Goal: Complete application form: Complete application form

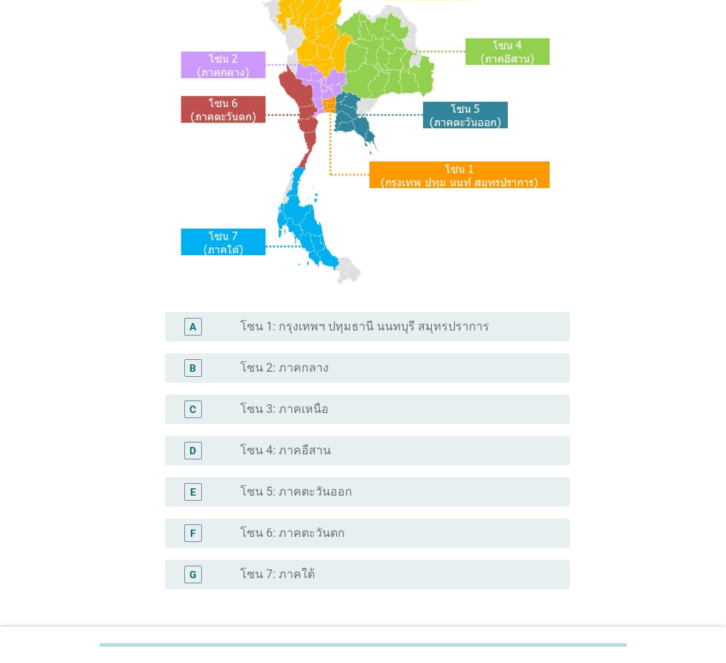
scroll to position [277, 0]
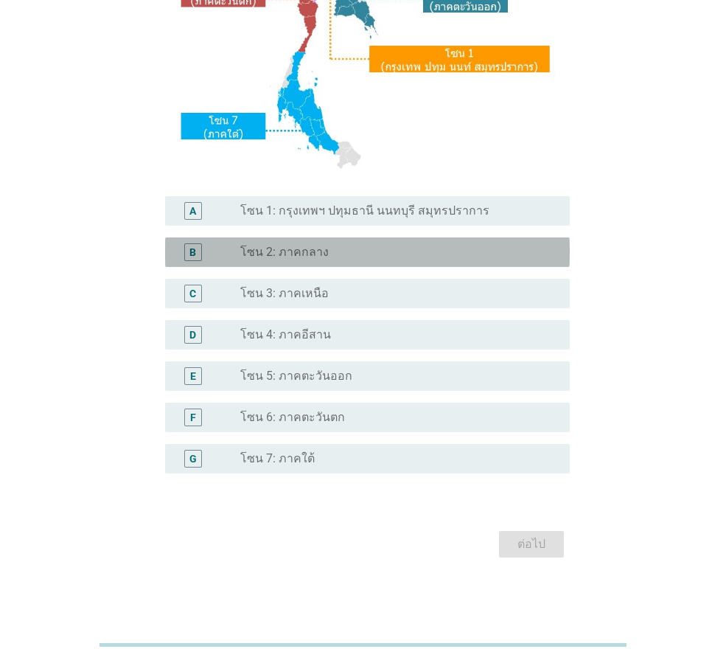
click at [327, 263] on div "B radio_button_unchecked โซน 2: ภาคกลาง" at bounding box center [367, 251] width 405 height 29
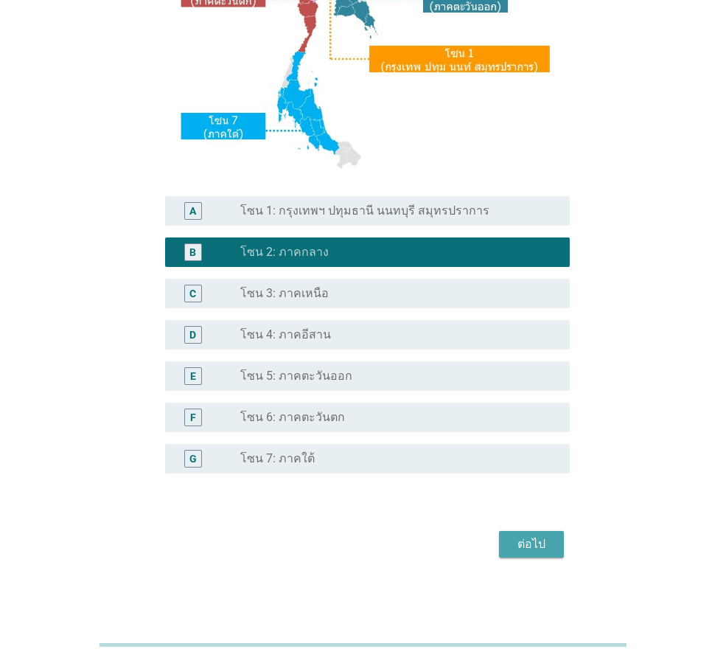
click at [554, 549] on button "ต่อไป" at bounding box center [531, 544] width 65 height 27
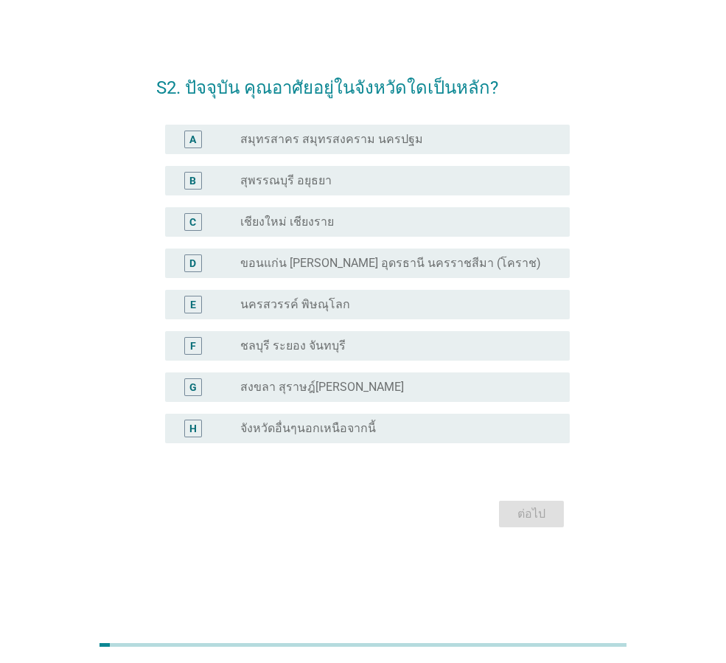
scroll to position [0, 0]
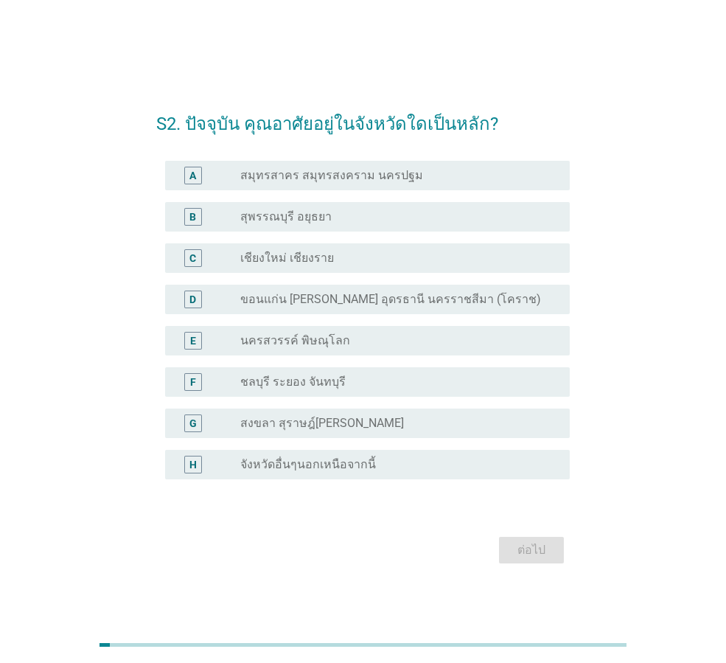
click at [317, 466] on label "จังหวัดอื่นๆนอกเหนือจากนี้" at bounding box center [308, 464] width 136 height 15
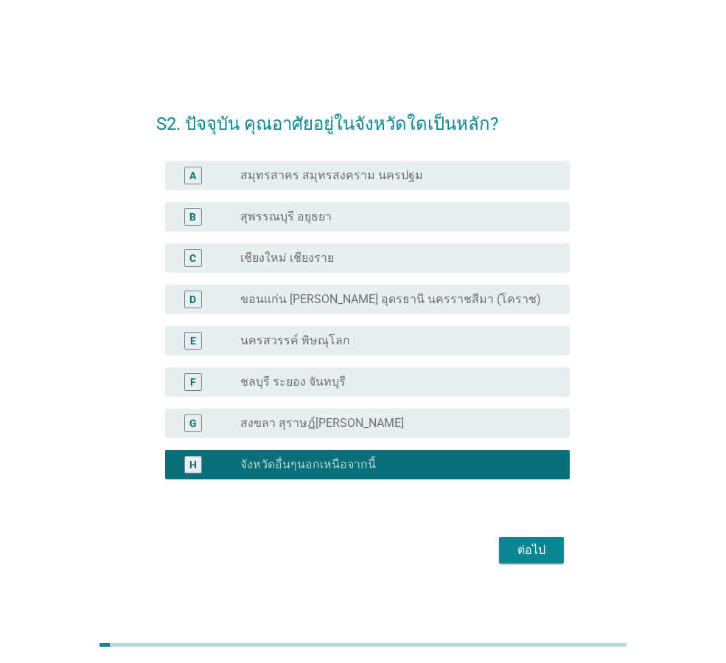
click at [533, 539] on button "ต่อไป" at bounding box center [531, 550] width 65 height 27
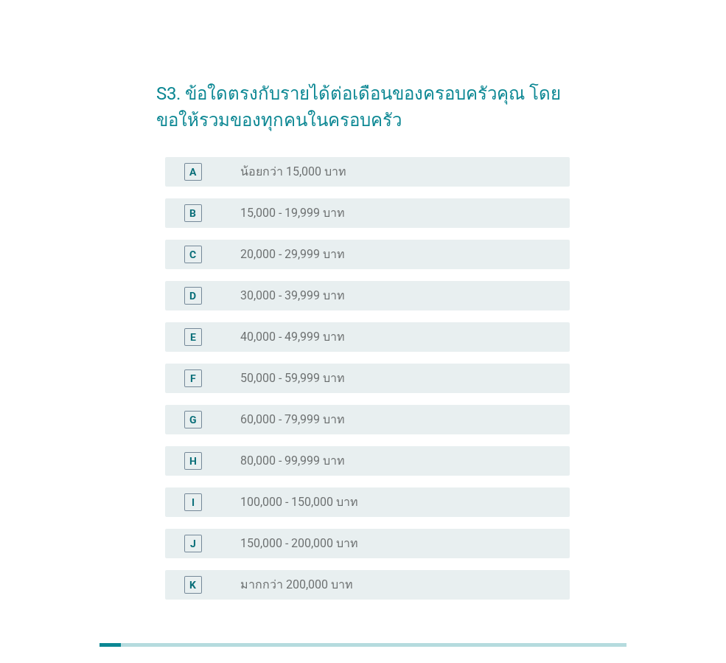
click at [399, 419] on div "radio_button_unchecked 60,000 - 79,999 บาท" at bounding box center [393, 419] width 306 height 15
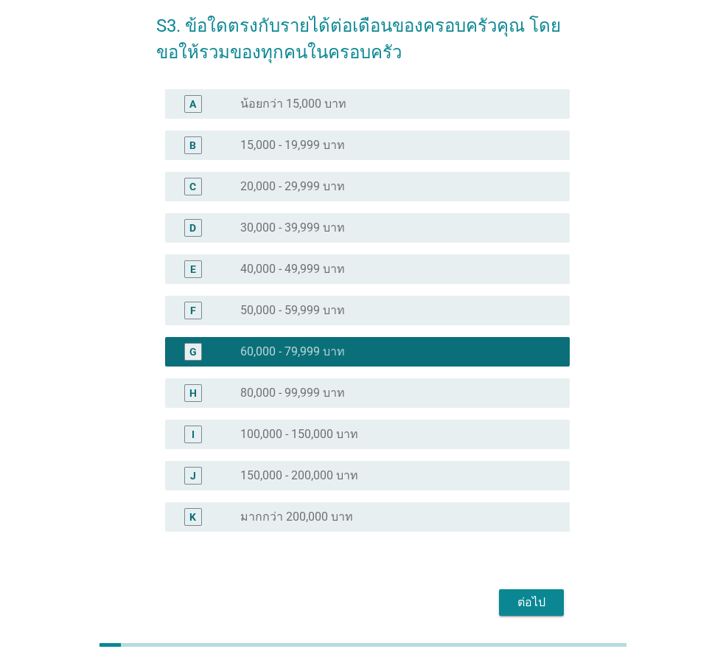
scroll to position [126, 0]
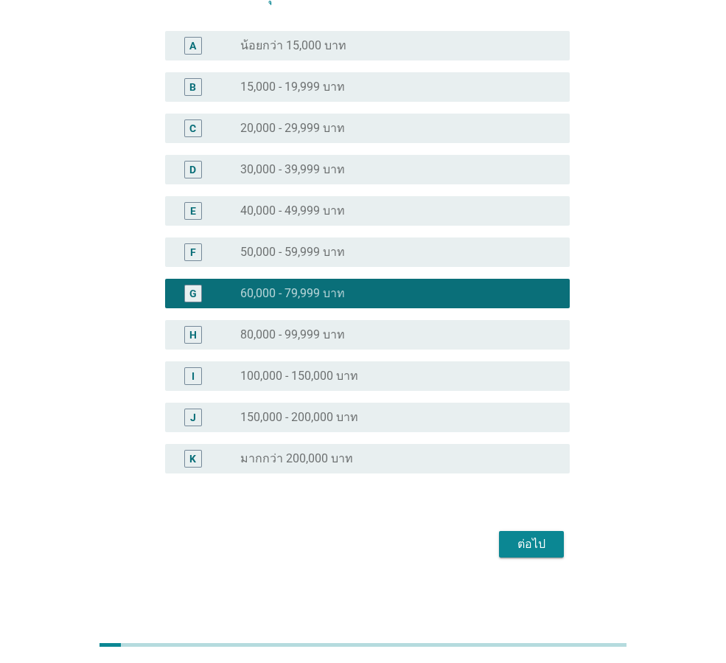
click at [554, 541] on button "ต่อไป" at bounding box center [531, 544] width 65 height 27
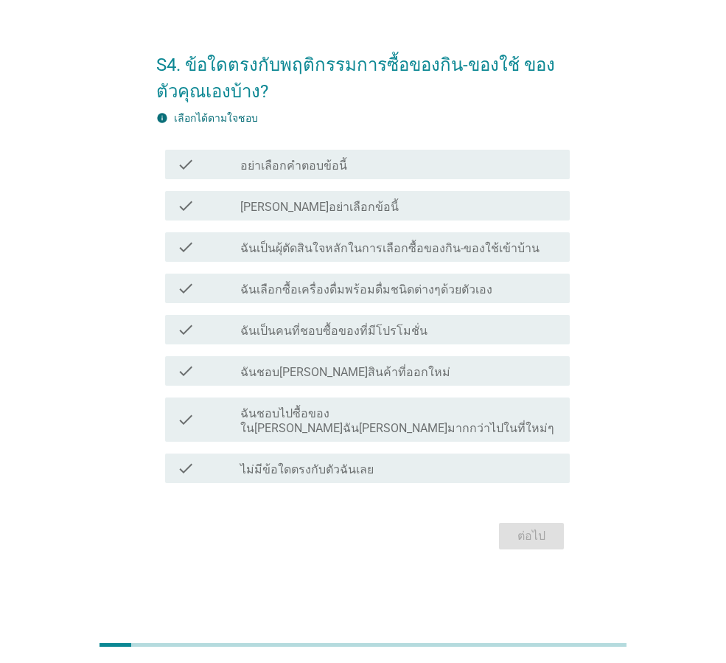
scroll to position [0, 0]
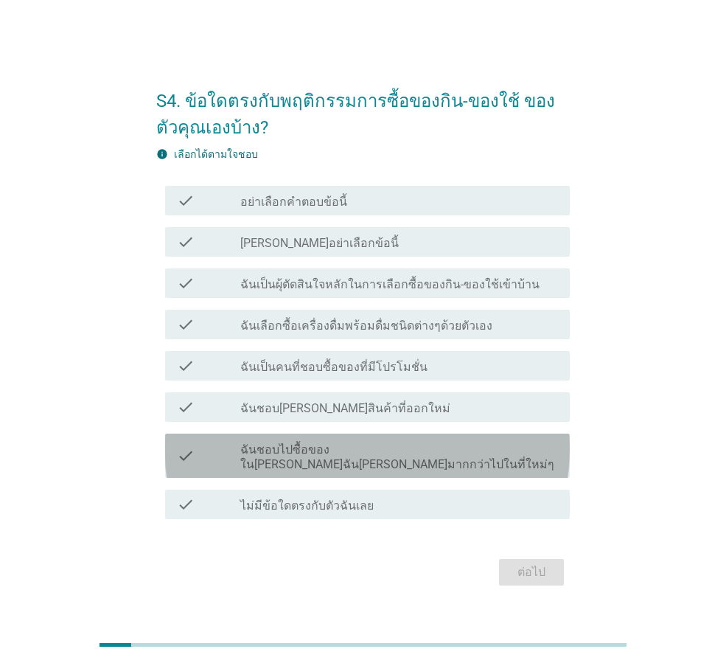
click at [320, 461] on label "ฉันชอบไปซื้อของใน[PERSON_NAME]ฉัน[PERSON_NAME]มากกว่าไปในที่ใหม่ๆ" at bounding box center [399, 456] width 318 height 29
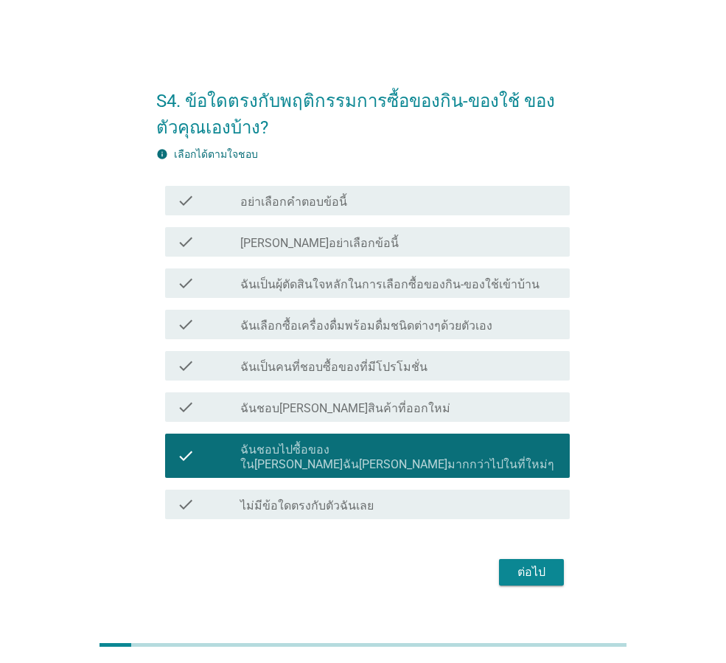
click at [324, 375] on label "ฉันเป็นคนที่ชอบซื้อของที่มีโปรโมชั่น" at bounding box center [333, 367] width 187 height 15
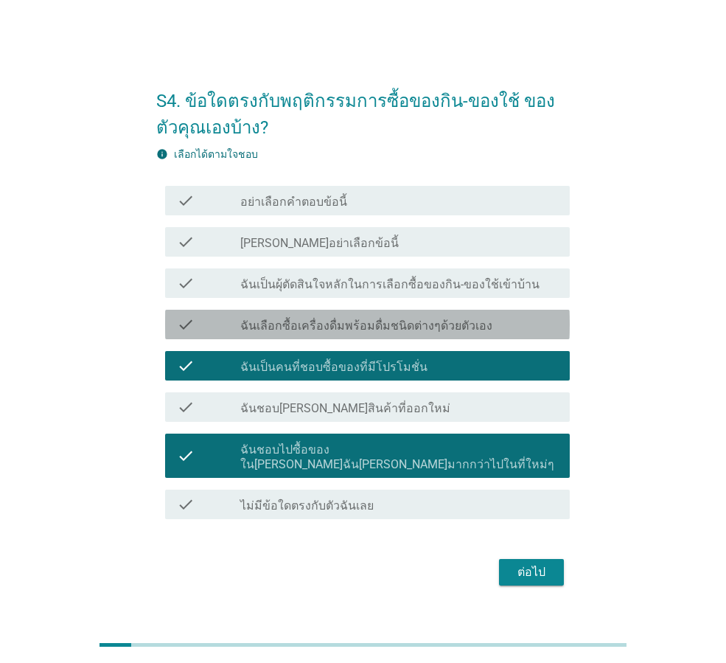
click at [321, 333] on label "ฉันเลือกซื้อเครื่องดื่มพร้อมดื่มชนิดต่างๆด้วยตัวเอง" at bounding box center [366, 326] width 252 height 15
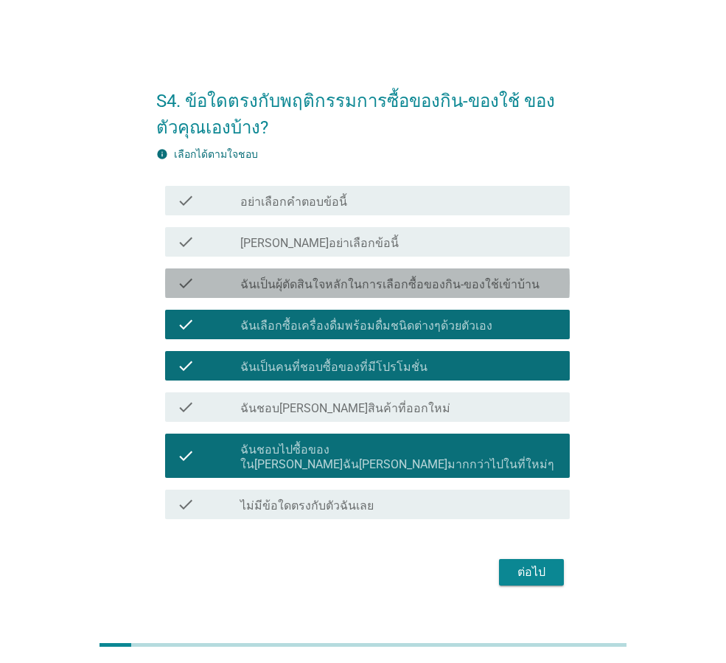
click at [336, 292] on label "ฉันเป็นผุ้ตัดสินใจหลักในการเลือกซื้อของกิน-ของใช้เข้าบ้าน" at bounding box center [389, 284] width 299 height 15
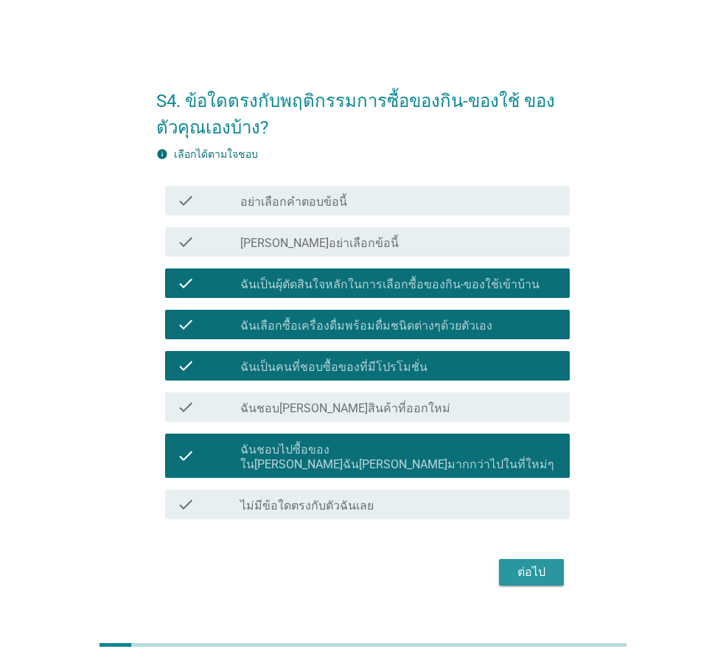
click at [535, 563] on div "ต่อไป" at bounding box center [531, 572] width 41 height 18
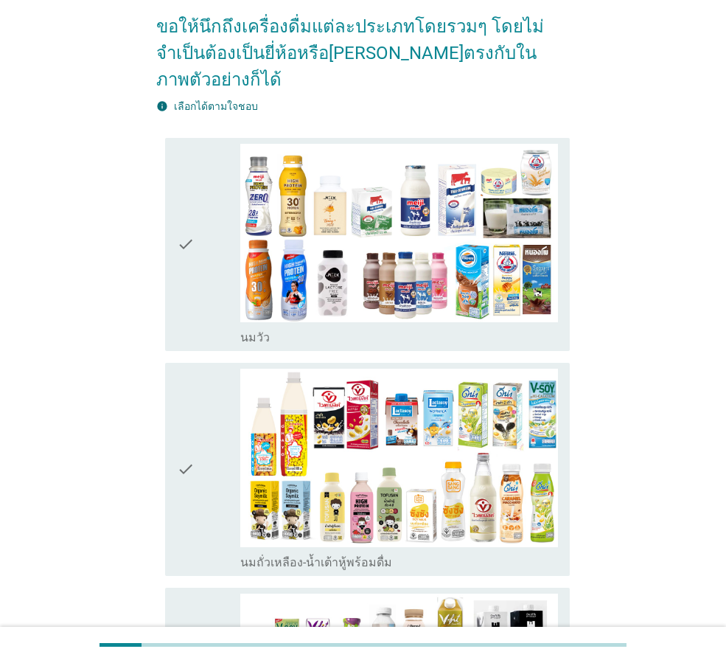
scroll to position [147, 0]
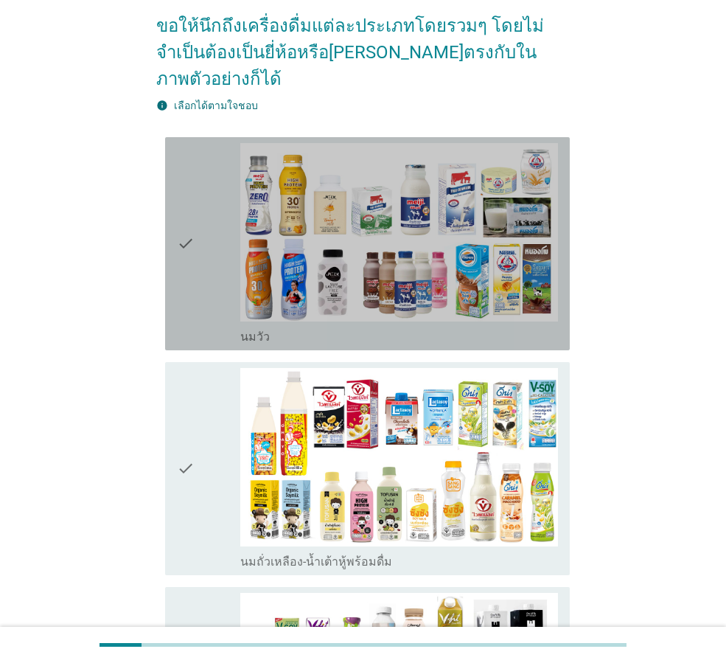
click at [180, 212] on icon "check" at bounding box center [186, 243] width 18 height 201
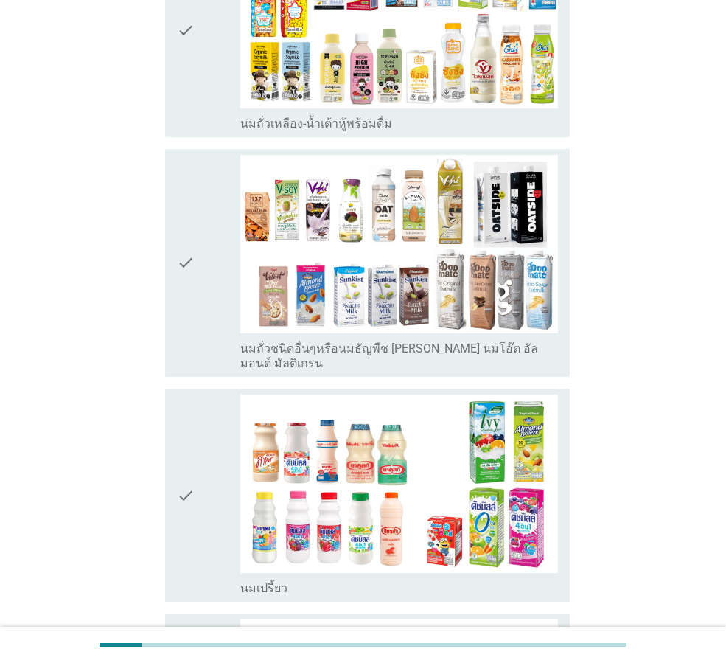
scroll to position [590, 0]
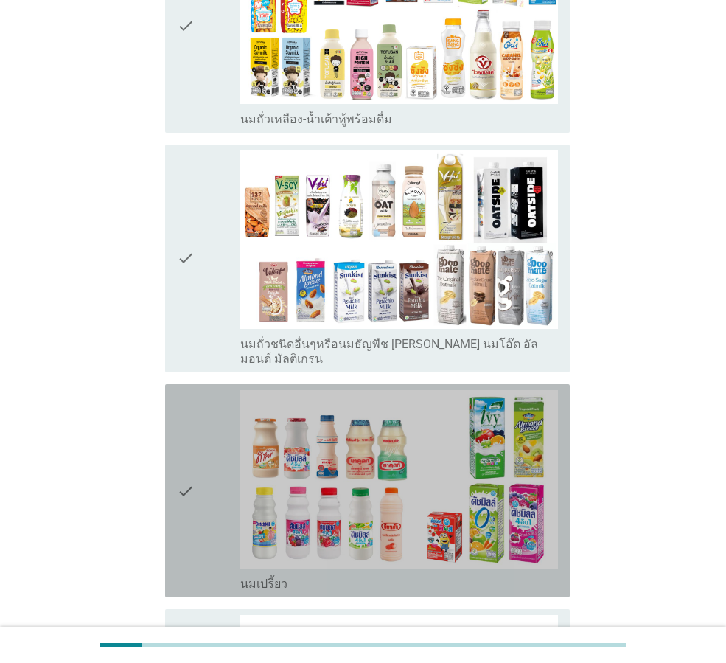
click at [183, 411] on icon "check" at bounding box center [186, 490] width 18 height 201
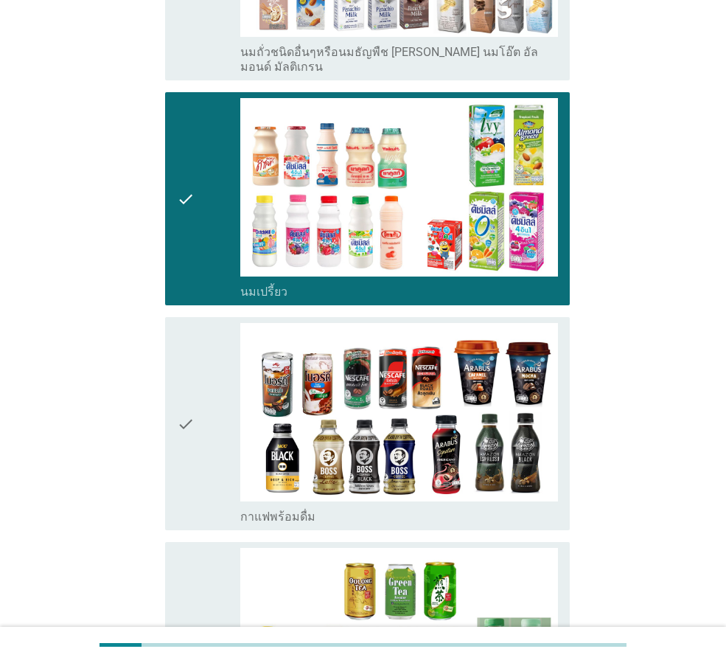
scroll to position [885, 0]
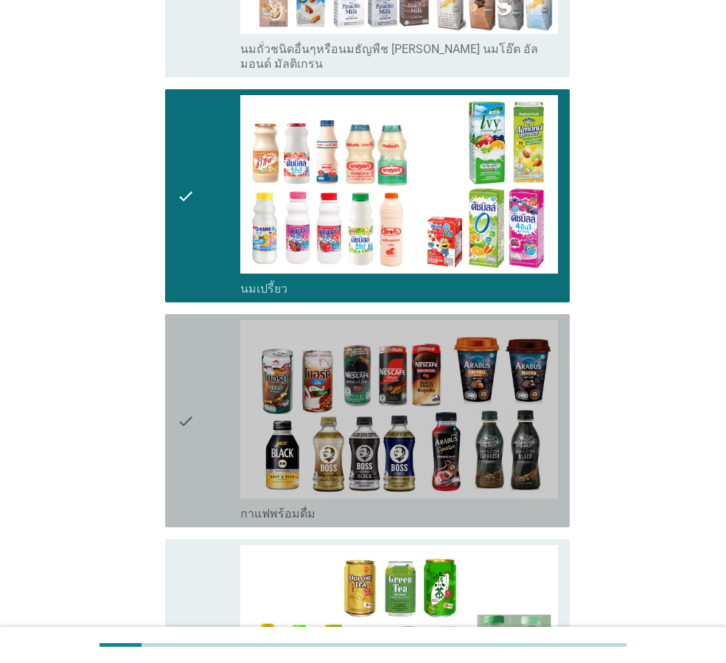
click at [183, 419] on icon "check" at bounding box center [186, 420] width 18 height 201
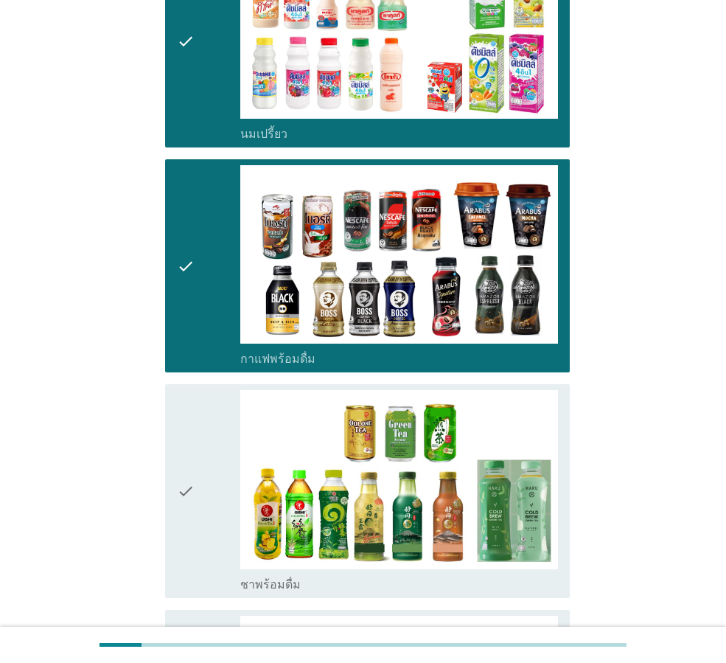
scroll to position [1180, 0]
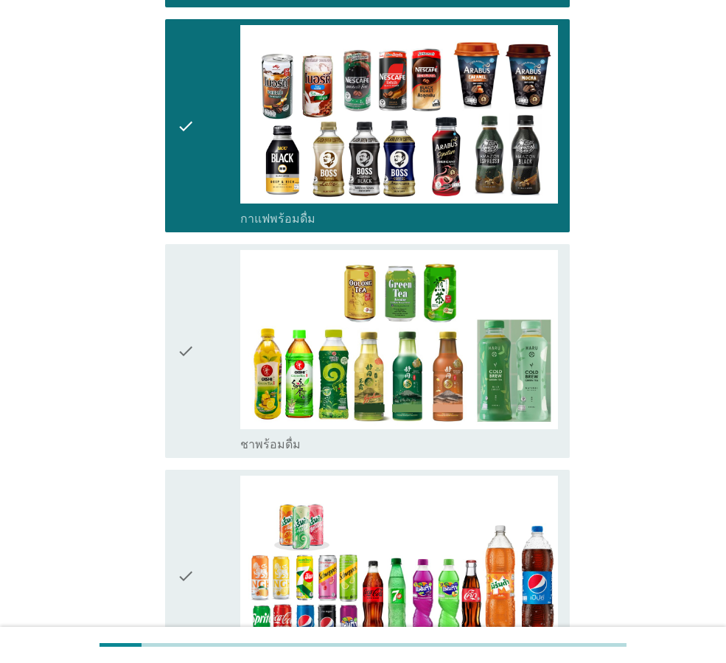
click at [170, 388] on div "check check_box_outline_blank ชาพร้อมดื่ม" at bounding box center [367, 350] width 405 height 213
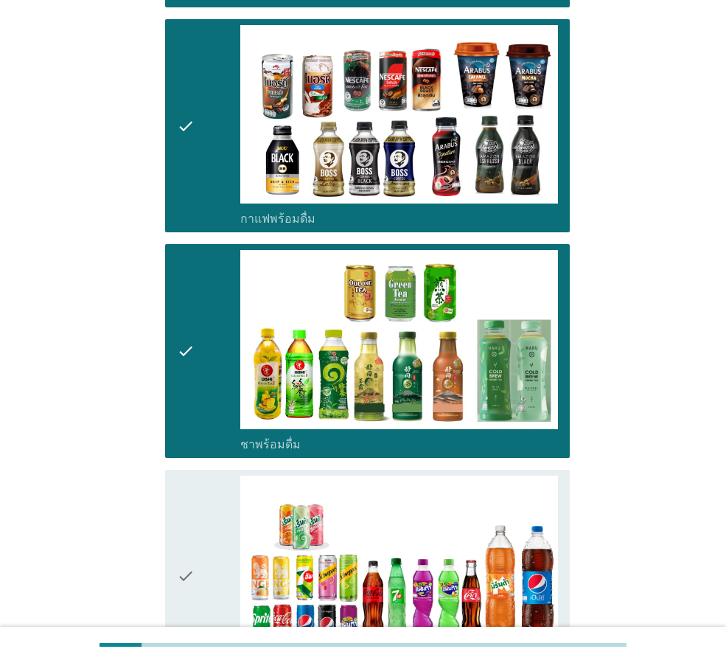
click at [166, 484] on div "check check_box_outline_blank น้ำอัดลม" at bounding box center [367, 576] width 405 height 213
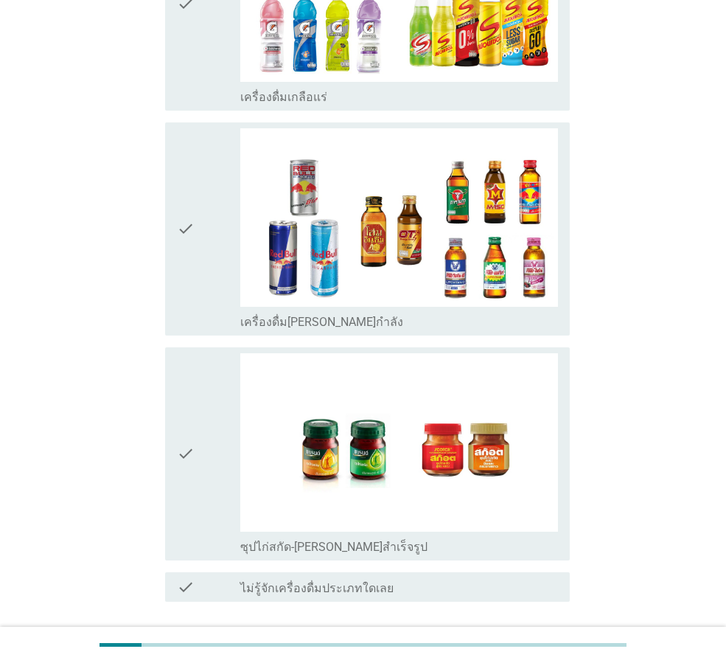
scroll to position [2947, 0]
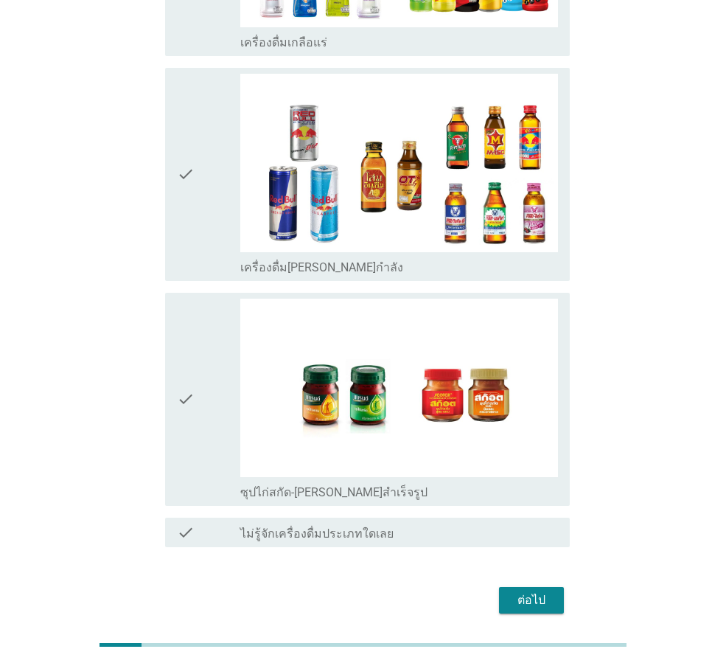
click at [539, 591] on div "ต่อไป" at bounding box center [531, 600] width 41 height 18
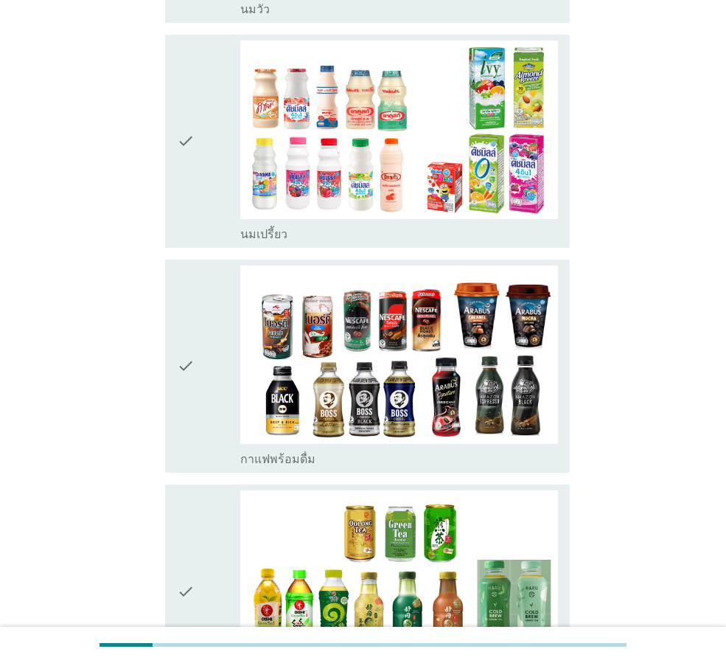
scroll to position [737, 0]
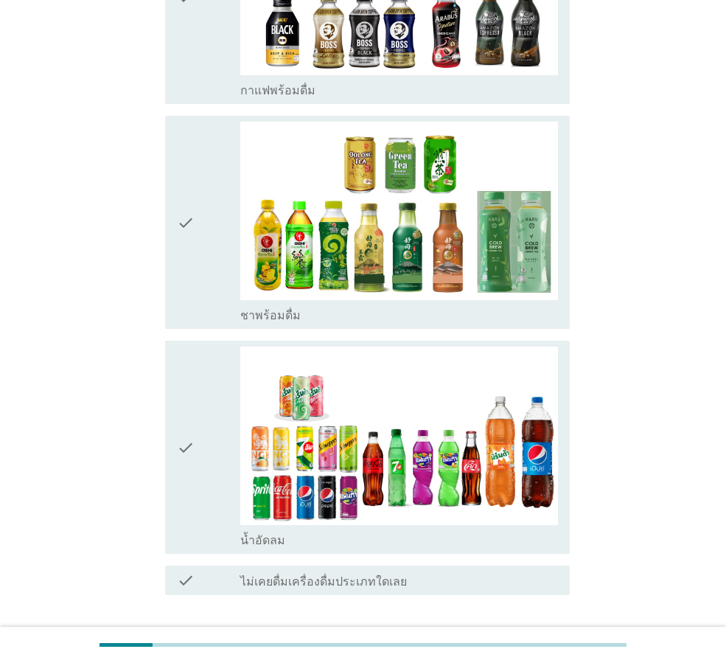
click at [178, 399] on icon "check" at bounding box center [186, 447] width 18 height 201
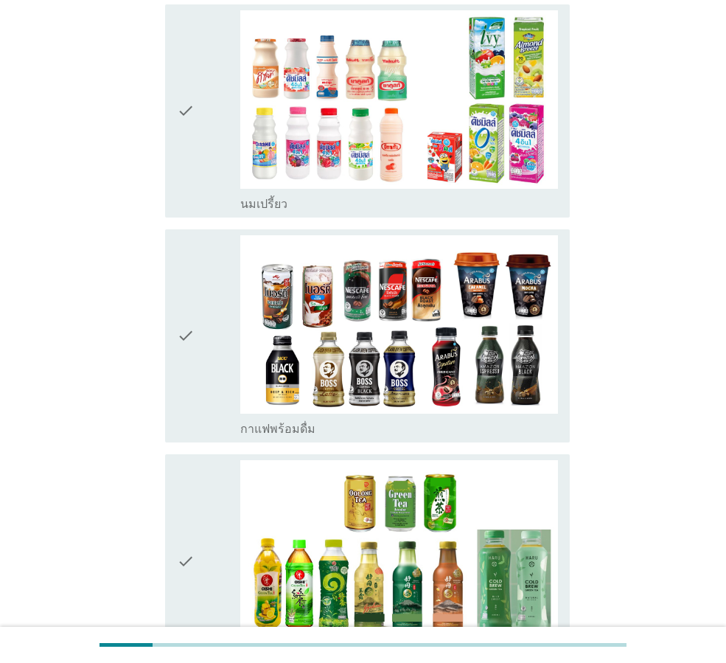
scroll to position [369, 0]
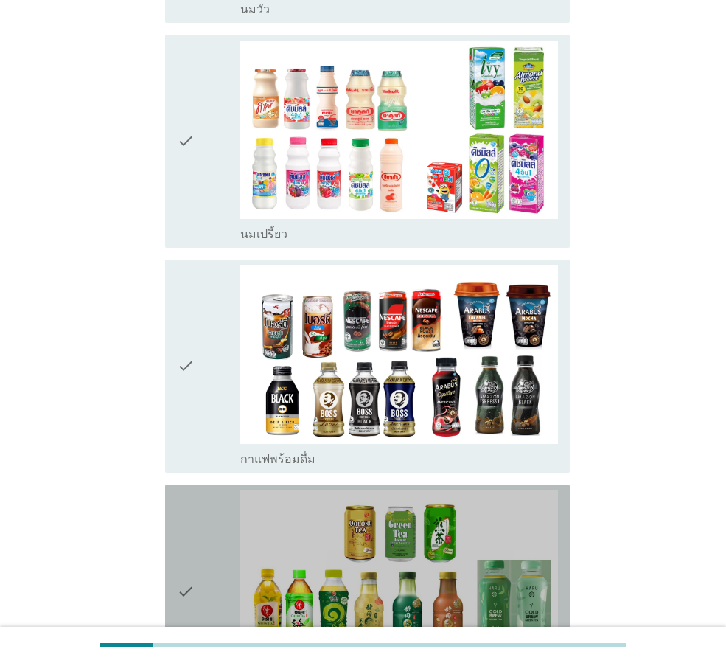
click at [184, 511] on icon "check" at bounding box center [186, 590] width 18 height 201
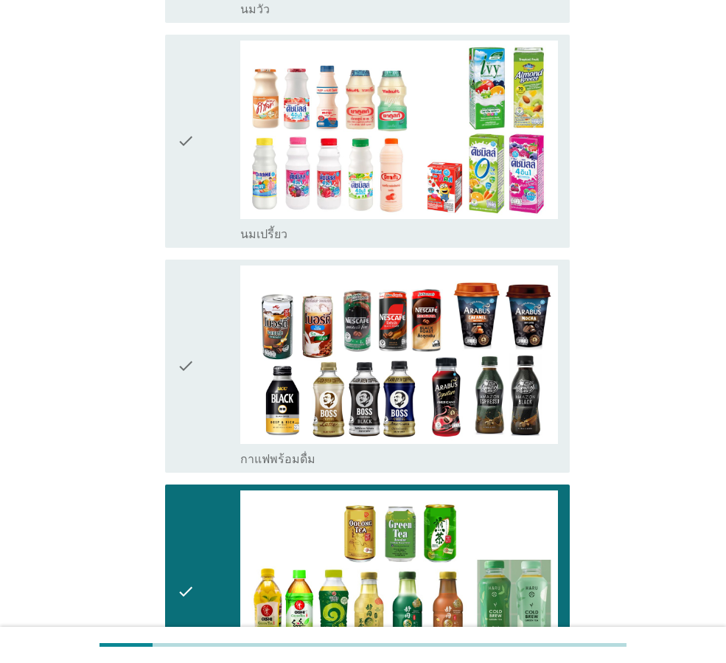
click at [176, 370] on div "check check_box_outline_blank กาแฟพร้อมดื่ม" at bounding box center [367, 366] width 405 height 213
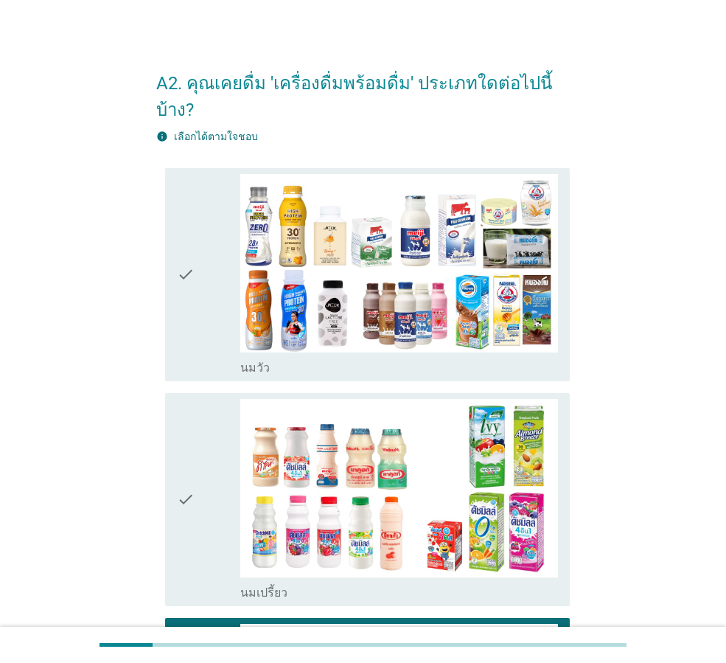
scroll to position [0, 0]
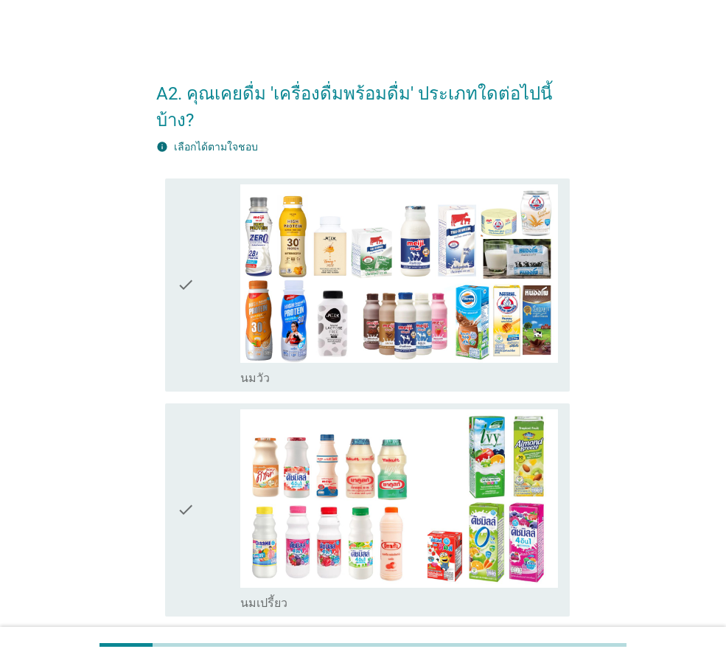
click at [173, 403] on div "check check_box_outline_blank นมเปรี้ยว" at bounding box center [367, 509] width 405 height 213
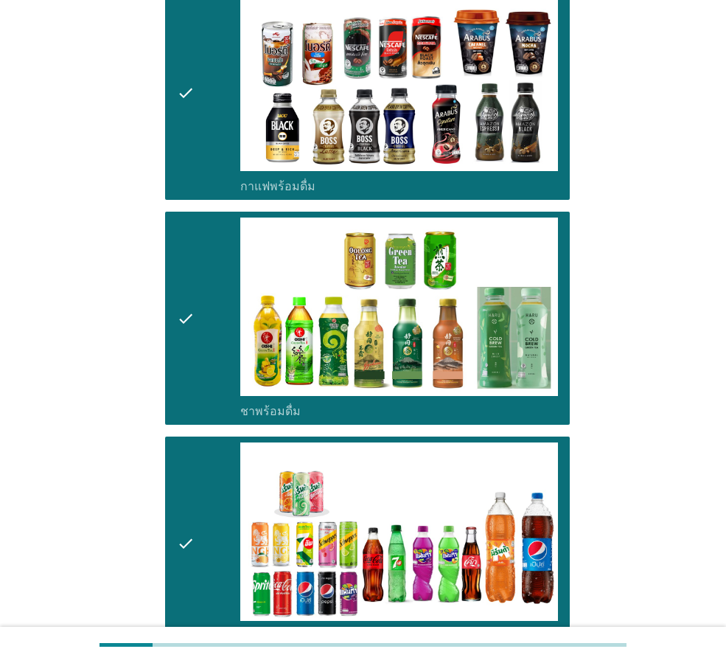
scroll to position [816, 0]
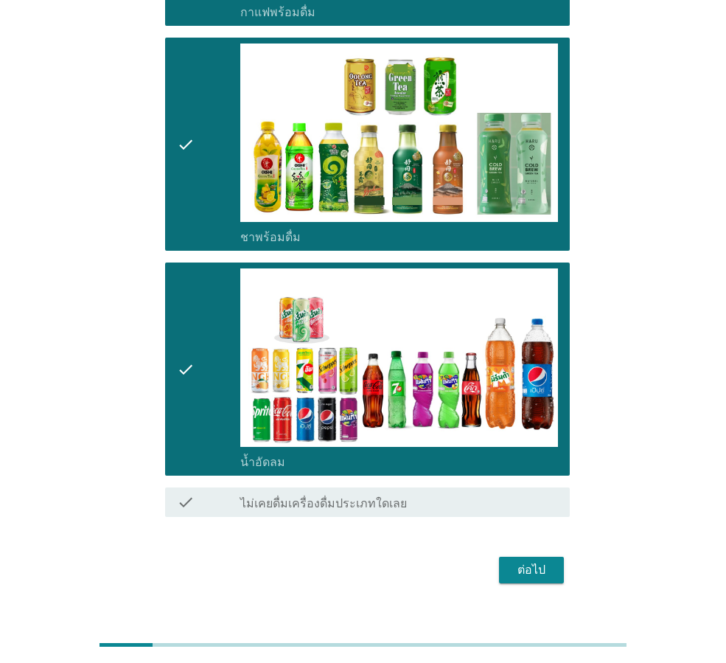
click at [506, 557] on button "ต่อไป" at bounding box center [531, 570] width 65 height 27
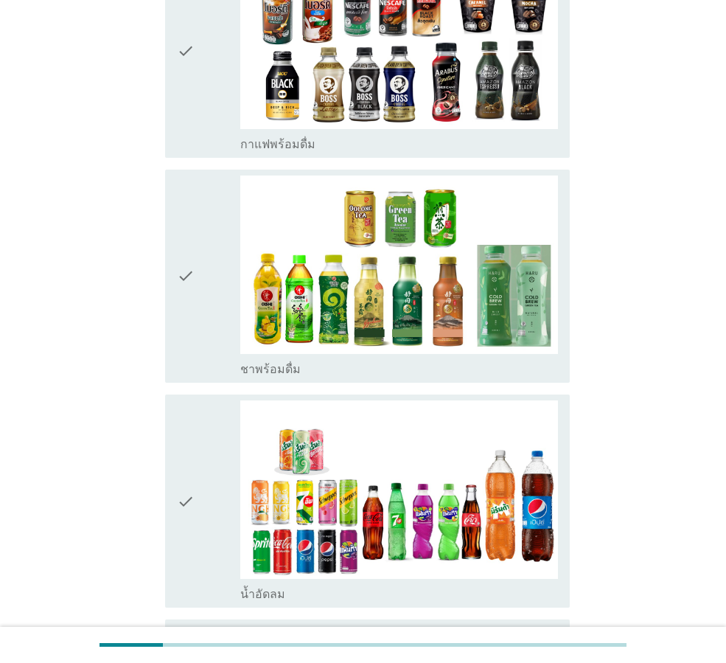
scroll to position [617, 0]
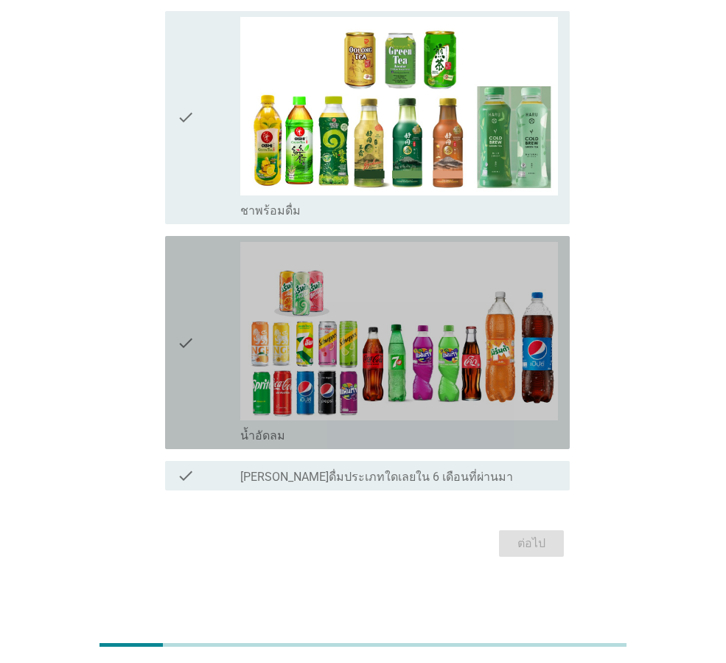
click at [177, 398] on icon "check" at bounding box center [186, 342] width 18 height 201
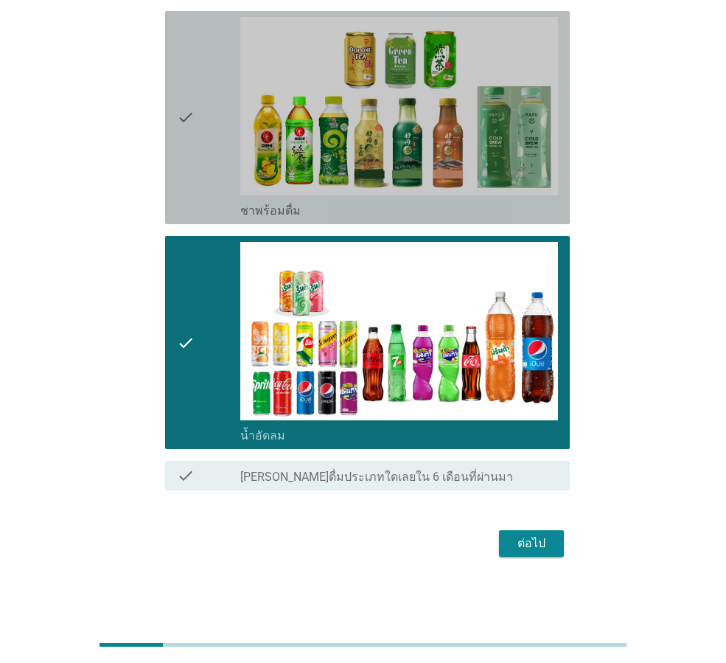
click at [168, 185] on div "check check_box ชาพร้อมดื่ม" at bounding box center [367, 117] width 405 height 213
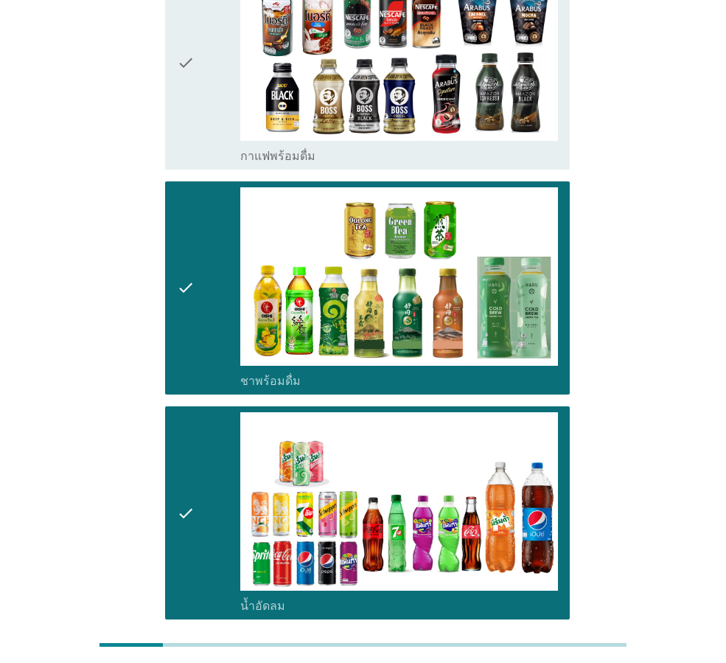
scroll to position [27, 0]
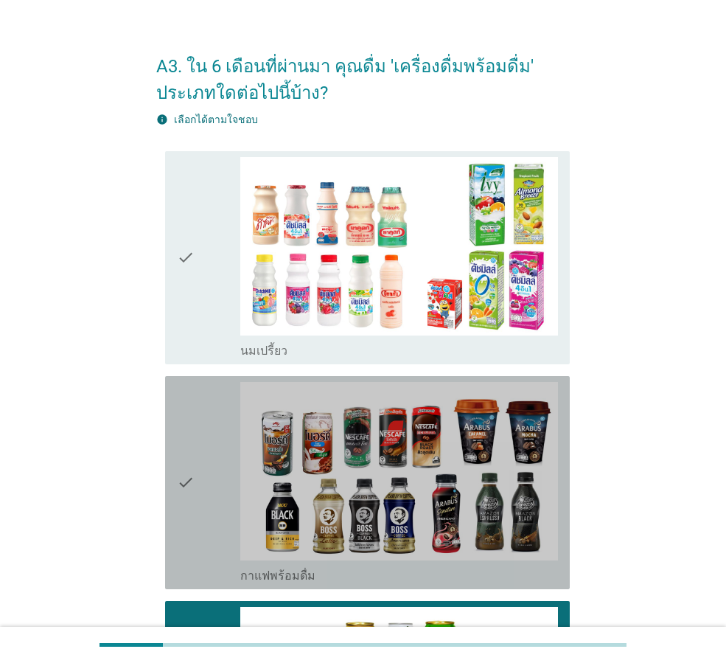
click at [198, 488] on div "check" at bounding box center [208, 482] width 63 height 201
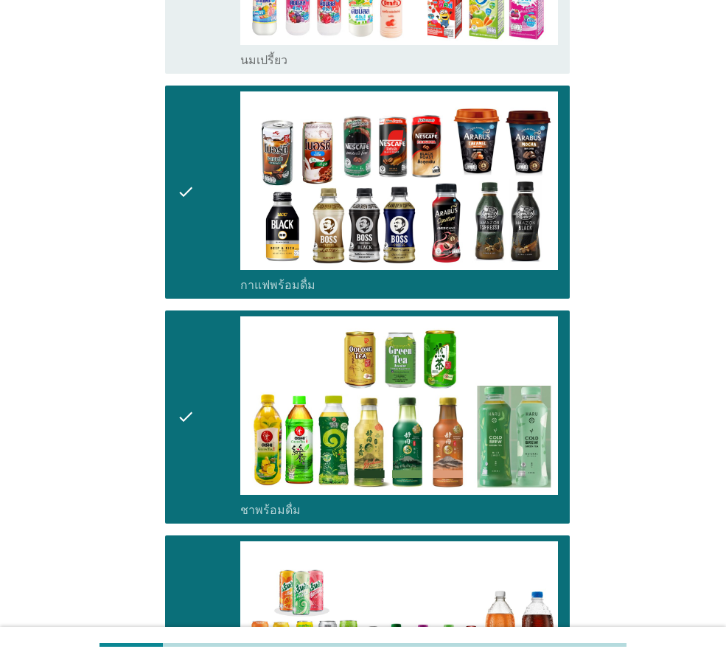
scroll to position [617, 0]
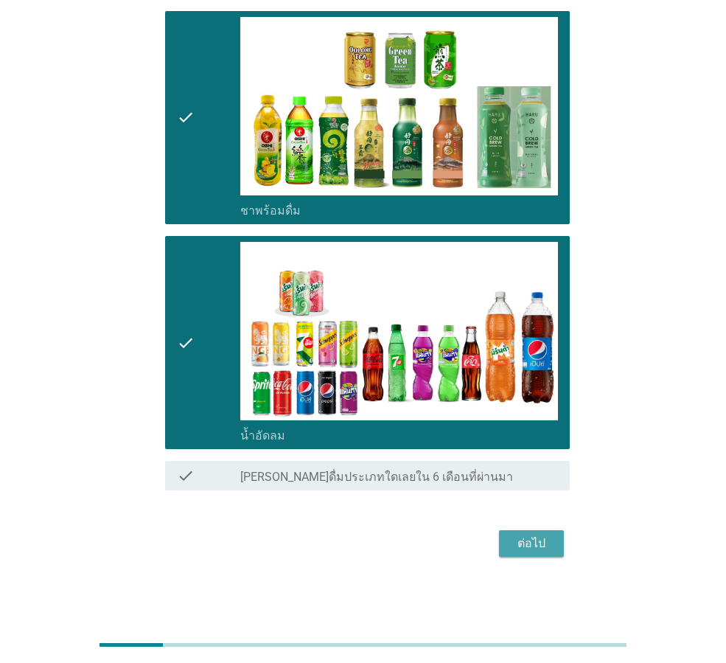
click at [546, 548] on div "ต่อไป" at bounding box center [531, 544] width 41 height 18
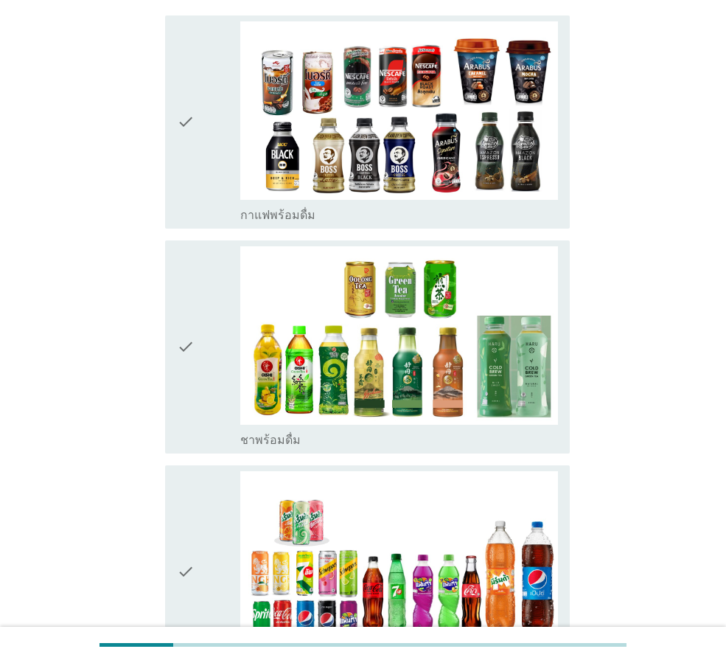
scroll to position [0, 0]
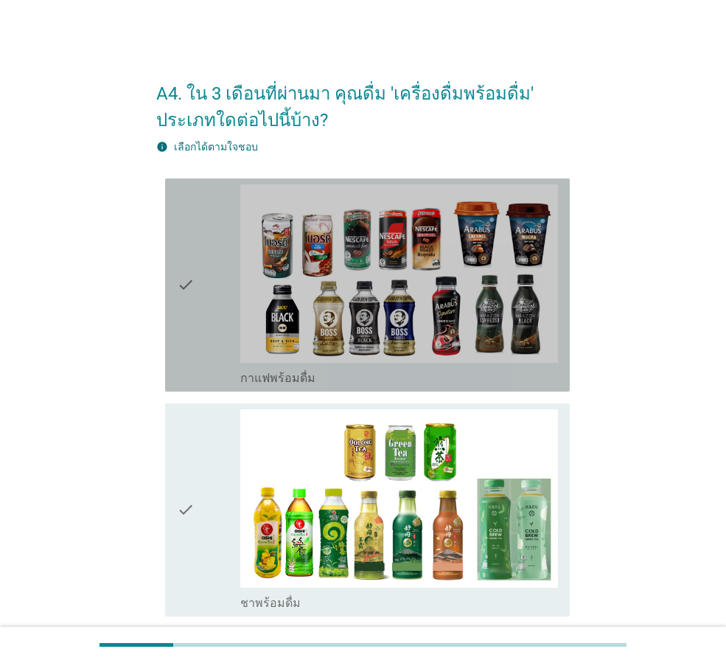
click at [222, 330] on div "check" at bounding box center [208, 284] width 63 height 201
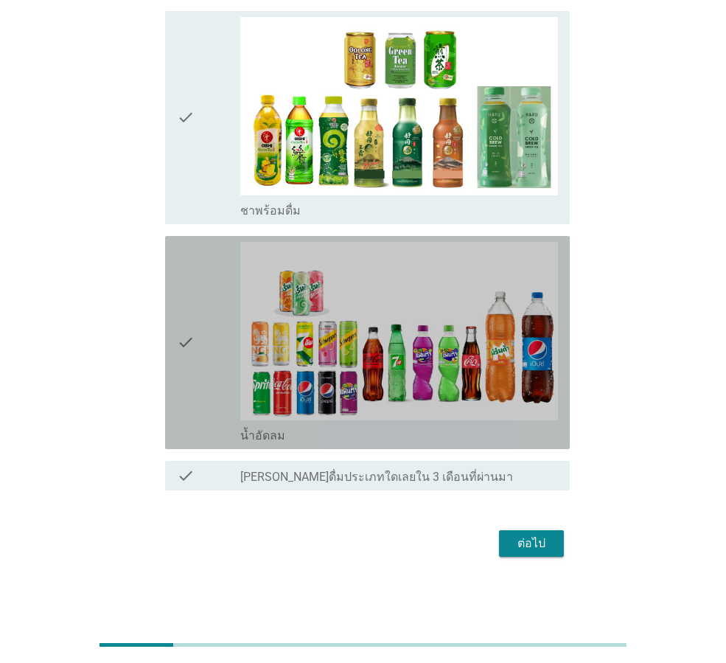
click at [206, 425] on div "check" at bounding box center [208, 342] width 63 height 201
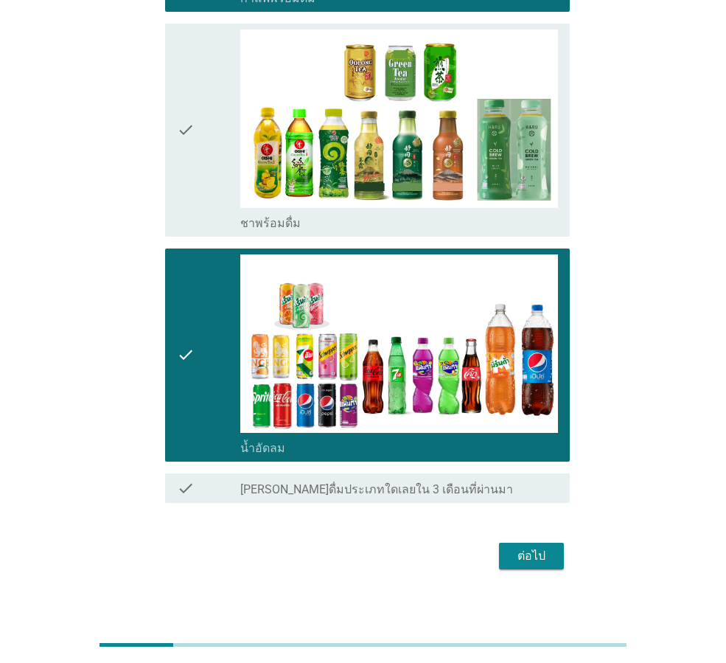
scroll to position [24, 0]
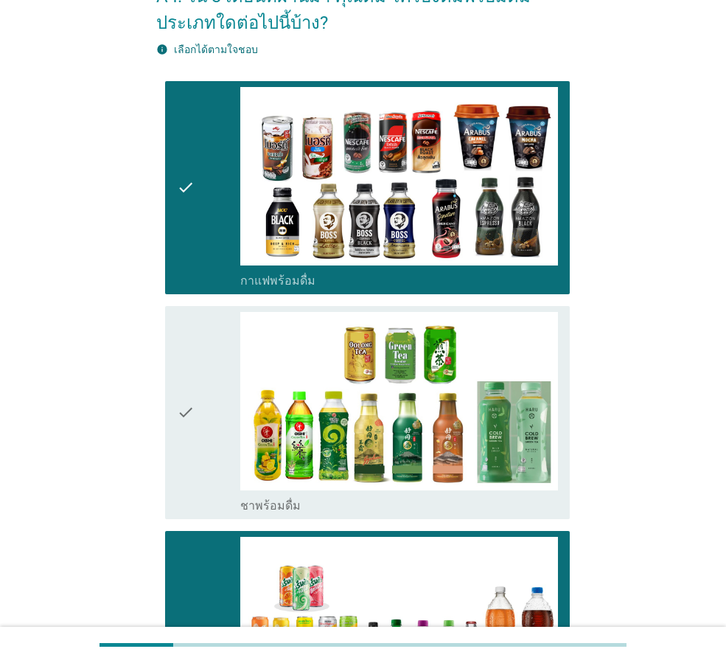
click at [215, 420] on div "check" at bounding box center [208, 412] width 63 height 201
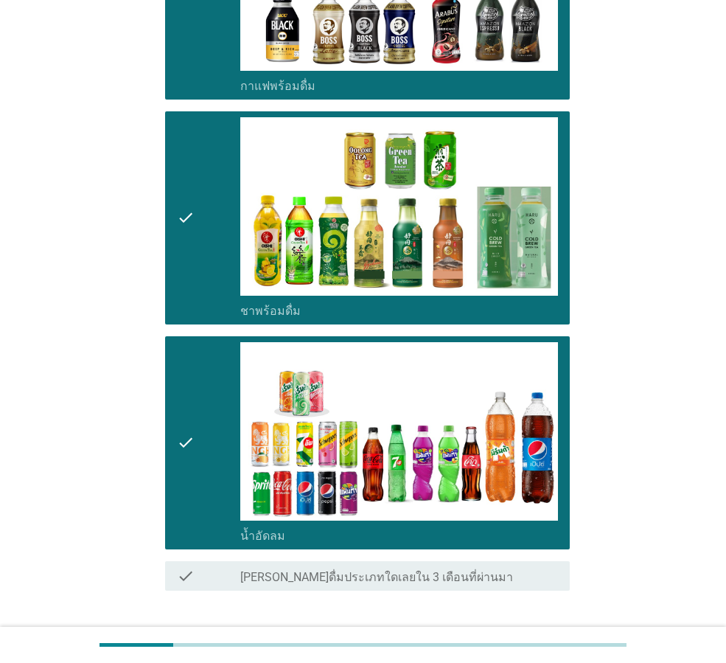
scroll to position [392, 0]
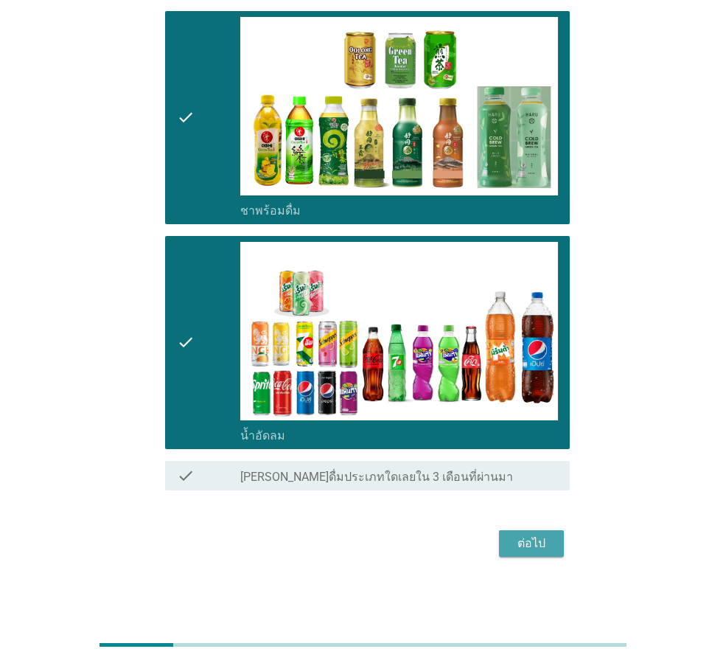
click at [520, 535] on div "ต่อไป" at bounding box center [531, 544] width 41 height 18
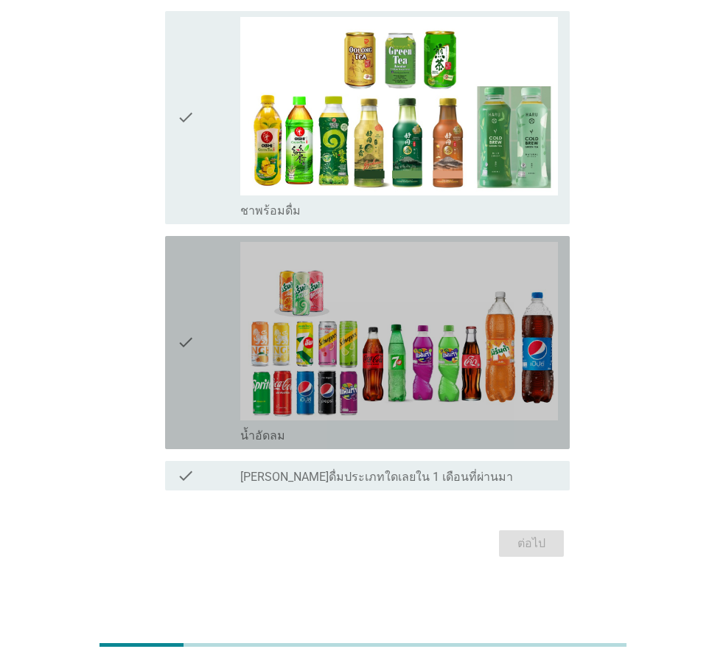
click at [196, 400] on div "check" at bounding box center [208, 342] width 63 height 201
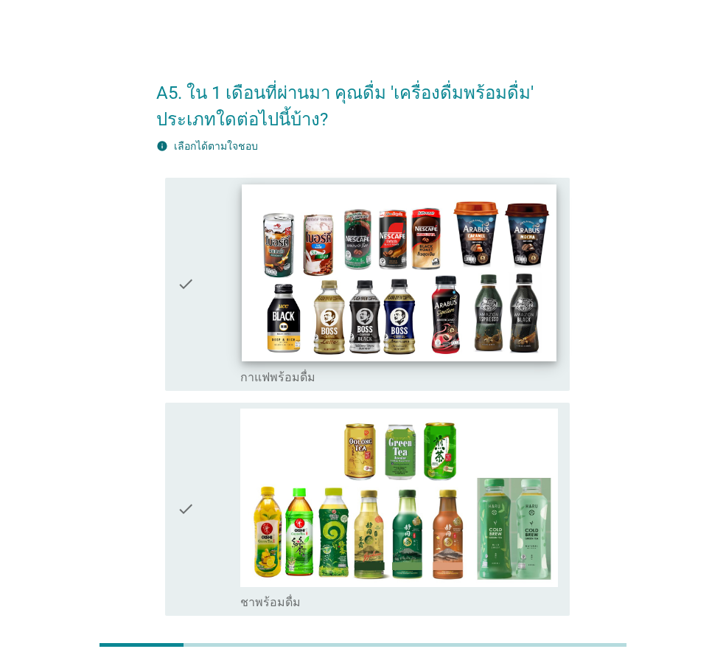
scroll to position [0, 0]
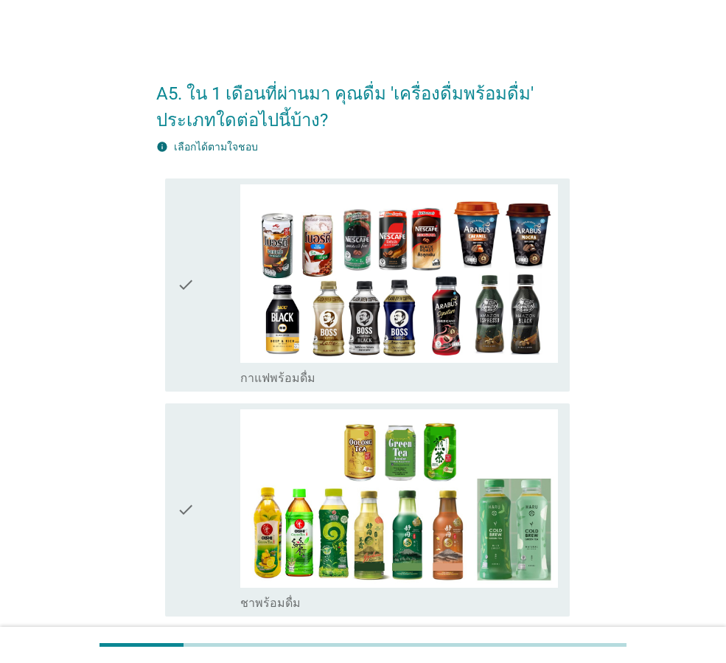
click at [219, 308] on div "check" at bounding box center [208, 284] width 63 height 201
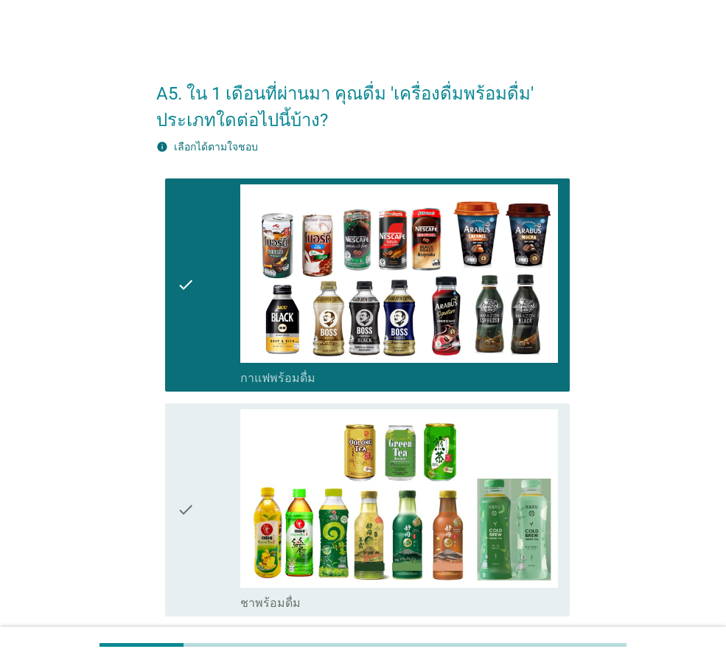
scroll to position [392, 0]
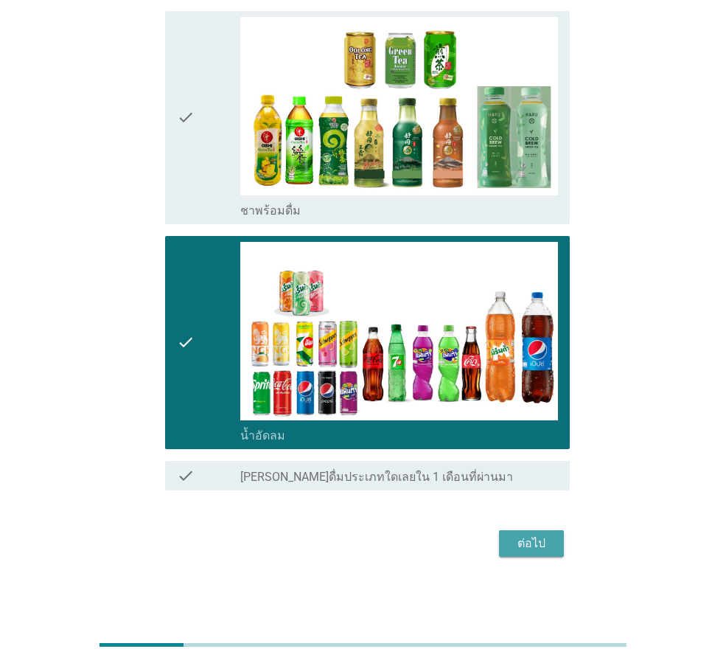
click at [555, 546] on button "ต่อไป" at bounding box center [531, 543] width 65 height 27
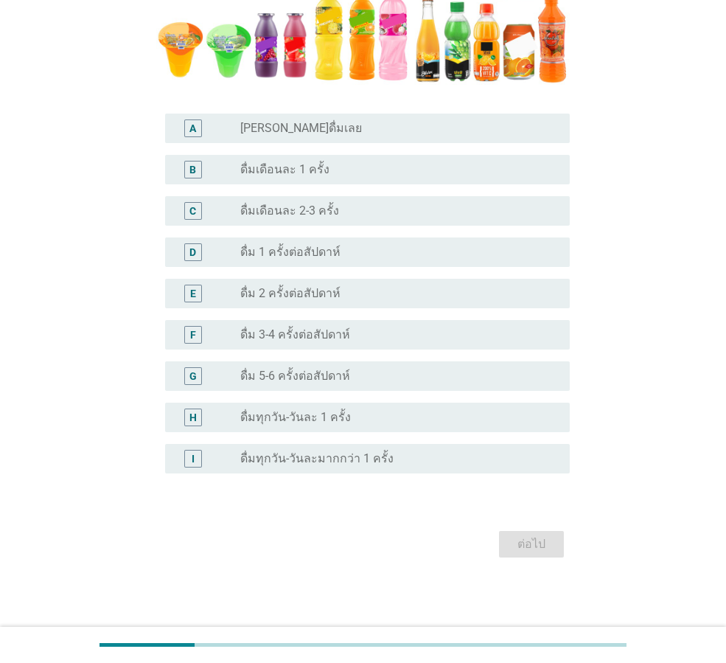
scroll to position [0, 0]
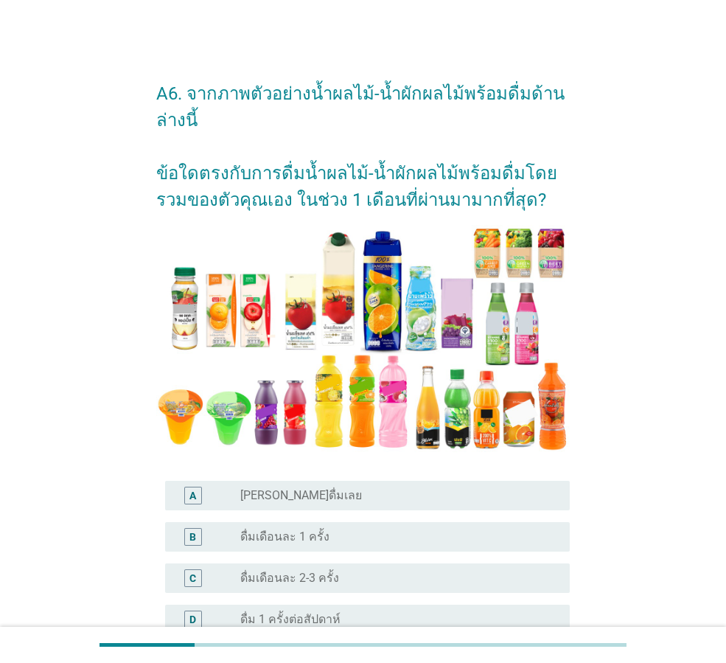
click at [626, 369] on div "A6. จากภาพตัวอย่างน้ำผลไม้-น้ำผักผลไม้พร้อมดื่มด้านล่างนี้ ข้อใดตรงกับการดื่มน้…" at bounding box center [363, 497] width 656 height 887
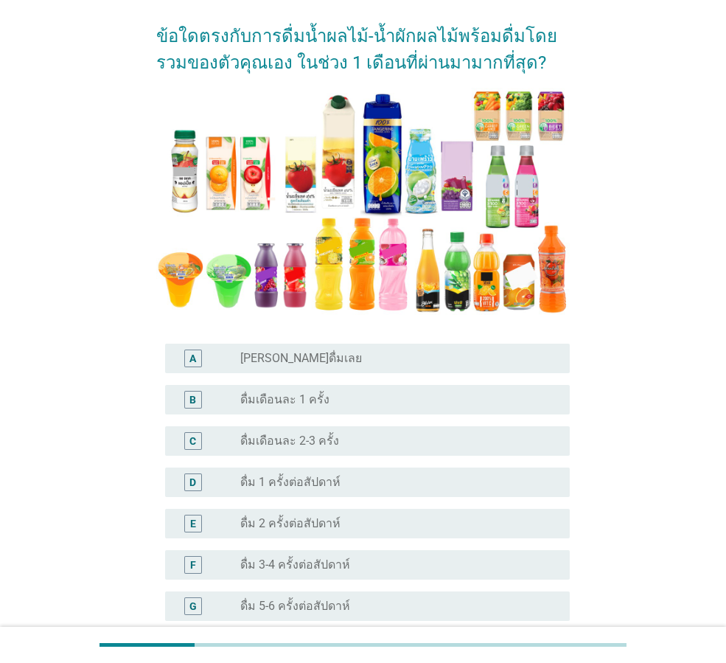
scroll to position [147, 0]
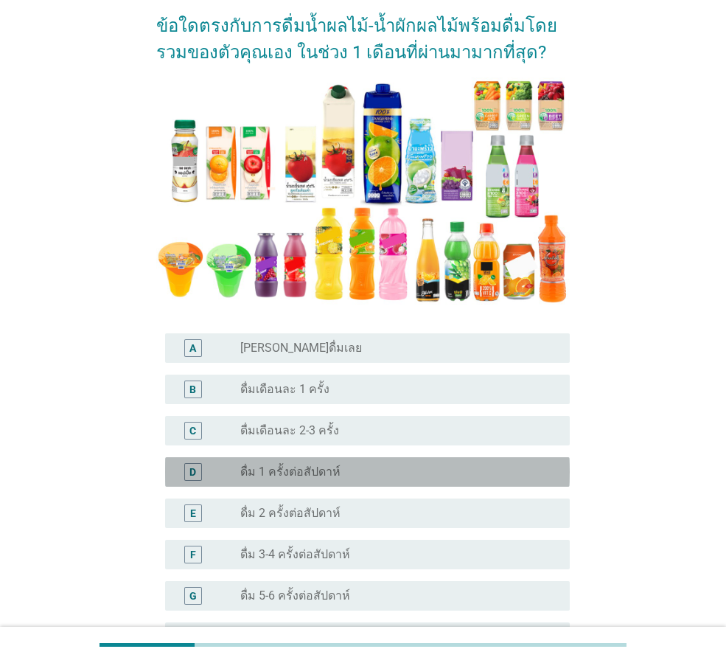
click at [340, 468] on div "radio_button_unchecked ดื่ม 1 ครั้งต่อสัปดาห์" at bounding box center [393, 472] width 306 height 15
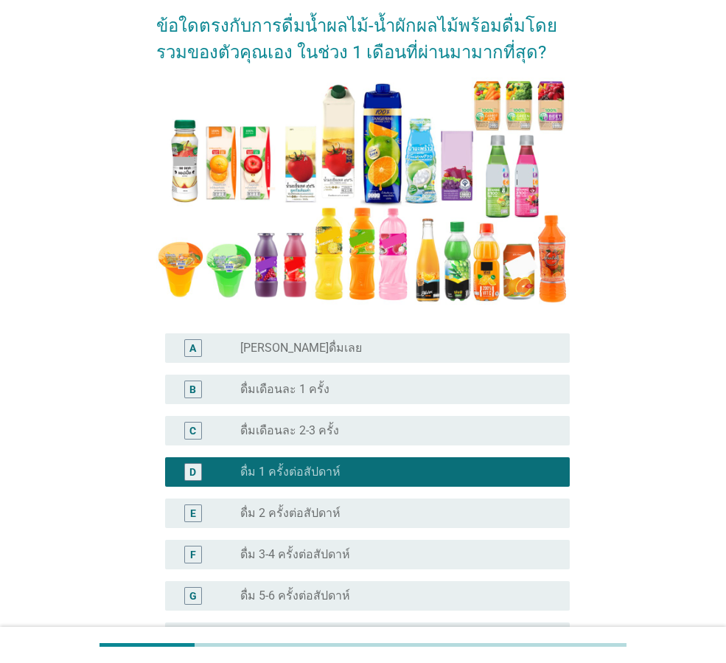
scroll to position [367, 0]
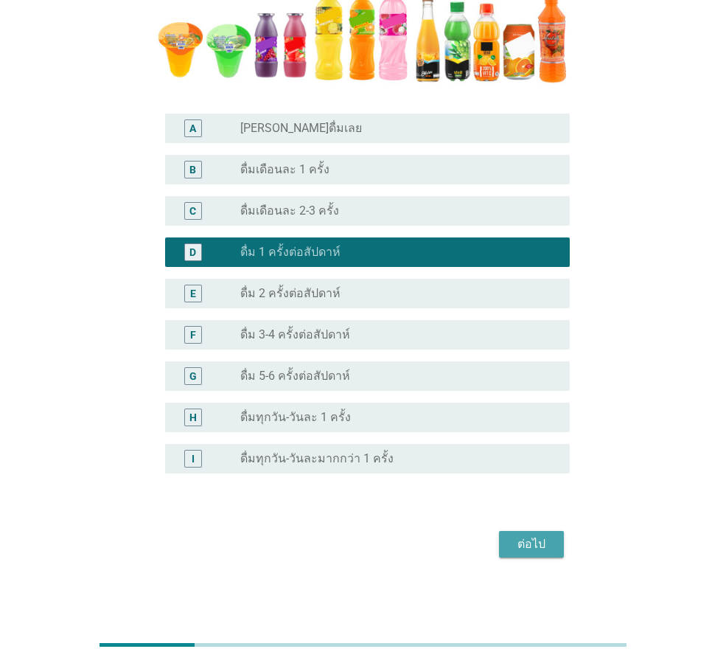
click at [549, 532] on button "ต่อไป" at bounding box center [531, 544] width 65 height 27
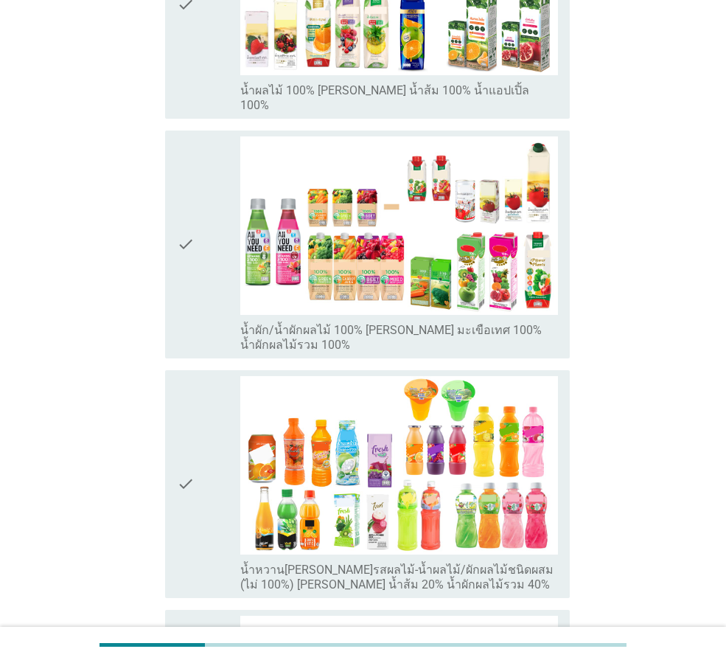
scroll to position [0, 0]
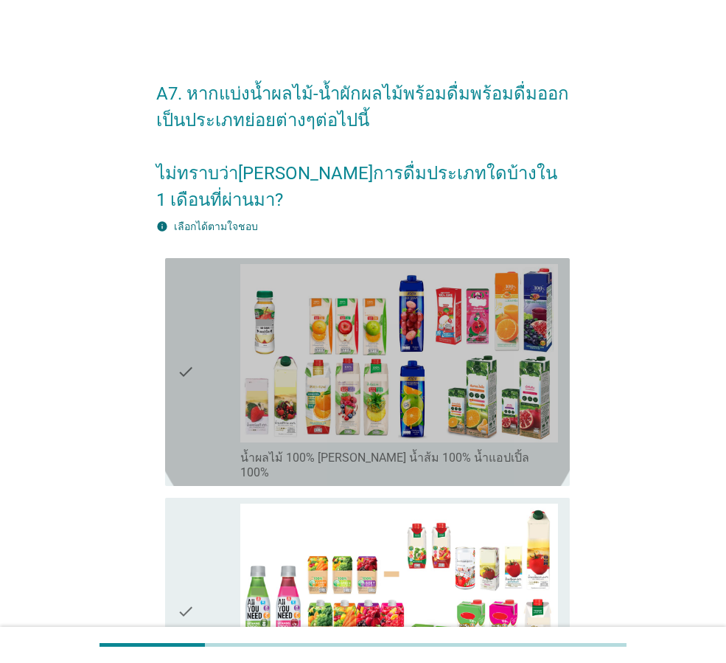
click at [167, 403] on div "check check_box_outline_blank น้ำผลไม้ 100% [PERSON_NAME] น้ำส้ม 100% น้ำแอปเปิ…" at bounding box center [367, 372] width 405 height 228
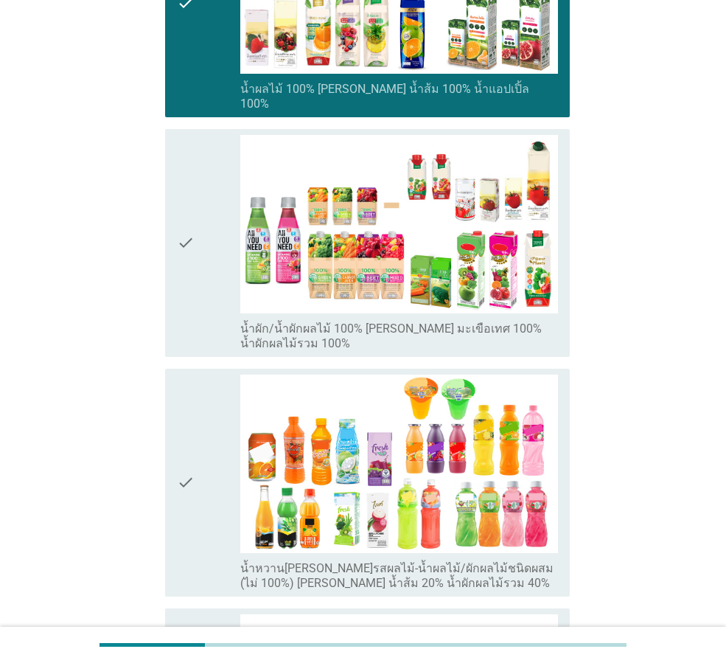
scroll to position [590, 0]
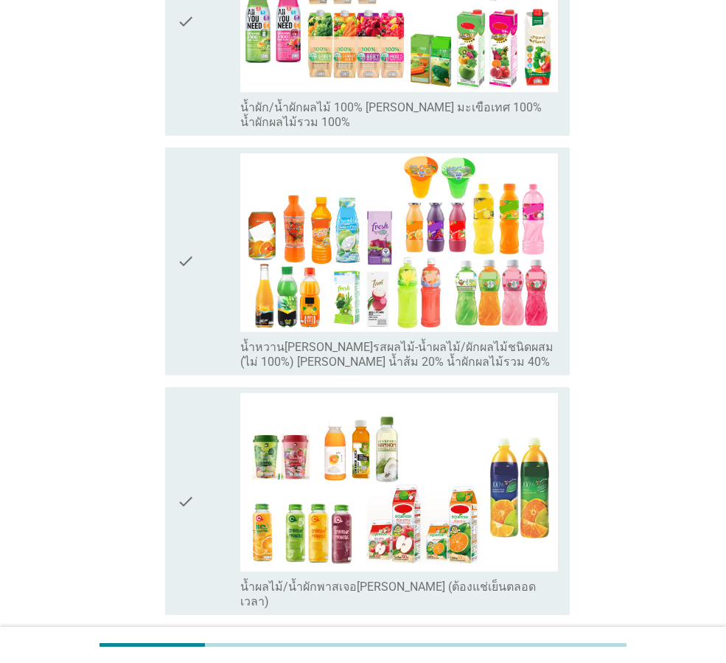
click at [203, 403] on div "check" at bounding box center [208, 501] width 63 height 216
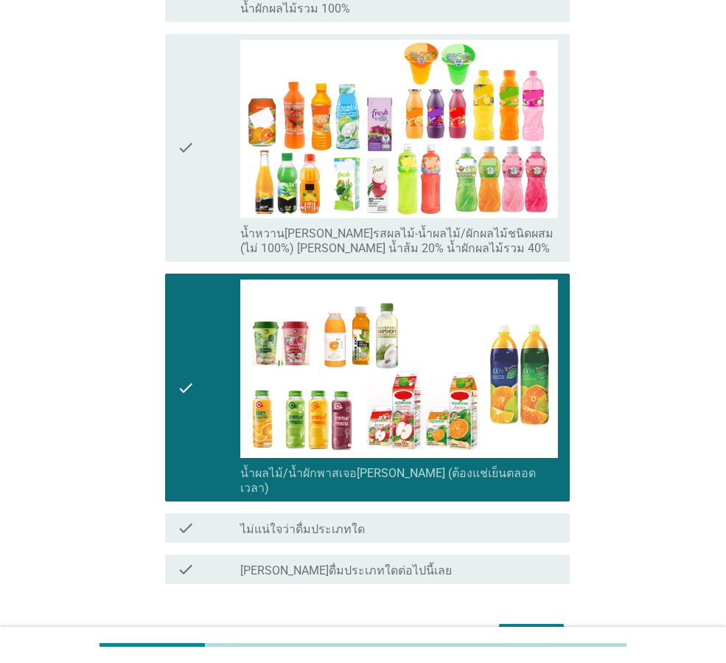
scroll to position [741, 0]
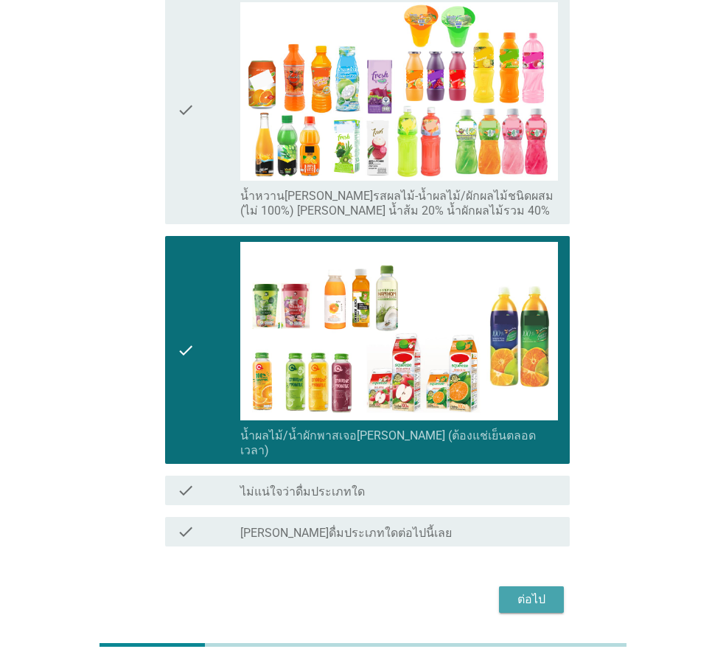
click at [535, 591] on div "ต่อไป" at bounding box center [531, 600] width 41 height 18
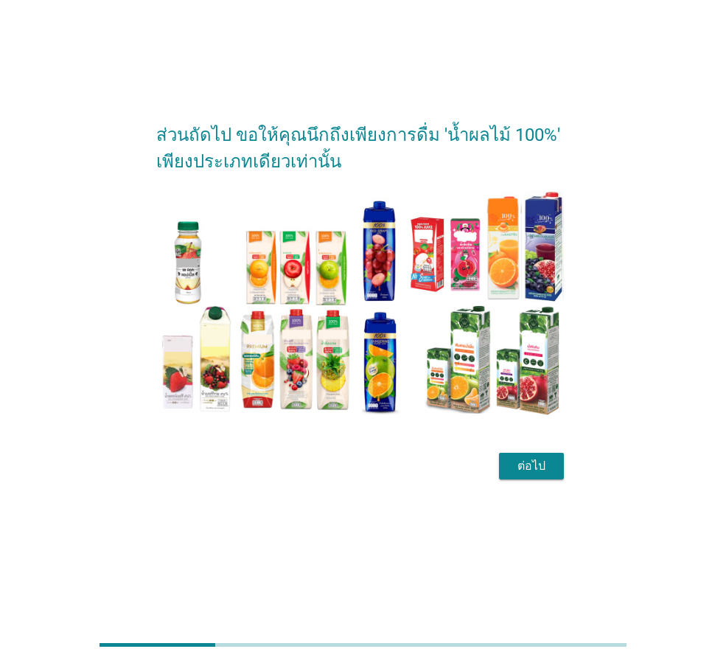
scroll to position [0, 0]
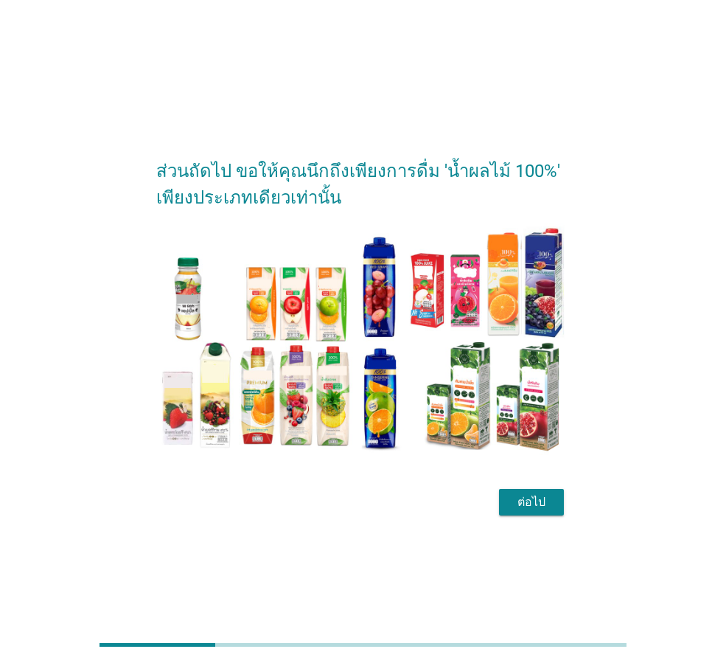
click at [184, 500] on div "ต่อไป" at bounding box center [363, 501] width 414 height 35
click at [522, 507] on div "ต่อไป" at bounding box center [531, 502] width 41 height 18
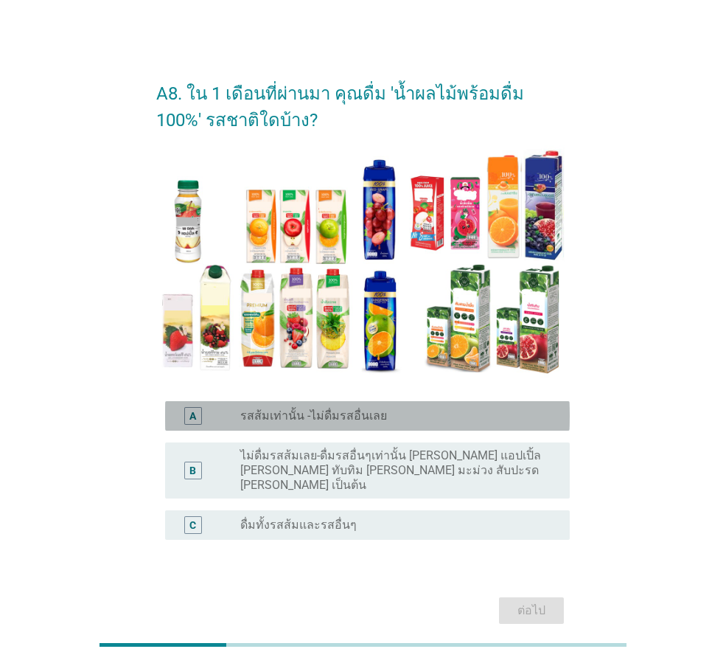
click at [378, 421] on label "รสส้มเท่านั้น -ไม่ดื่มรสอื่นเลย" at bounding box center [313, 416] width 147 height 15
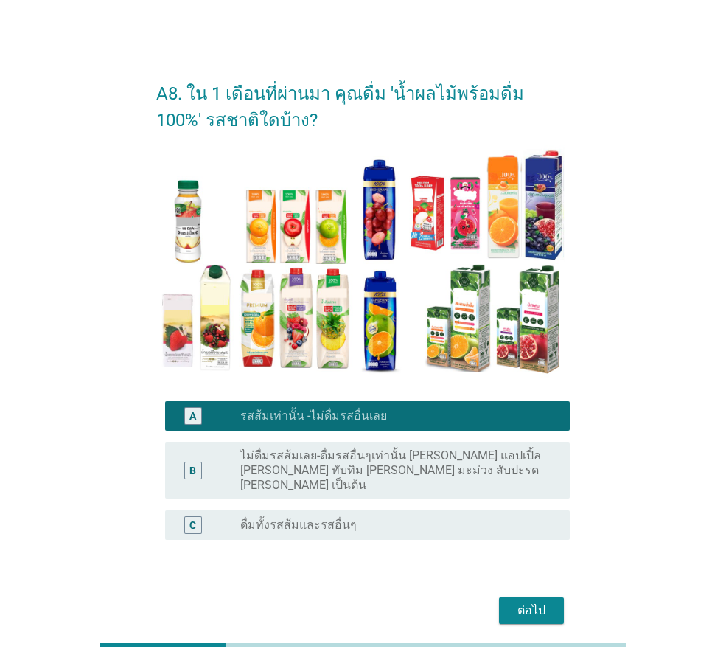
click at [536, 602] on div "ต่อไป" at bounding box center [531, 611] width 41 height 18
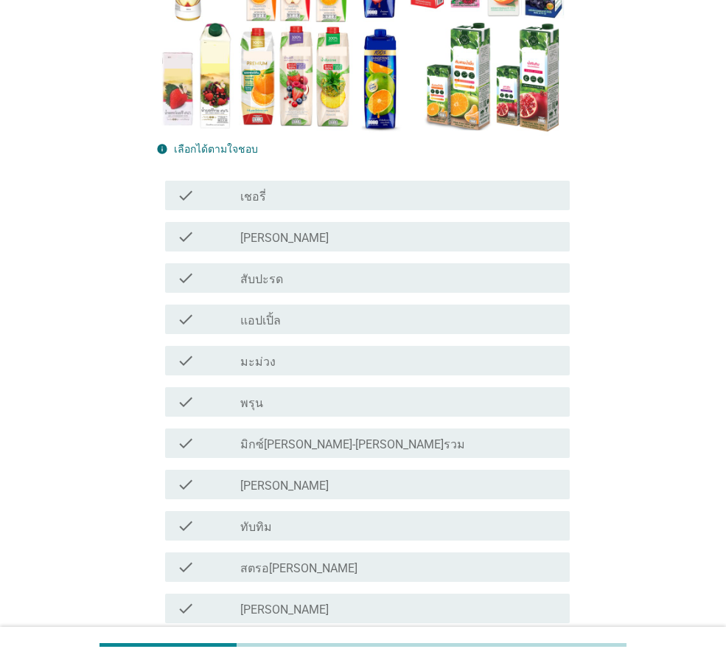
scroll to position [664, 0]
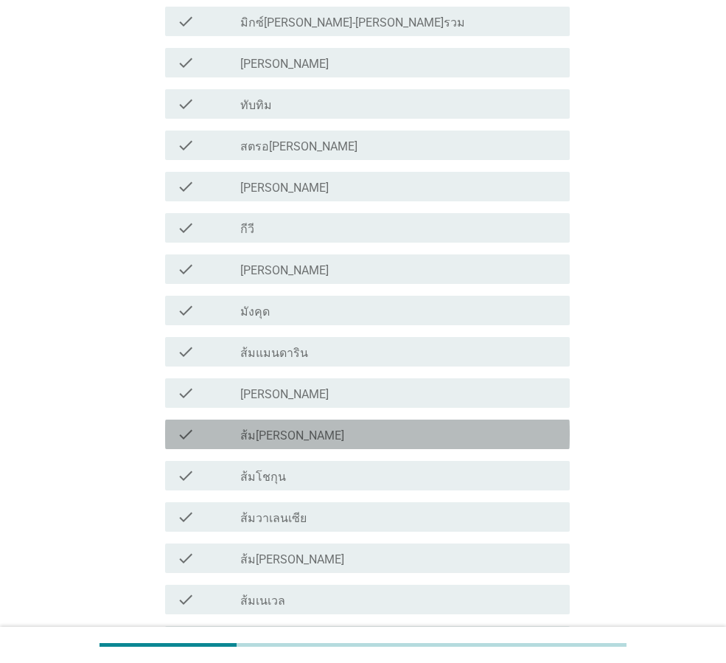
click at [296, 428] on label "ส้ม[PERSON_NAME]" at bounding box center [292, 435] width 104 height 15
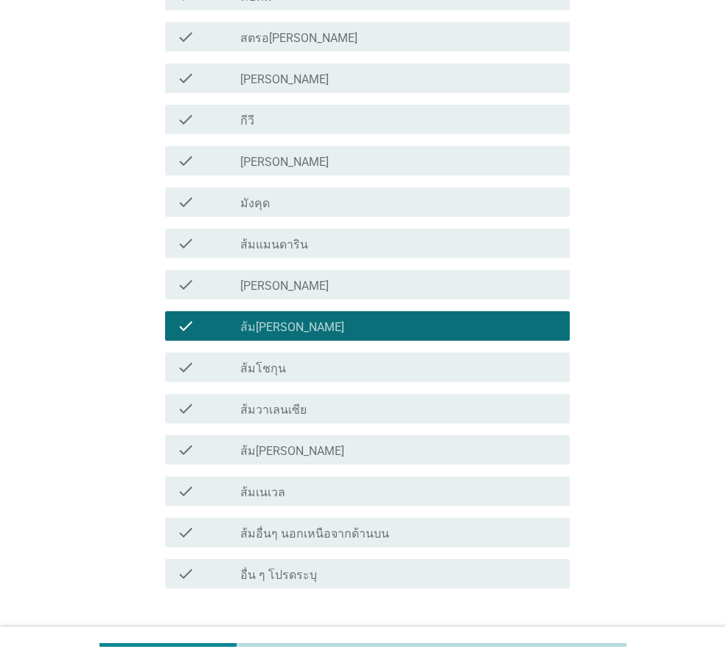
scroll to position [869, 0]
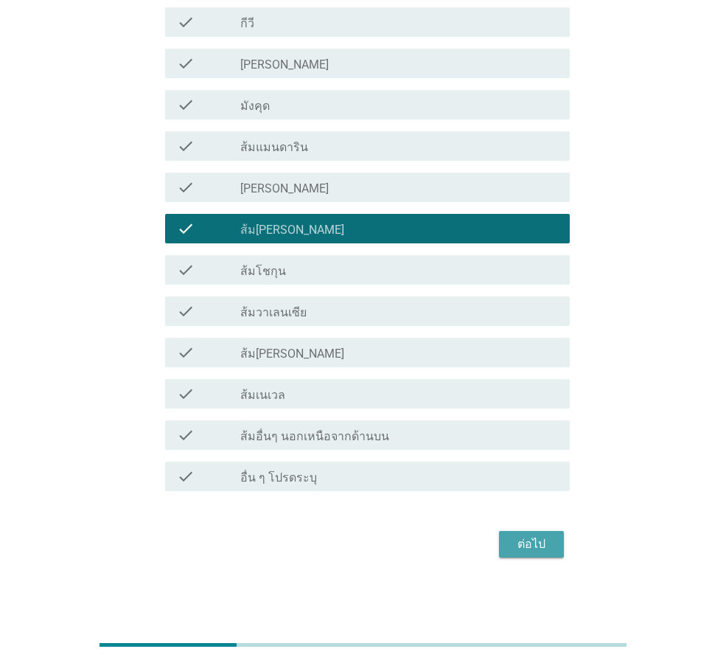
click at [543, 543] on div "ต่อไป" at bounding box center [531, 544] width 41 height 18
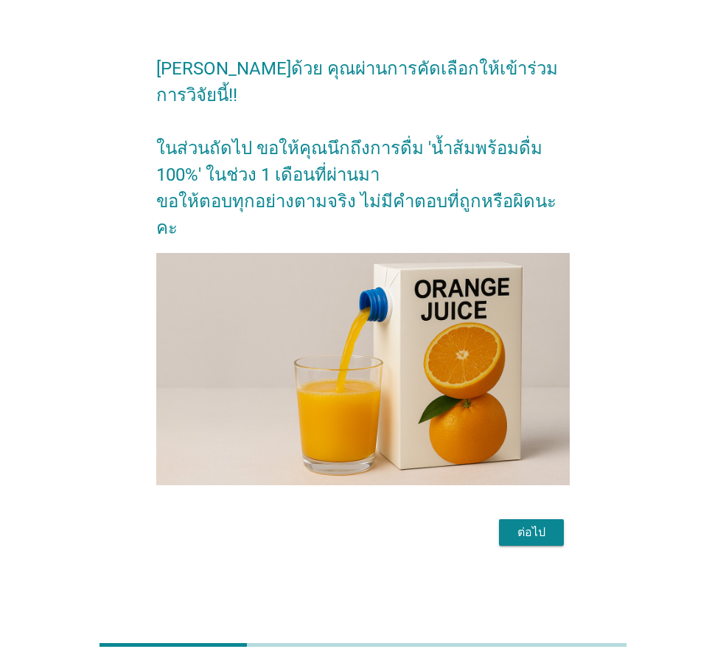
scroll to position [0, 0]
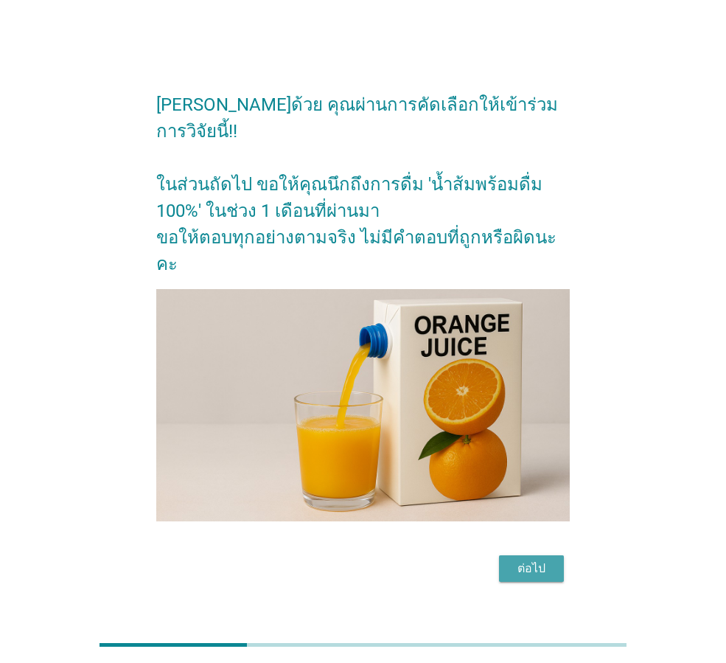
click at [560, 555] on button "ต่อไป" at bounding box center [531, 568] width 65 height 27
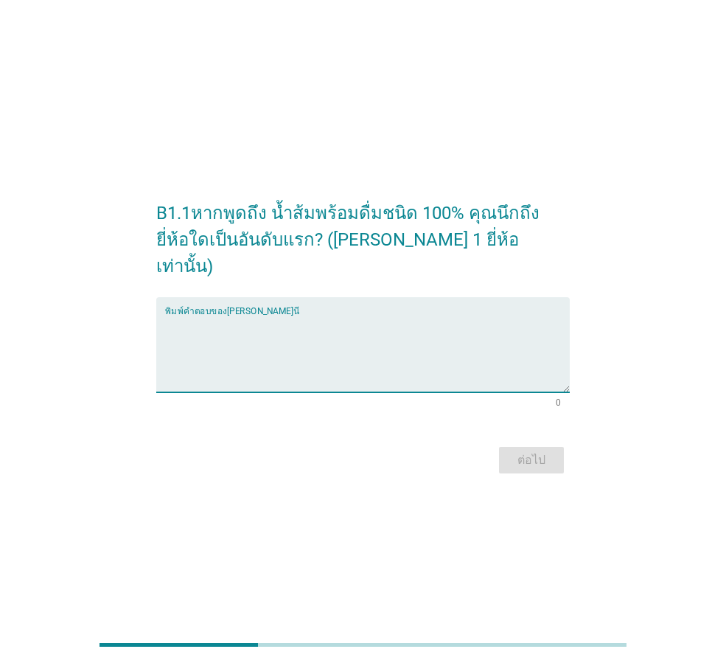
click at [223, 318] on textarea "พิมพ์คำตอบของคุณ ที่นี่" at bounding box center [367, 353] width 405 height 77
type textarea "tipco"
click at [524, 451] on div "ต่อไป" at bounding box center [531, 460] width 41 height 18
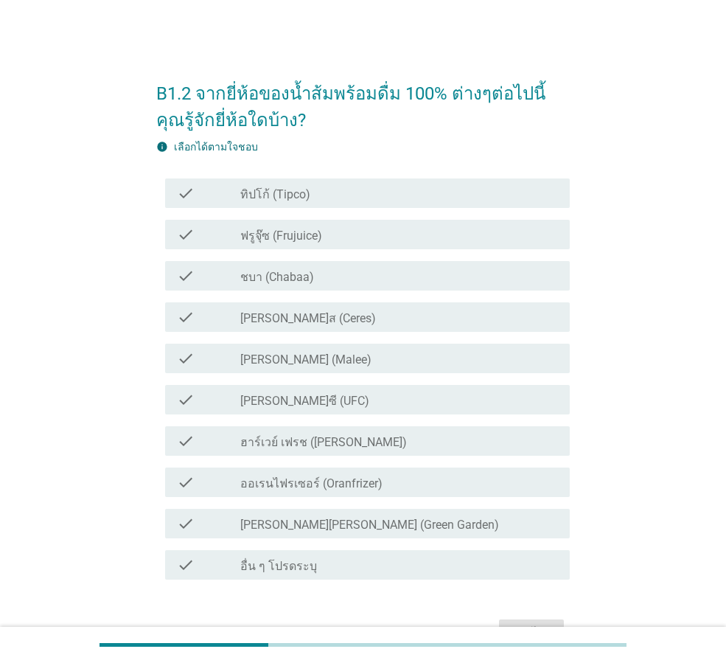
click at [364, 193] on div "check_box_outline_blank ทิปโก้ (Tipco)" at bounding box center [399, 193] width 318 height 18
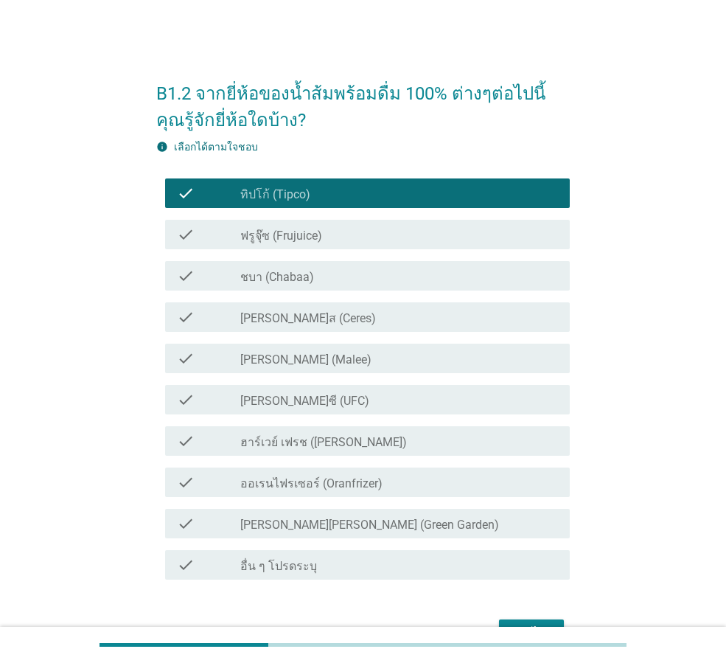
click at [327, 356] on div "check_box_outline_blank [PERSON_NAME] (Malee)" at bounding box center [399, 359] width 318 height 18
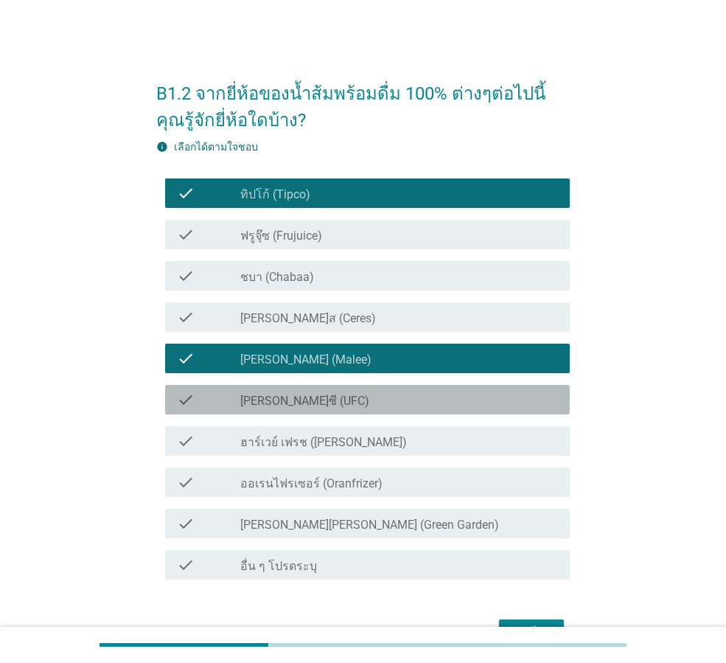
click at [324, 394] on div "check_box_outline_blank [PERSON_NAME]ซี (UFC)" at bounding box center [399, 400] width 318 height 18
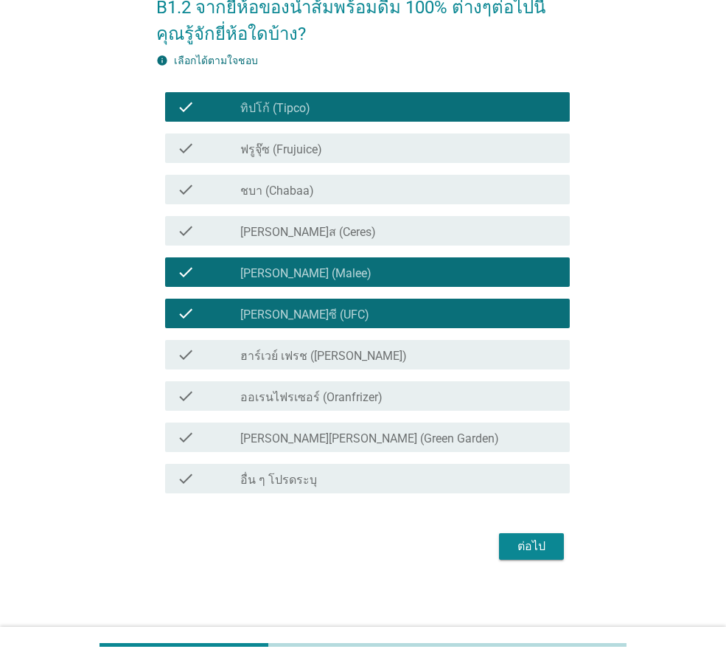
scroll to position [88, 0]
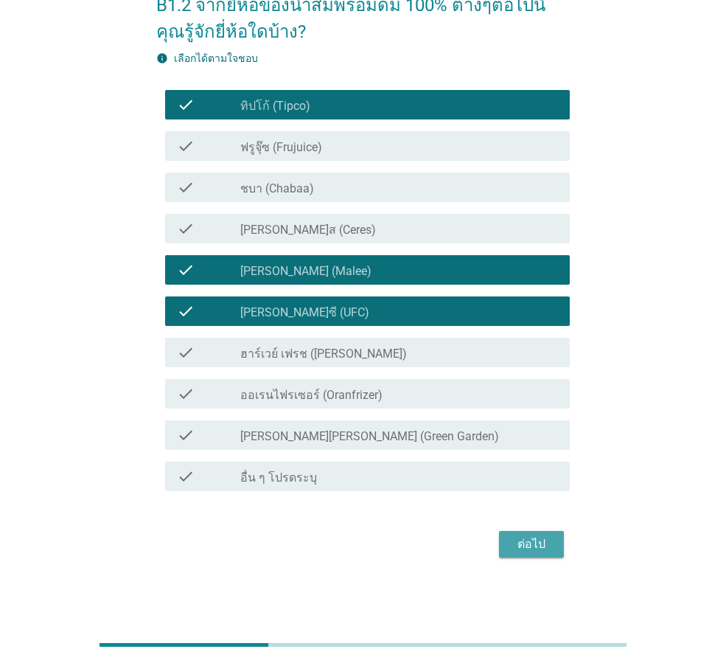
click at [525, 541] on div "ต่อไป" at bounding box center [531, 544] width 41 height 18
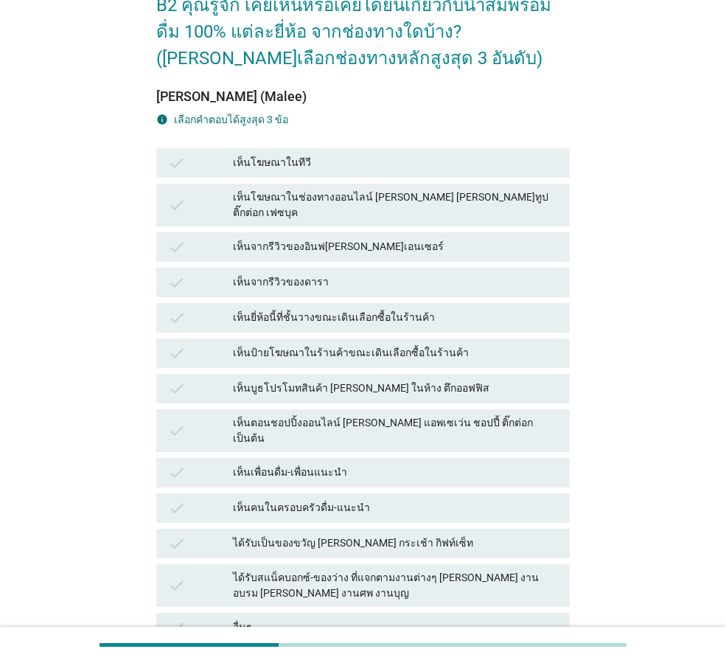
scroll to position [0, 0]
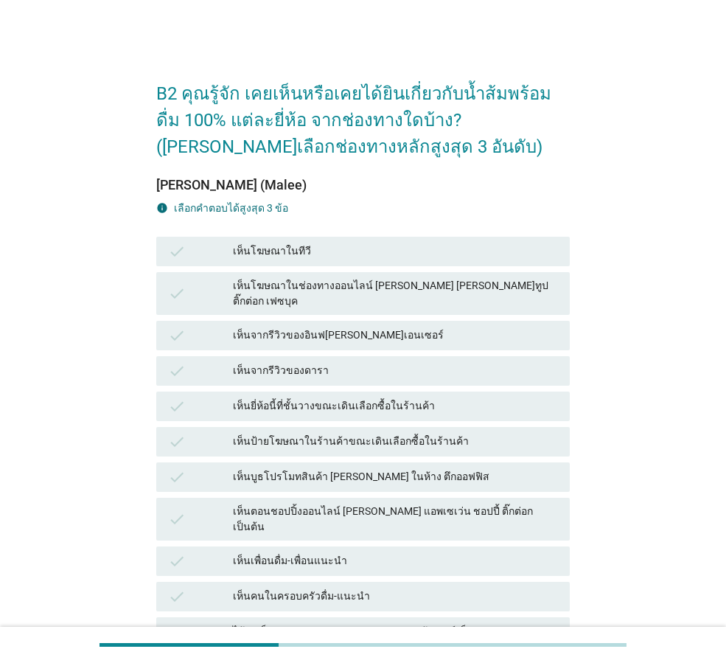
click at [265, 397] on div "เห็นยี่ห้อนี้ที่ชั้นวางขณะเดินเลือกซื้อในร้านค้า" at bounding box center [395, 406] width 325 height 18
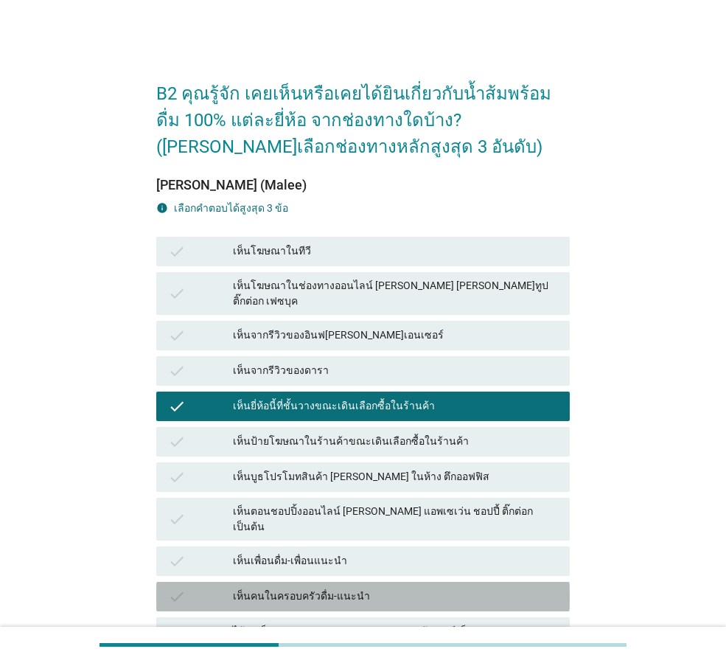
click at [281, 588] on div "เห็นคนในครอบครัวดื่ม-แนะนำ" at bounding box center [395, 597] width 325 height 18
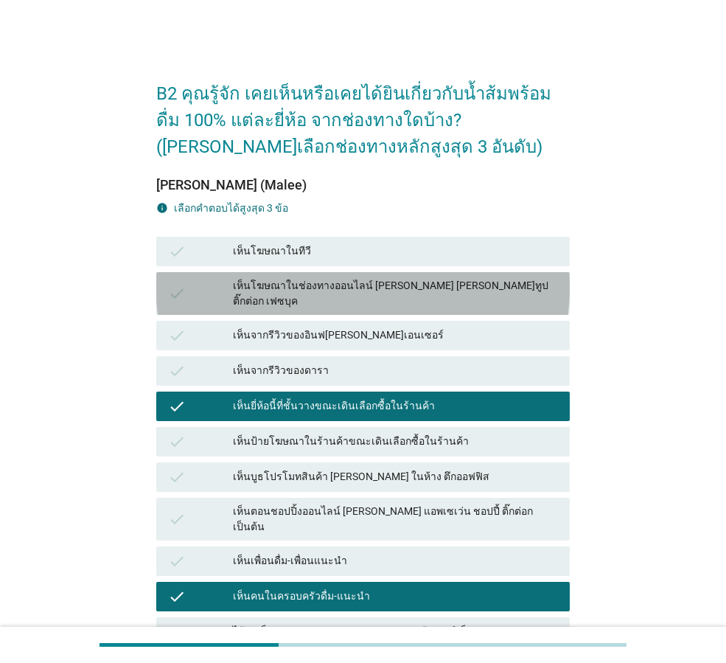
click at [285, 293] on div "เห็นโฆษณาในช่องทางออนไลน์ [PERSON_NAME] [PERSON_NAME]ทูป ติ๊กต่อก เฟซบุค" at bounding box center [395, 293] width 325 height 31
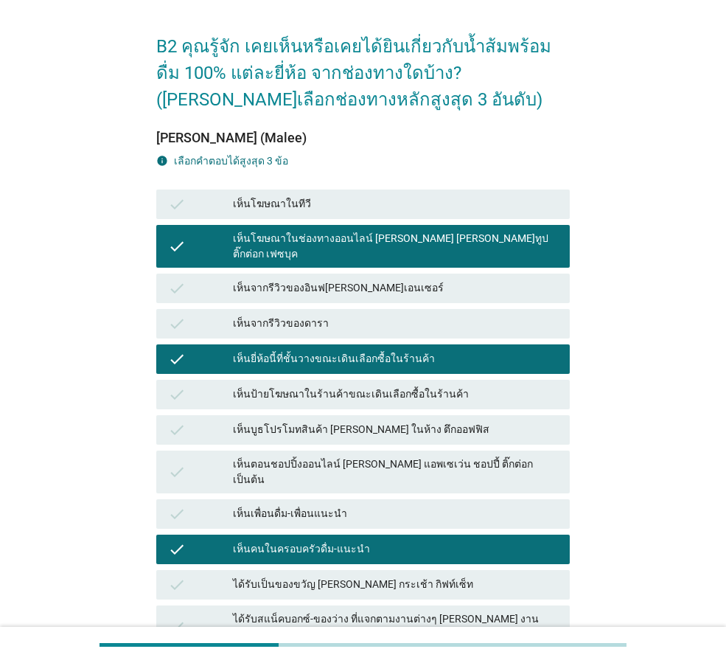
scroll to position [223, 0]
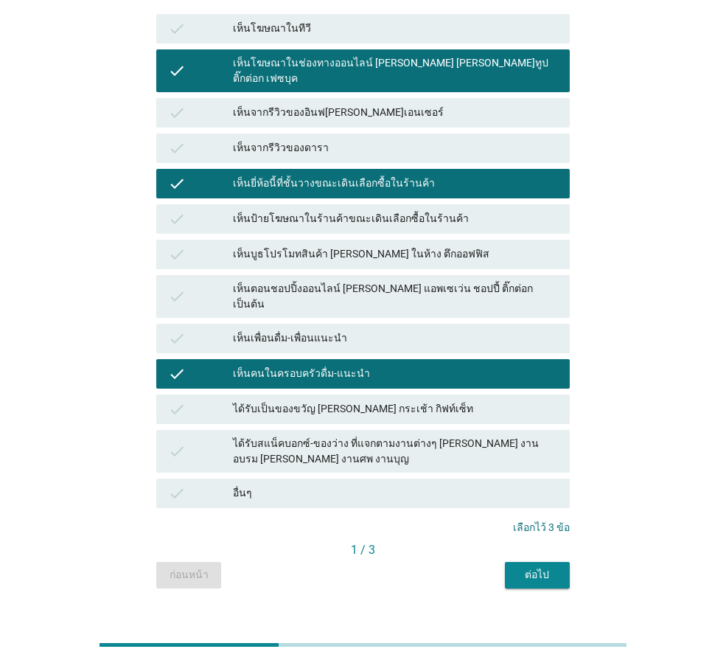
click at [448, 400] on div "ได้รับเป็นของขวัญ [PERSON_NAME] กระเช้า กิฟท์เซ็ท" at bounding box center [395, 409] width 325 height 18
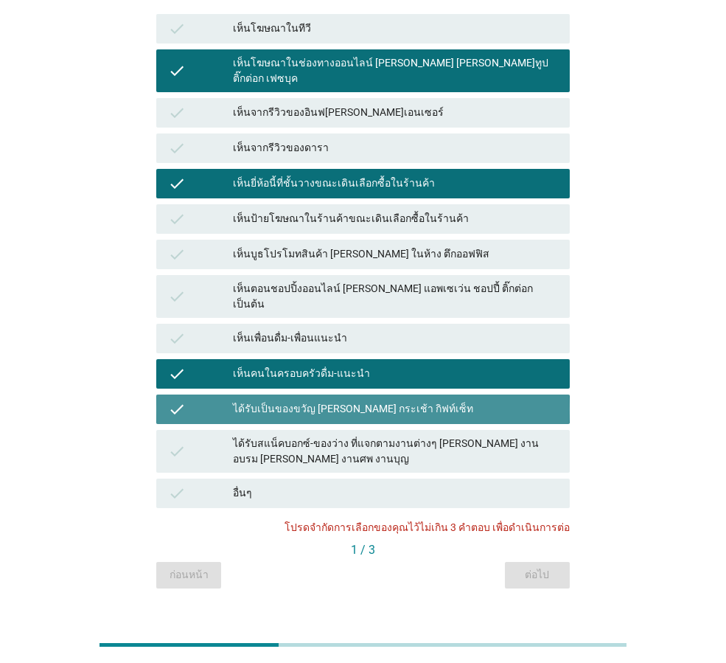
click at [187, 400] on div "check" at bounding box center [200, 409] width 65 height 18
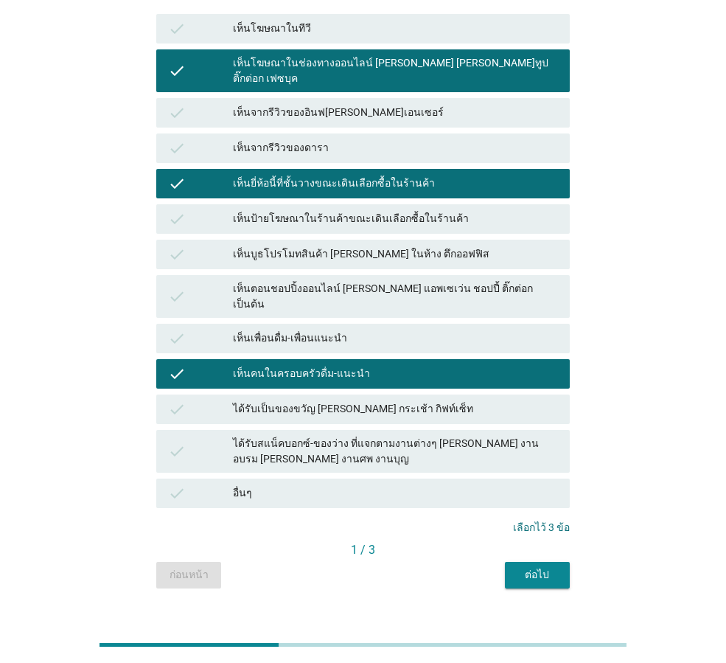
click at [518, 567] on div "ต่อไป" at bounding box center [537, 574] width 41 height 15
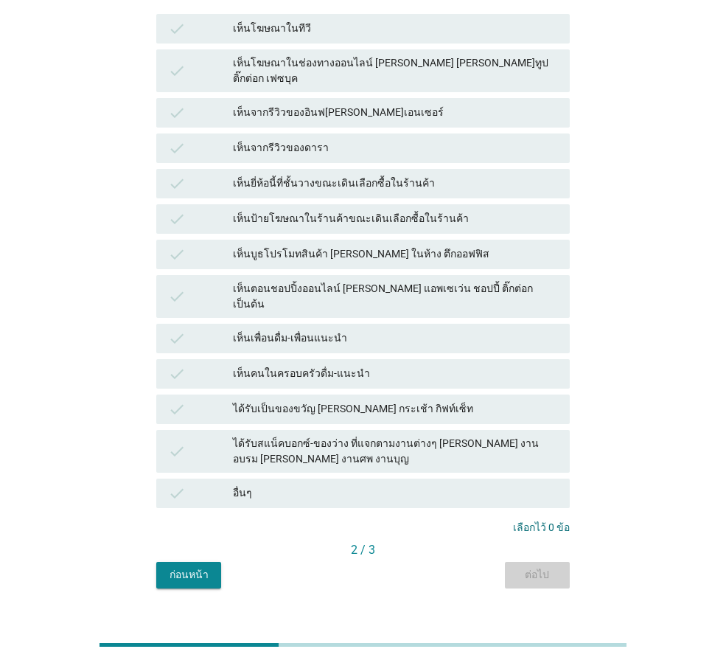
scroll to position [0, 0]
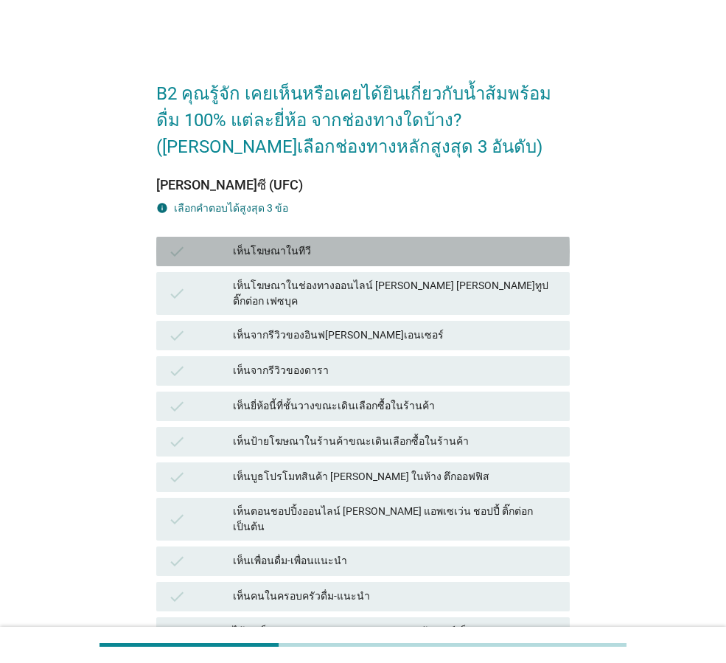
click at [318, 255] on div "เห็นโฆษณาในทีวี" at bounding box center [395, 252] width 325 height 18
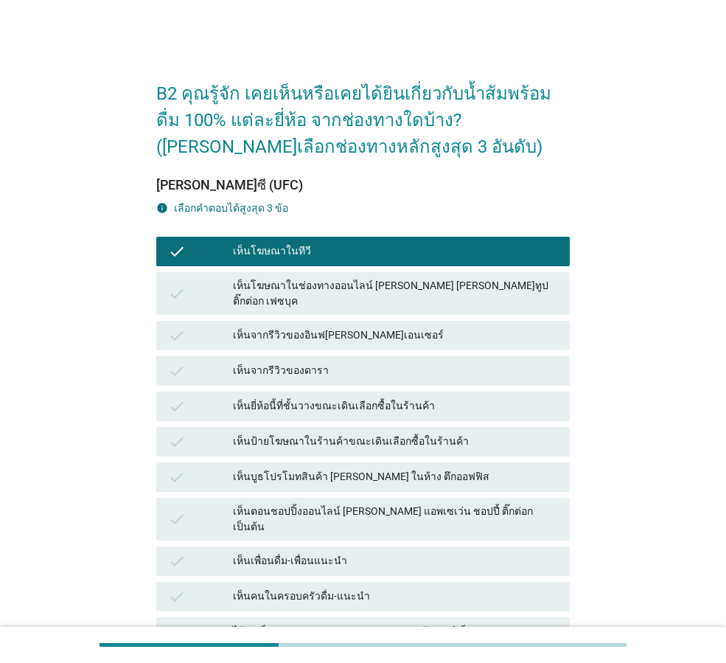
click at [304, 588] on div "เห็นคนในครอบครัวดื่ม-แนะนำ" at bounding box center [395, 597] width 325 height 18
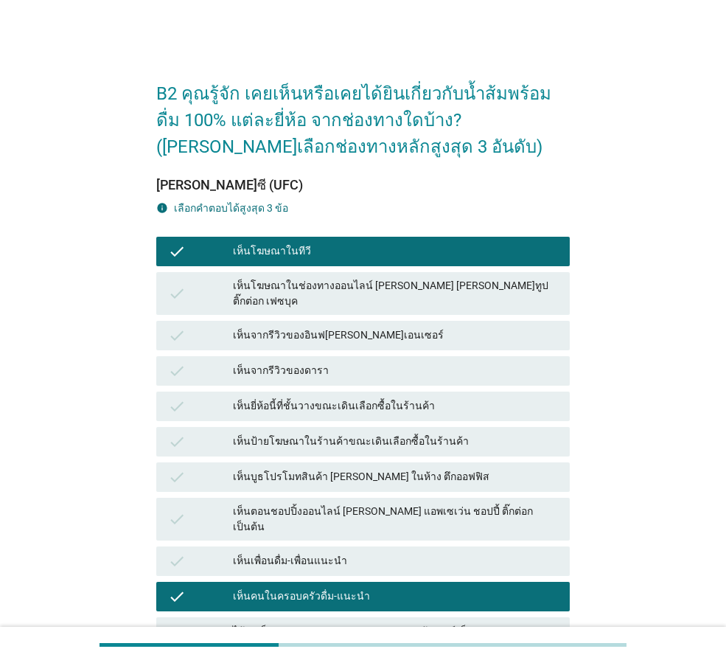
drag, startPoint x: 309, startPoint y: 400, endPoint x: 323, endPoint y: 428, distance: 31.3
click at [308, 399] on div "เห็นยี่ห้อนี้ที่ชั้นวางขณะเดินเลือกซื้อในร้านค้า" at bounding box center [395, 406] width 325 height 18
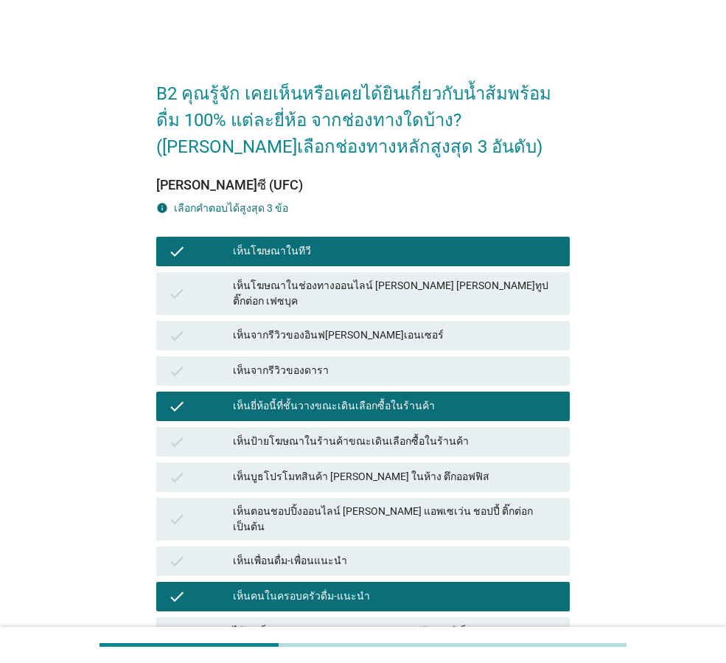
scroll to position [223, 0]
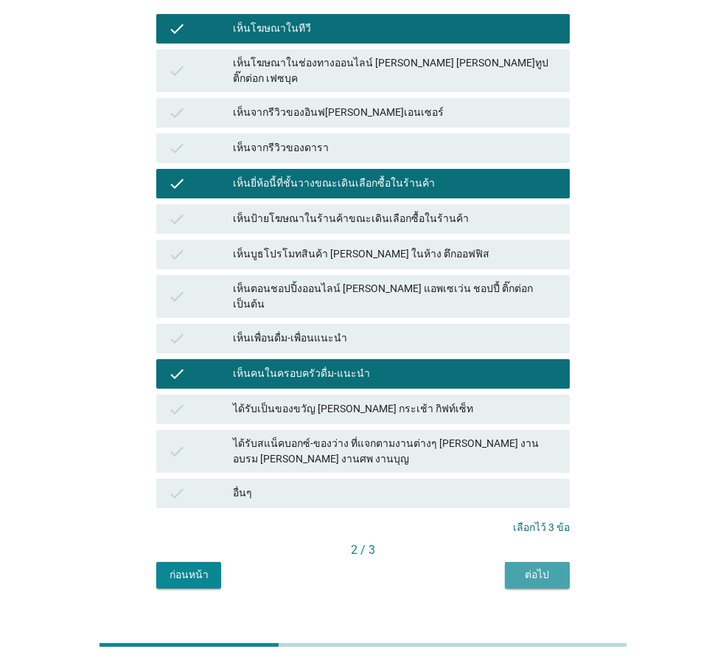
click at [539, 567] on div "ต่อไป" at bounding box center [537, 574] width 41 height 15
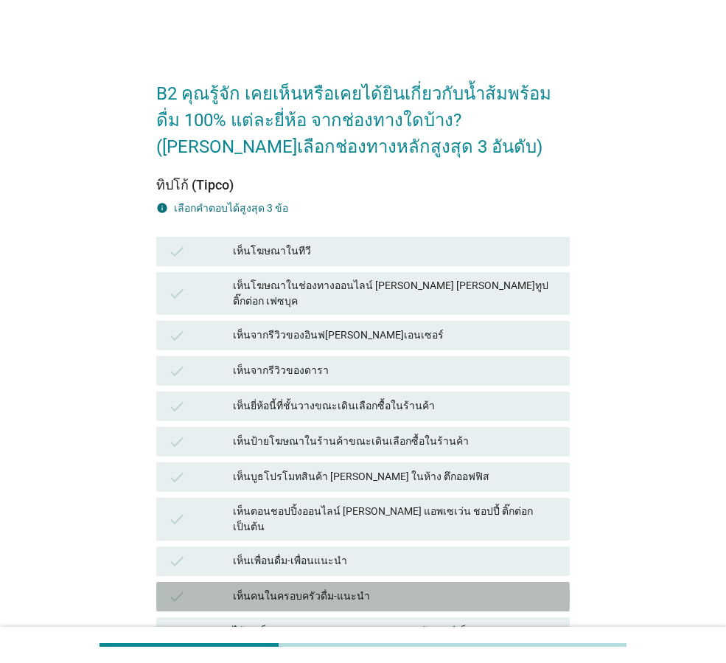
click at [322, 588] on div "เห็นคนในครอบครัวดื่ม-แนะนำ" at bounding box center [395, 597] width 325 height 18
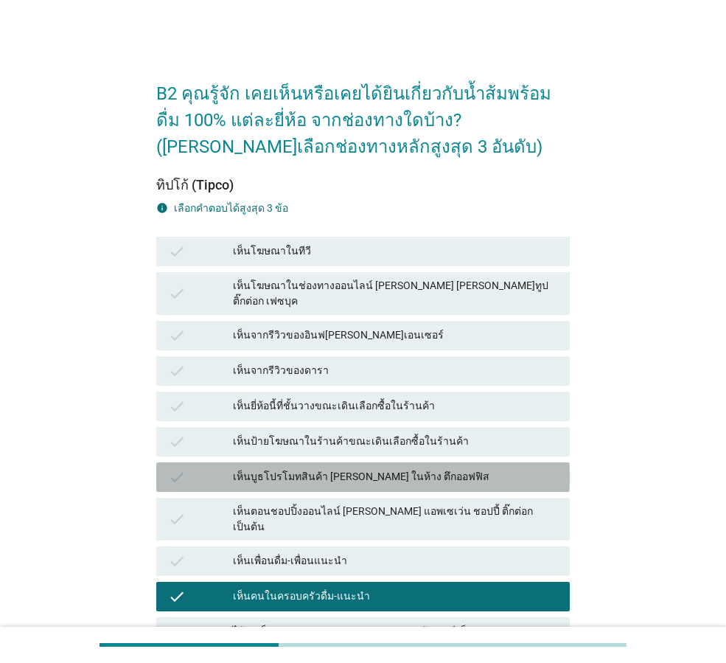
click at [322, 468] on div "เห็นบูธโปรโมทสินค้า [PERSON_NAME] ในห้าง ตึกออฟฟิส" at bounding box center [395, 477] width 325 height 18
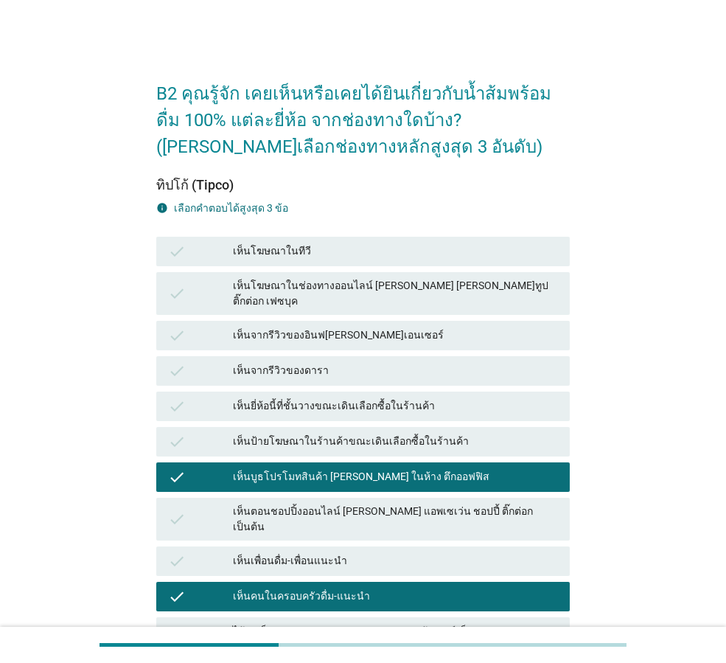
click at [320, 397] on div "เห็นยี่ห้อนี้ที่ชั้นวางขณะเดินเลือกซื้อในร้านค้า" at bounding box center [395, 406] width 325 height 18
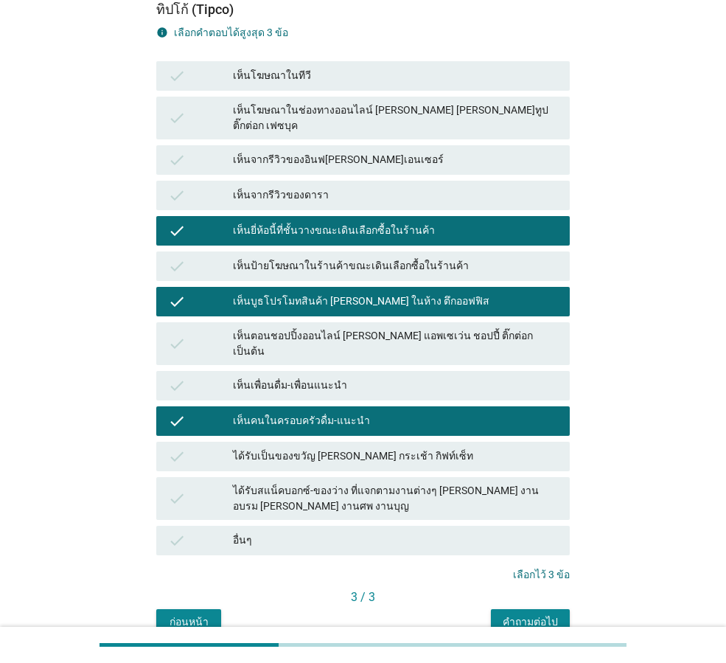
scroll to position [223, 0]
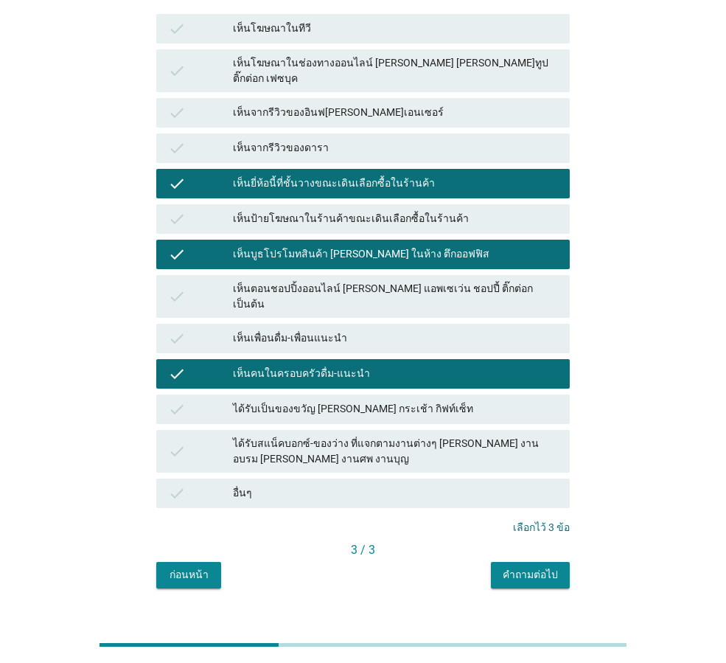
click at [502, 562] on button "คำถามต่อไป" at bounding box center [530, 575] width 79 height 27
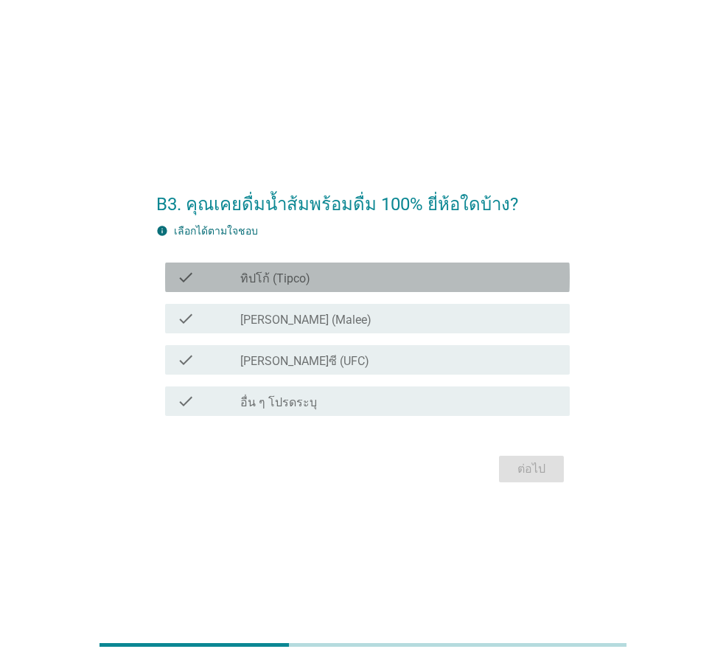
click at [336, 264] on div "check check_box_outline_blank ทิปโก้ (Tipco)" at bounding box center [367, 277] width 405 height 29
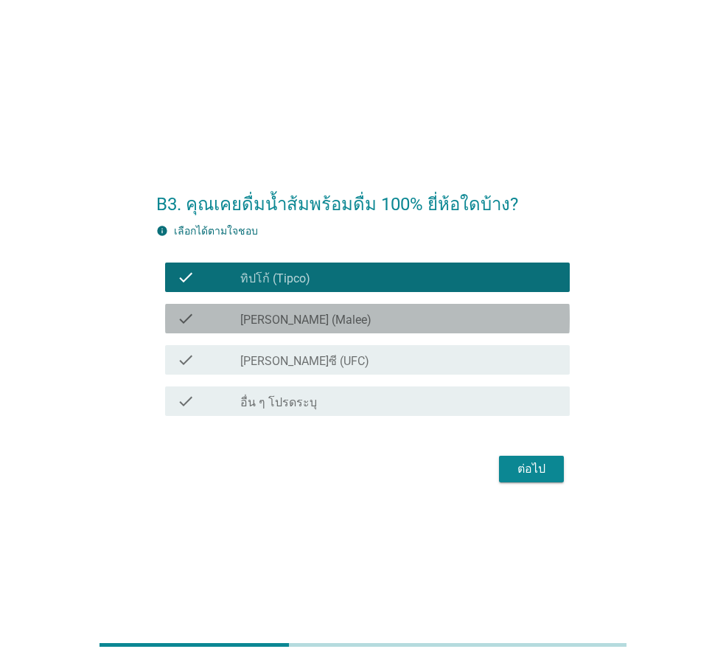
click at [330, 310] on div "check_box_outline_blank [PERSON_NAME] (Malee)" at bounding box center [399, 319] width 318 height 18
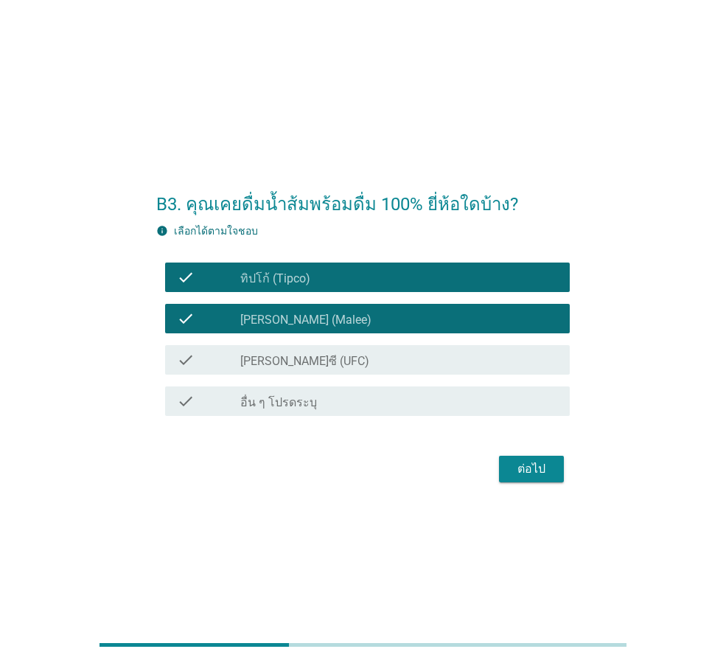
click at [325, 347] on div "check check_box_outline_blank [PERSON_NAME]ซี (UFC)" at bounding box center [367, 359] width 405 height 29
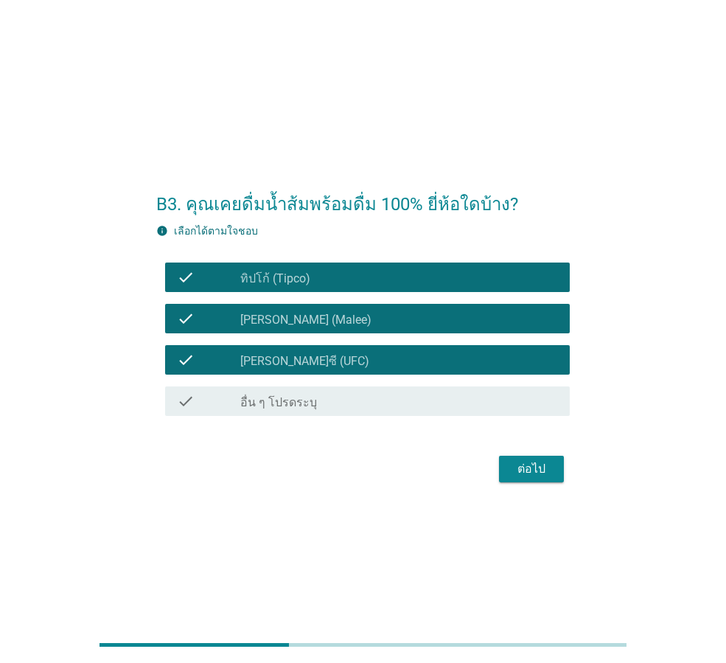
click at [535, 470] on div "ต่อไป" at bounding box center [531, 469] width 41 height 18
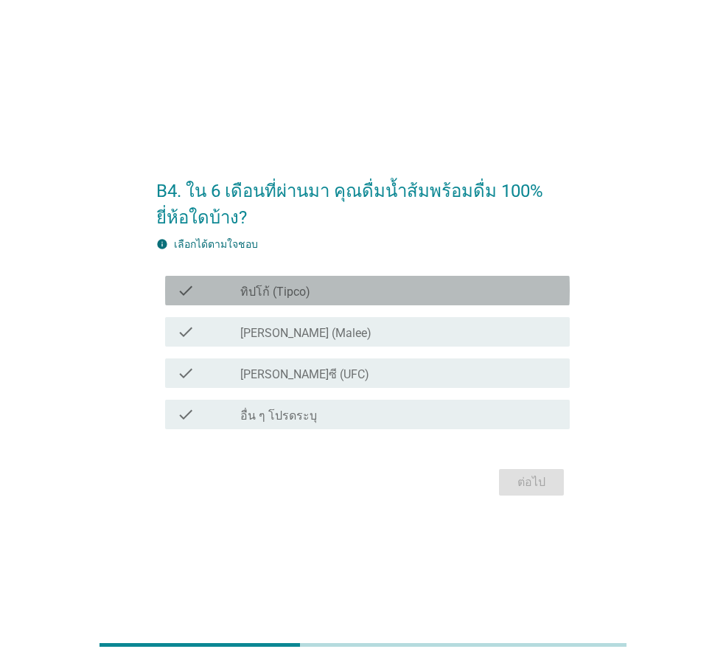
click at [320, 283] on div "check_box_outline_blank ทิปโก้ (Tipco)" at bounding box center [399, 291] width 318 height 18
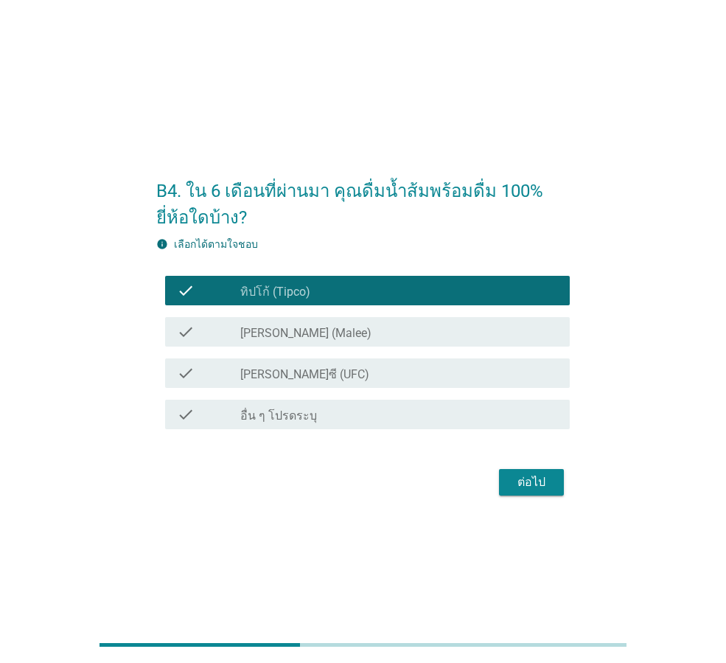
click at [307, 341] on div "check check_box_outline_blank [PERSON_NAME] (Malee)" at bounding box center [367, 331] width 405 height 29
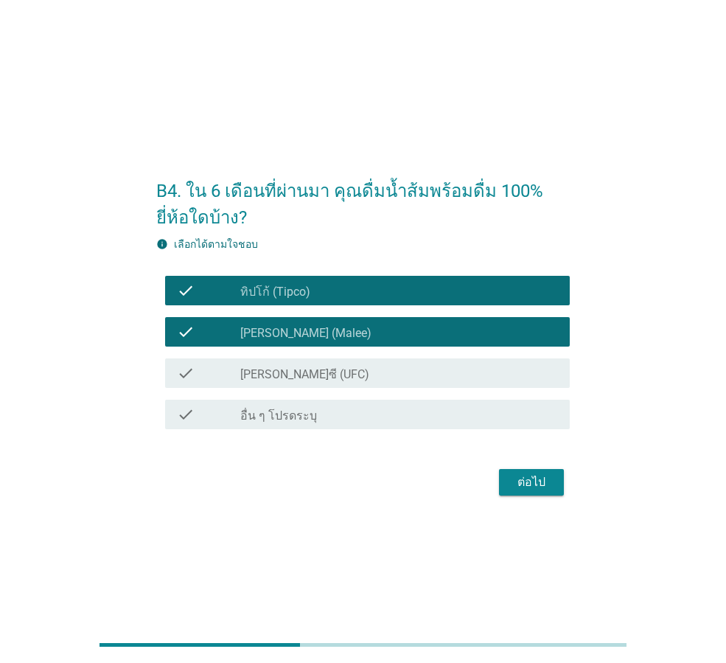
click at [552, 471] on button "ต่อไป" at bounding box center [531, 482] width 65 height 27
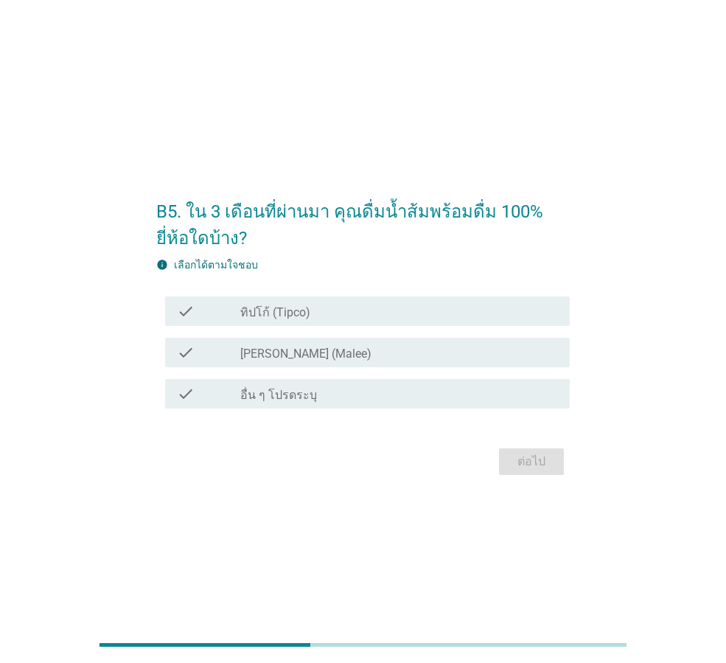
click at [463, 312] on div "check_box_outline_blank ทิปโก้ (Tipco)" at bounding box center [399, 311] width 318 height 18
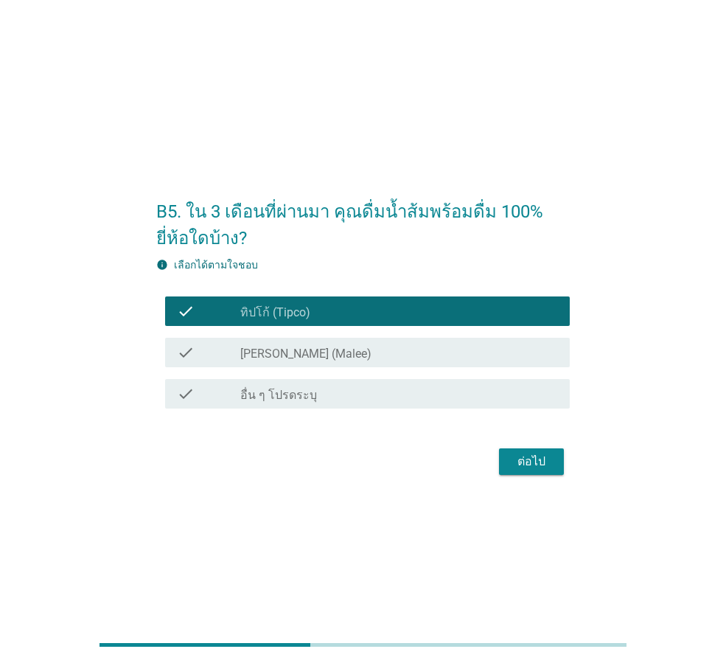
click at [463, 342] on div "check check_box_outline_blank [PERSON_NAME] (Malee)" at bounding box center [367, 352] width 405 height 29
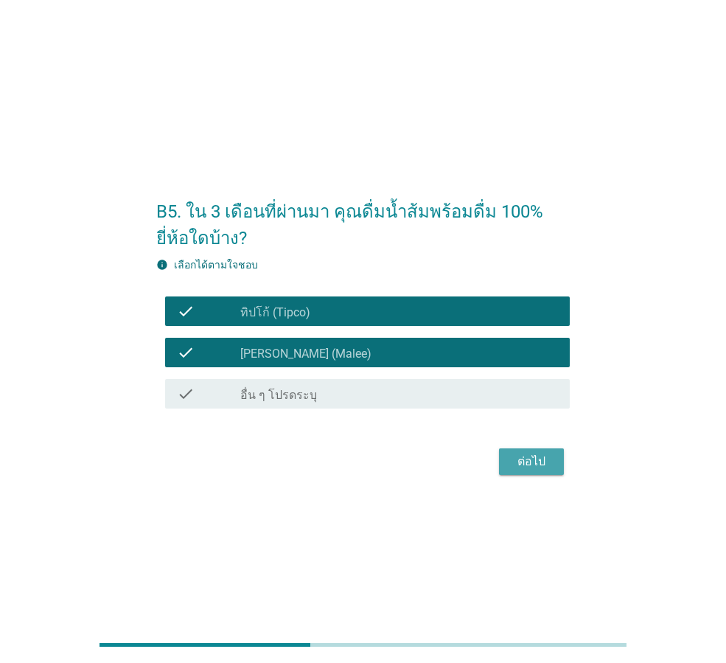
click at [539, 457] on div "ต่อไป" at bounding box center [531, 462] width 41 height 18
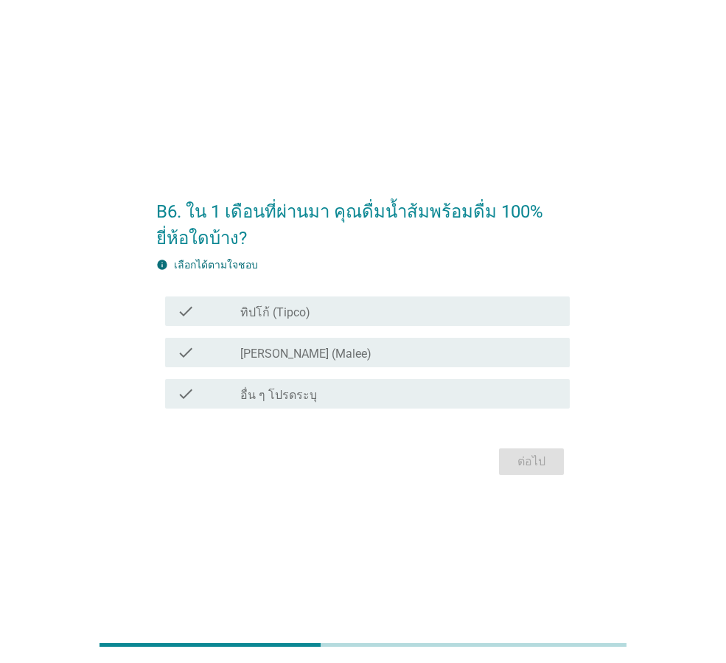
click at [450, 299] on div "check check_box_outline_blank ทิปโก้ (Tipco)" at bounding box center [367, 310] width 405 height 29
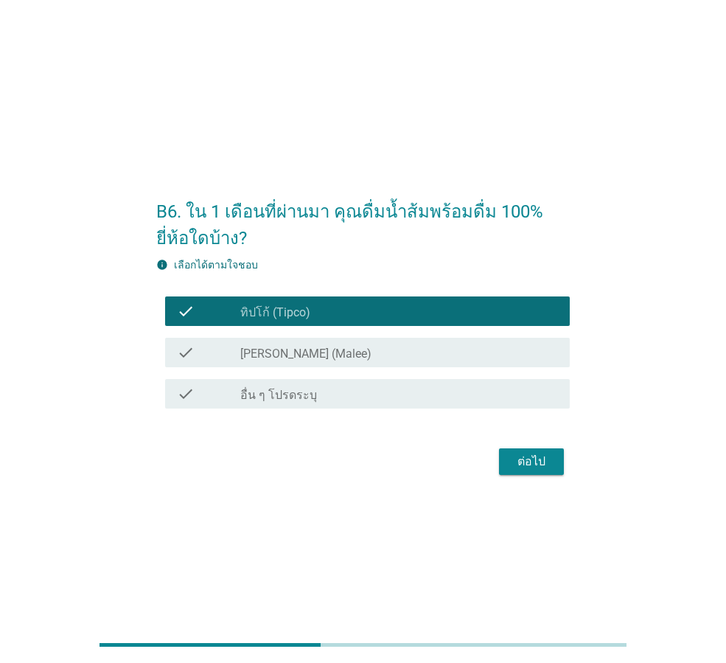
click at [442, 350] on div "check_box_outline_blank [PERSON_NAME] (Malee)" at bounding box center [399, 353] width 318 height 18
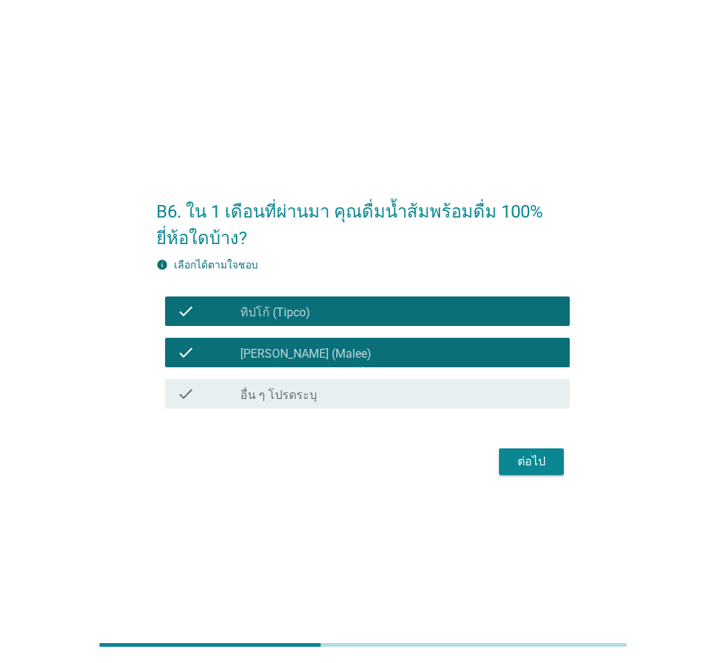
click at [530, 461] on div "ต่อไป" at bounding box center [531, 462] width 41 height 18
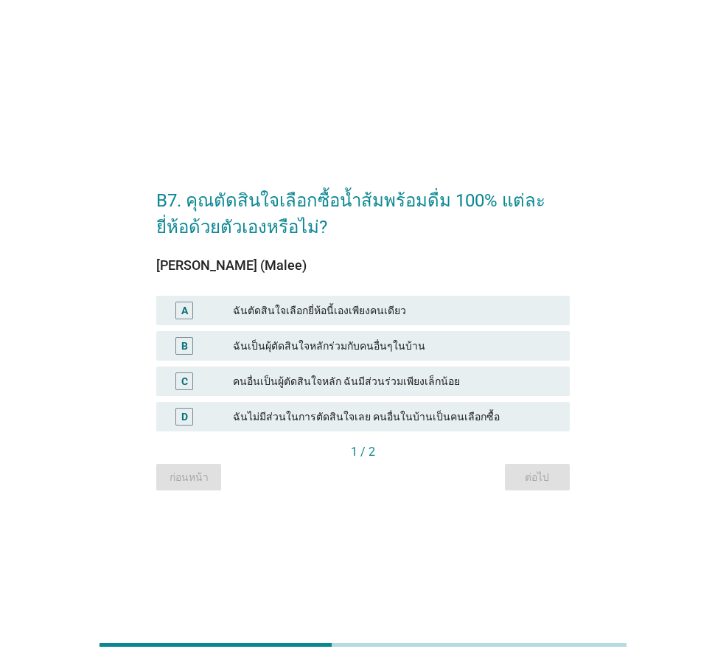
click at [389, 355] on div "B ฉันเป็นผุ้ตัดสินใจหลักร่วมกับคนอื่นๆในบ้าน" at bounding box center [363, 345] width 414 height 29
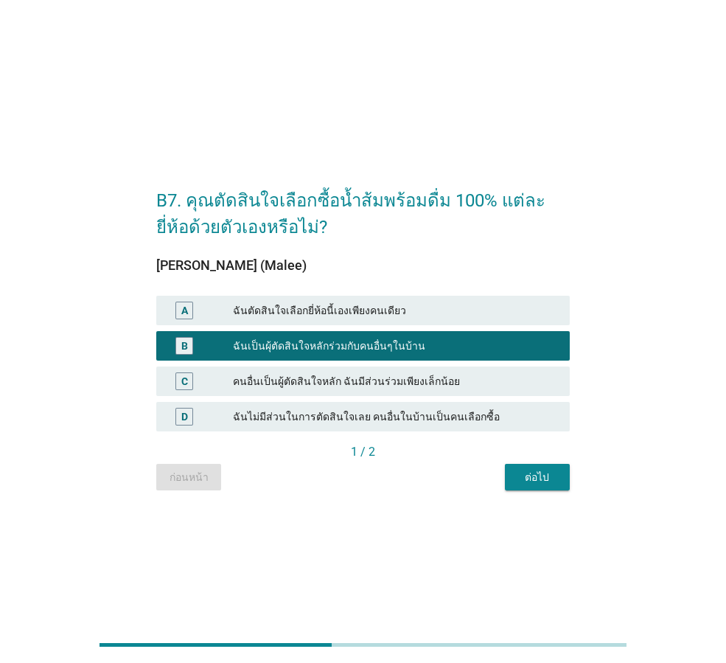
click at [527, 476] on div "ต่อไป" at bounding box center [537, 477] width 41 height 15
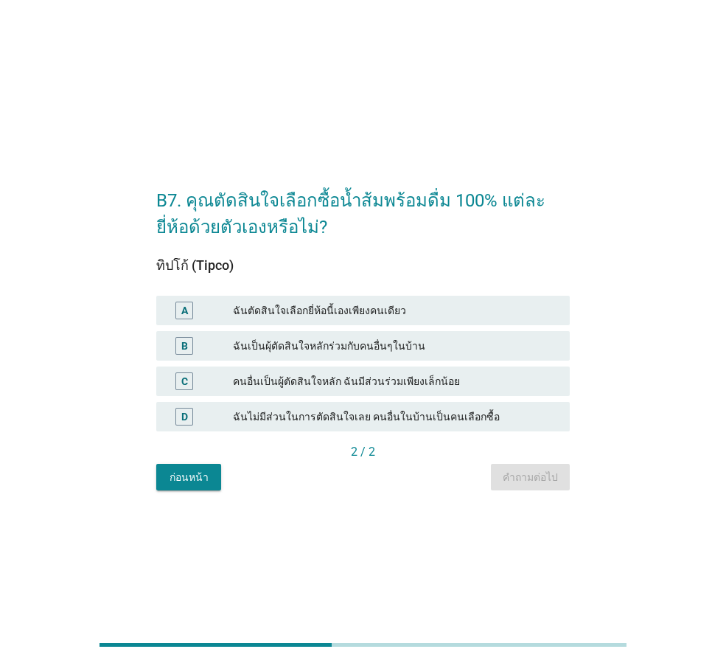
click at [389, 342] on div "ฉันเป็นผุ้ตัดสินใจหลักร่วมกับคนอื่นๆในบ้าน" at bounding box center [395, 346] width 325 height 18
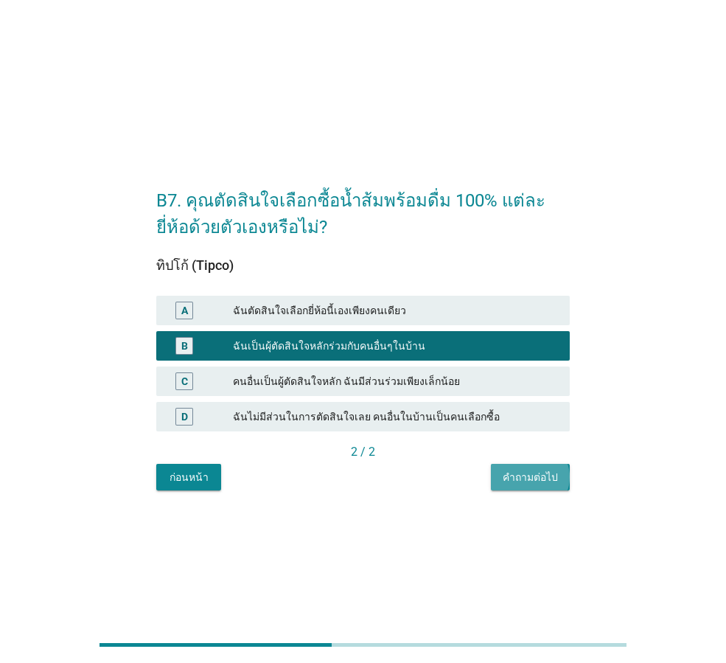
click at [529, 476] on div "คำถามต่อไป" at bounding box center [530, 477] width 55 height 15
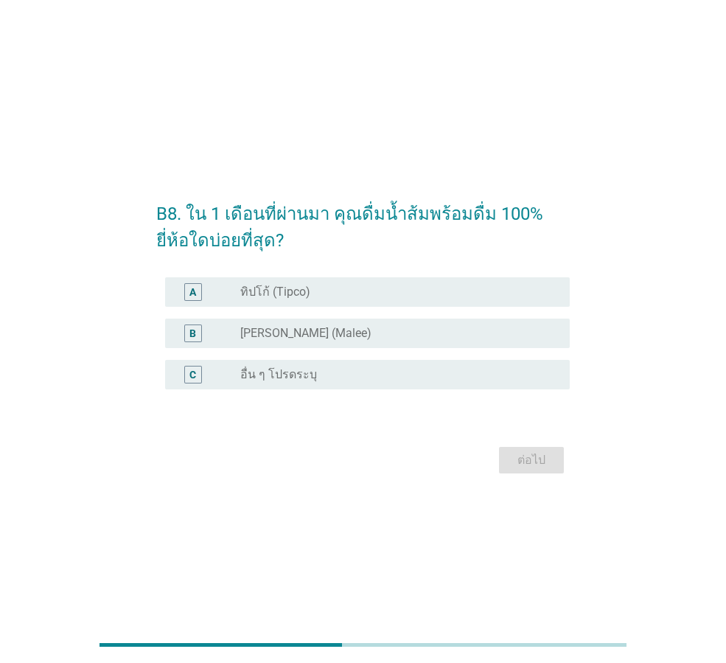
click at [375, 299] on div "radio_button_unchecked ทิปโก้ (Tipco)" at bounding box center [393, 292] width 306 height 15
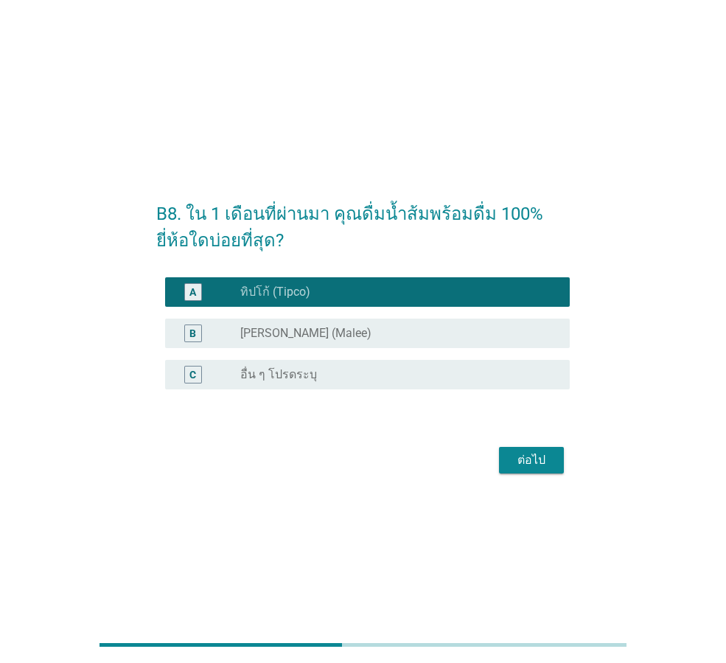
click at [359, 324] on div "radio_button_unchecked [PERSON_NAME] (Malee)" at bounding box center [399, 333] width 318 height 18
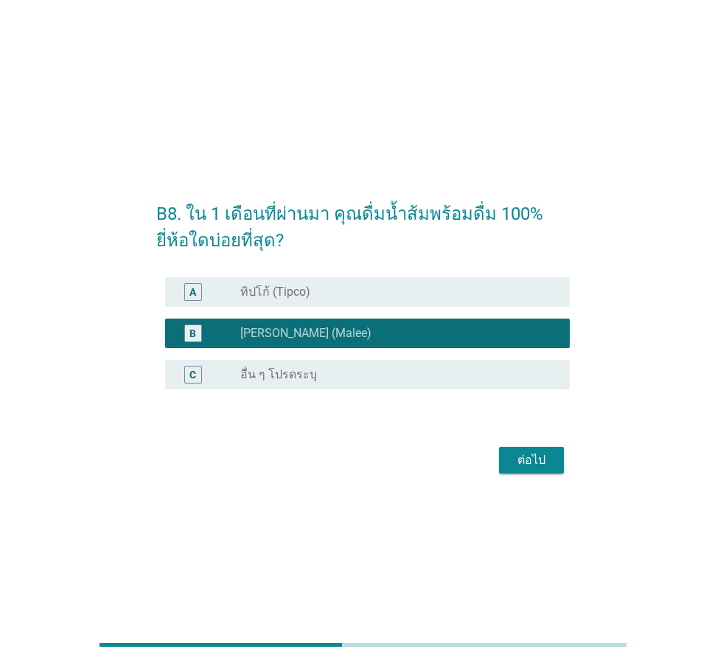
click at [426, 310] on div "A radio_button_unchecked ทิปโก้ (Tipco)" at bounding box center [363, 291] width 414 height 41
click at [427, 299] on div "radio_button_unchecked ทิปโก้ (Tipco)" at bounding box center [399, 292] width 318 height 18
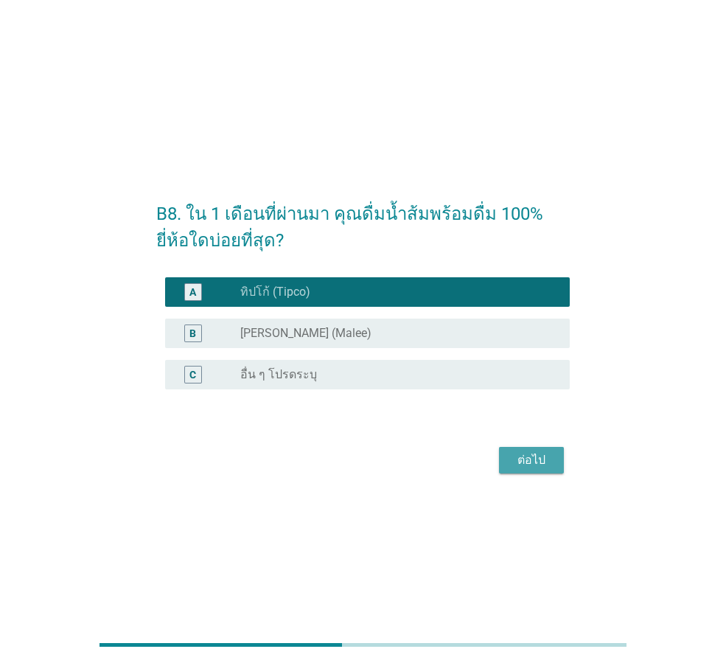
click at [527, 452] on div "ต่อไป" at bounding box center [531, 460] width 41 height 18
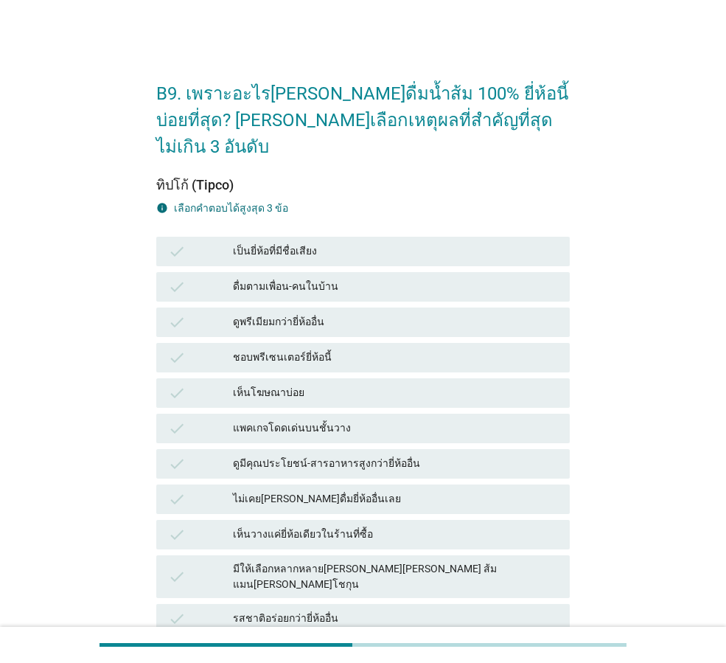
click at [354, 278] on div "ดื่มตามเพื่อน-คนในบ้าน" at bounding box center [395, 287] width 325 height 18
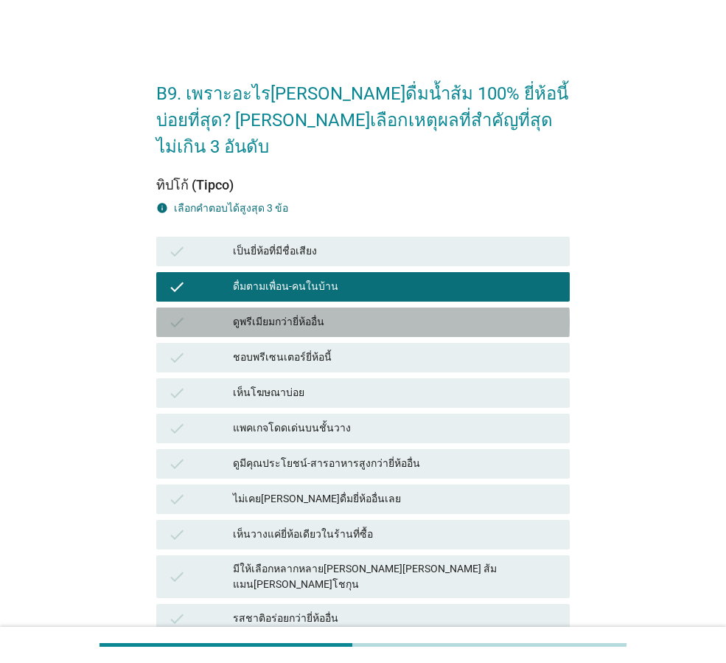
click at [338, 307] on div "check ดูพรีเมียมกว่ายี่ห้ออื่น" at bounding box center [363, 321] width 414 height 29
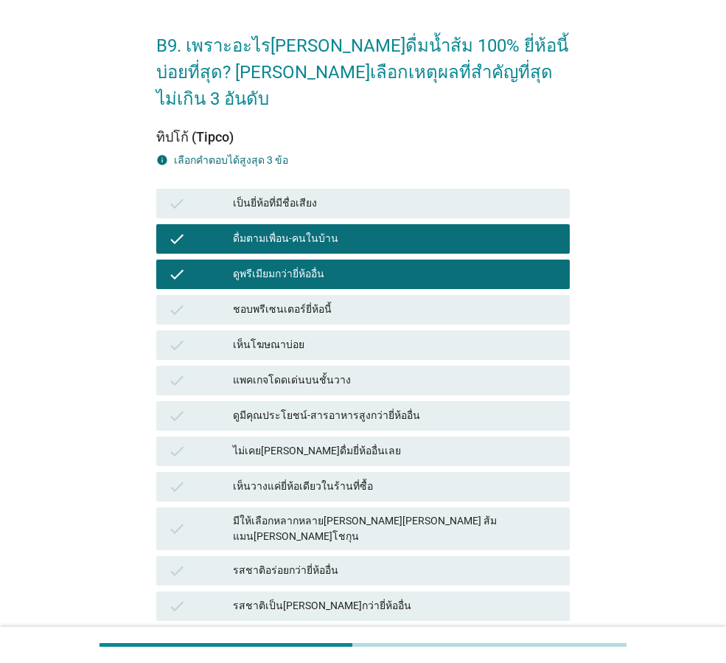
scroll to position [74, 0]
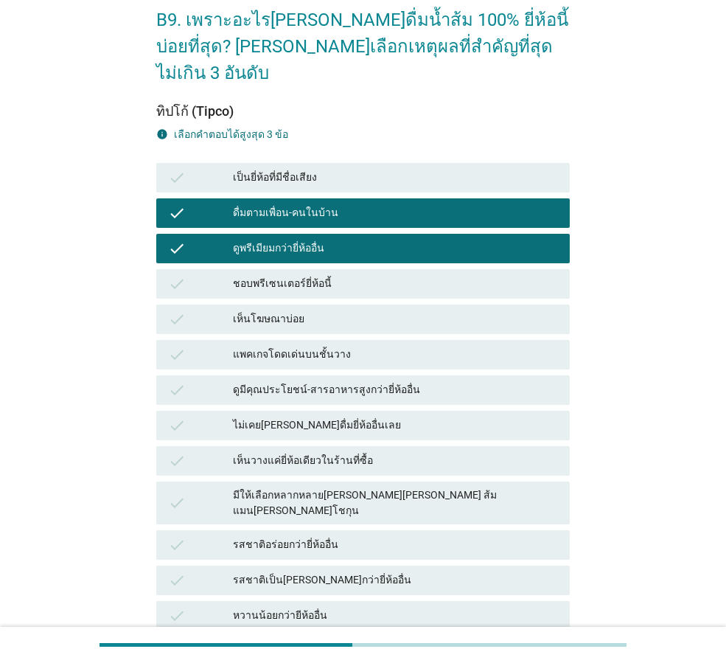
click at [401, 571] on div "รสชาติเป็น[PERSON_NAME]กว่ายี่ห้ออื่น" at bounding box center [395, 580] width 325 height 18
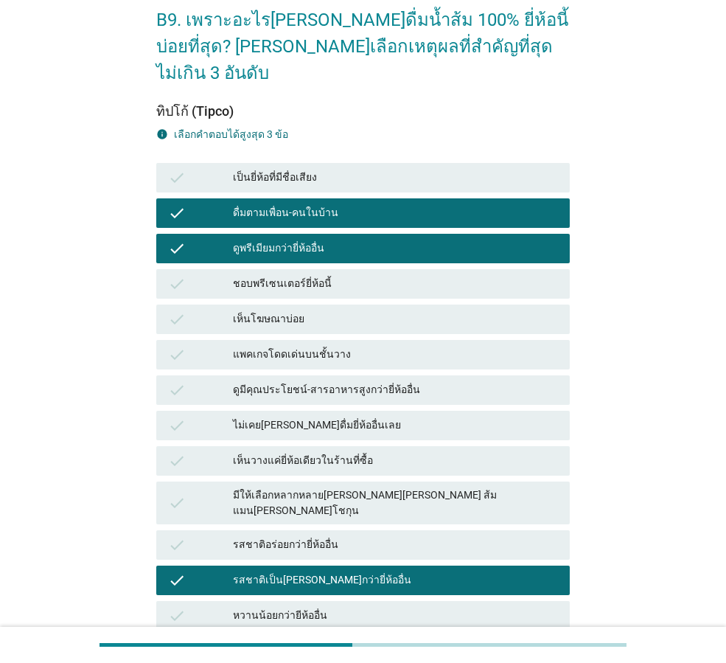
click at [397, 530] on div "check รสชาติอร่อยกว่ายี่ห้ออื่น" at bounding box center [363, 544] width 414 height 29
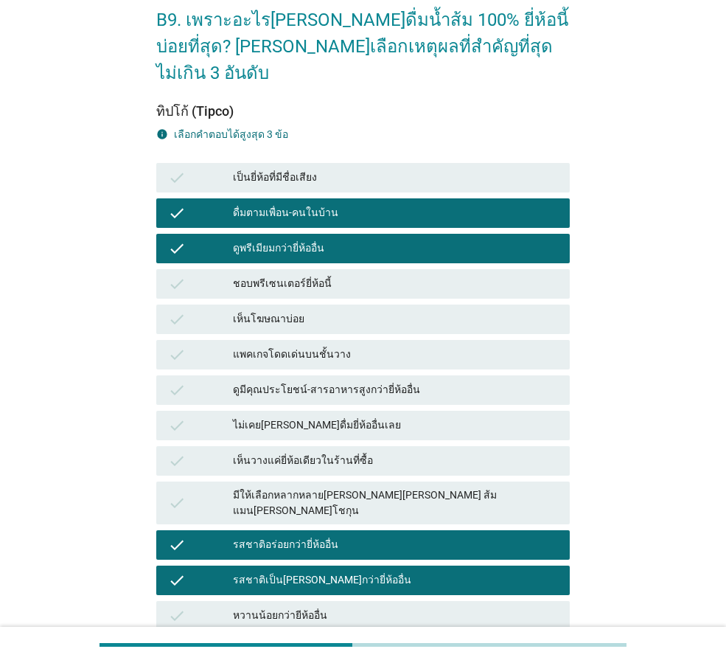
click at [261, 240] on div "ดูพรีเมียมกว่ายี่ห้ออื่น" at bounding box center [395, 249] width 325 height 18
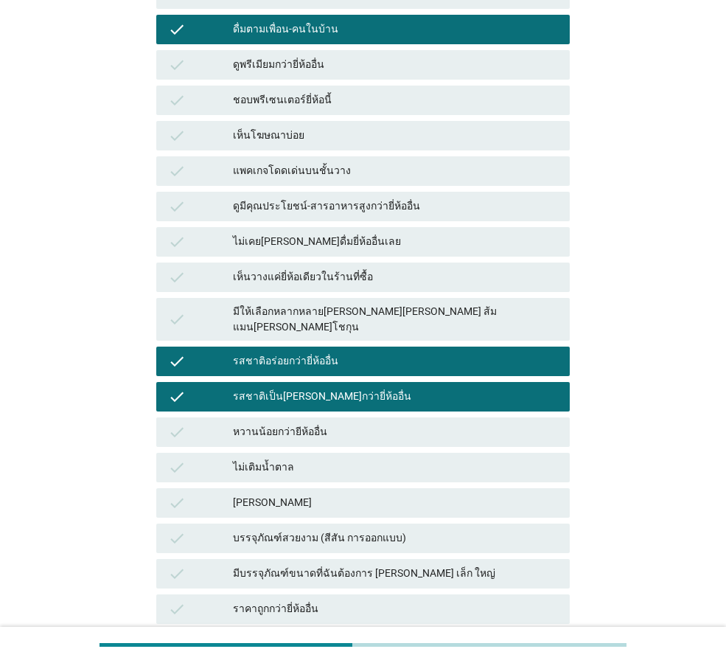
scroll to position [431, 0]
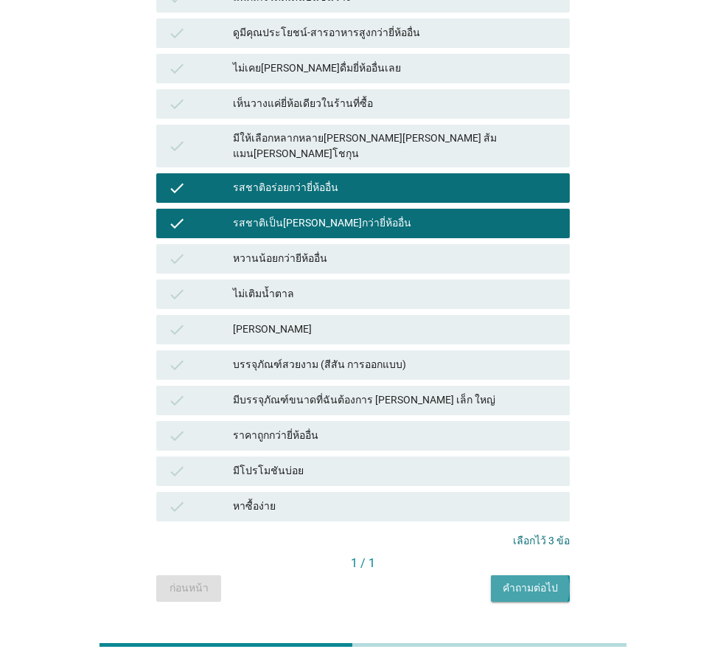
click at [534, 580] on div "คำถามต่อไป" at bounding box center [530, 587] width 55 height 15
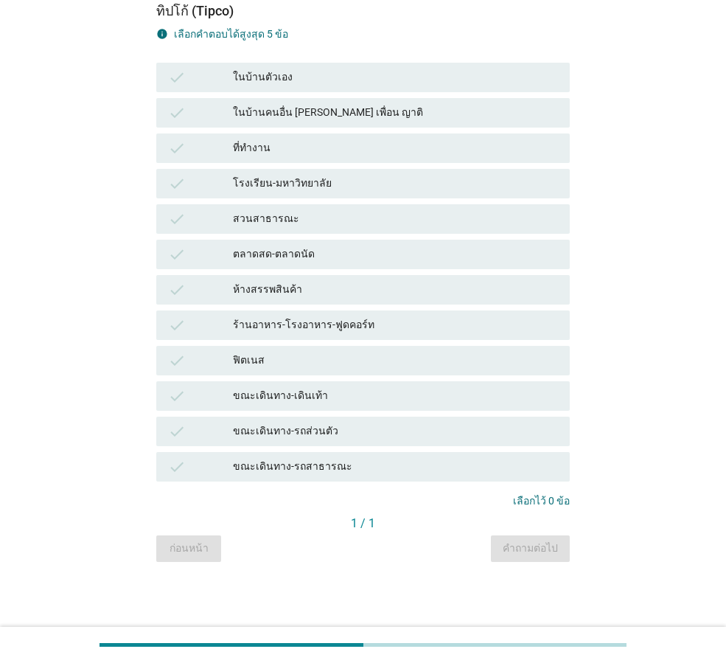
scroll to position [0, 0]
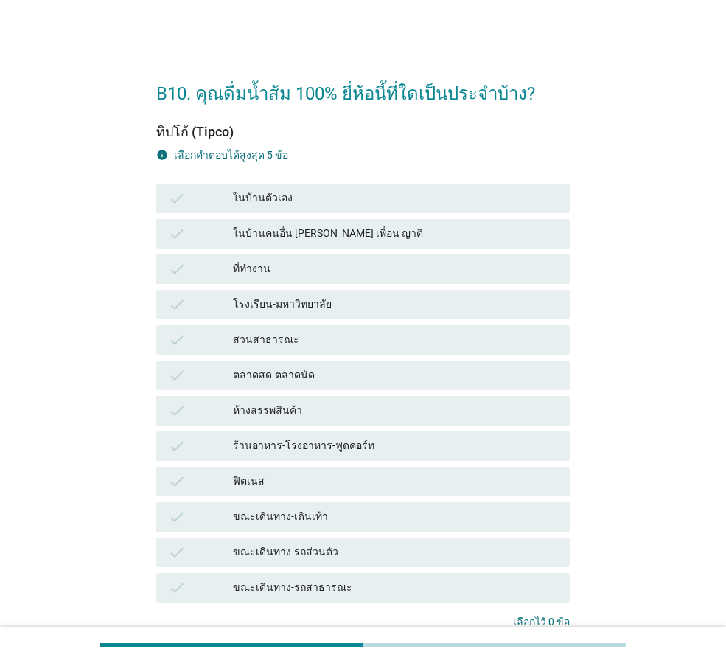
click at [299, 200] on div "ในบ้านตัวเอง" at bounding box center [395, 199] width 325 height 18
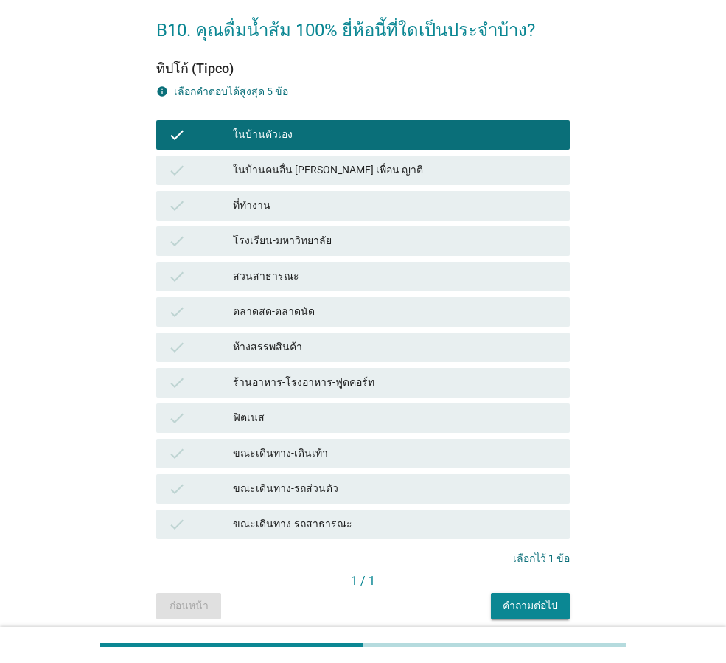
scroll to position [121, 0]
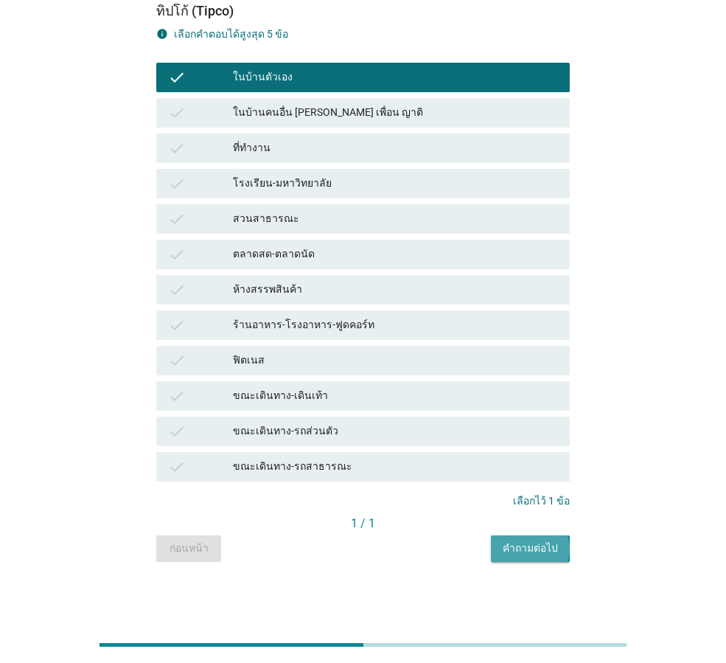
click at [545, 545] on div "คำถามต่อไป" at bounding box center [530, 547] width 55 height 15
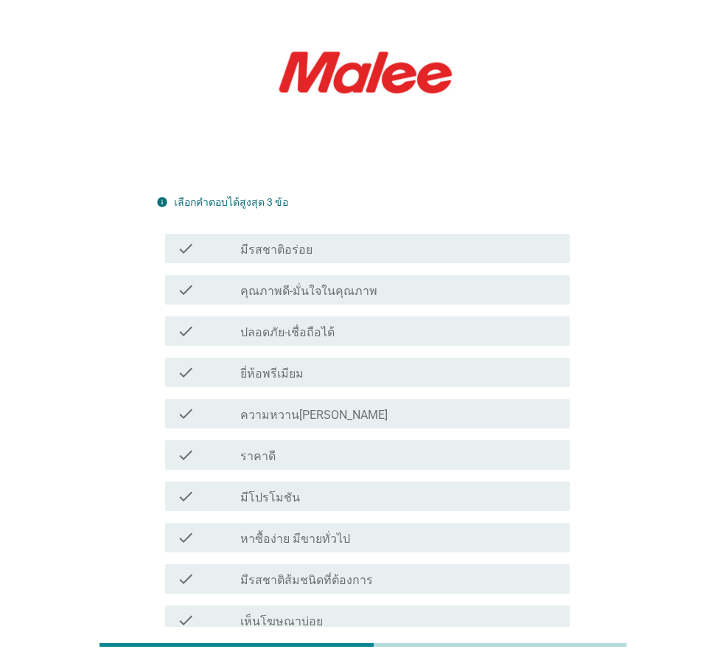
scroll to position [142, 0]
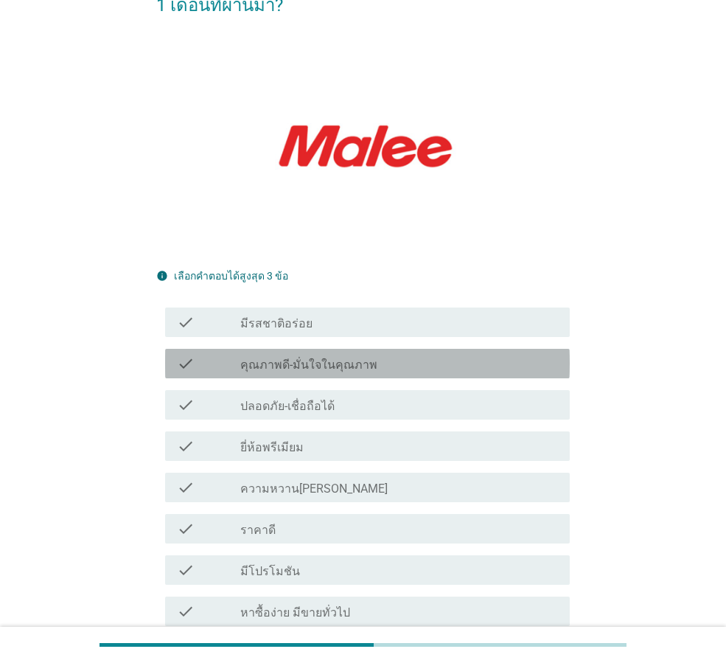
click at [342, 358] on label "คุณภาพดี-มั่นใจในคุณภาพ" at bounding box center [308, 365] width 137 height 15
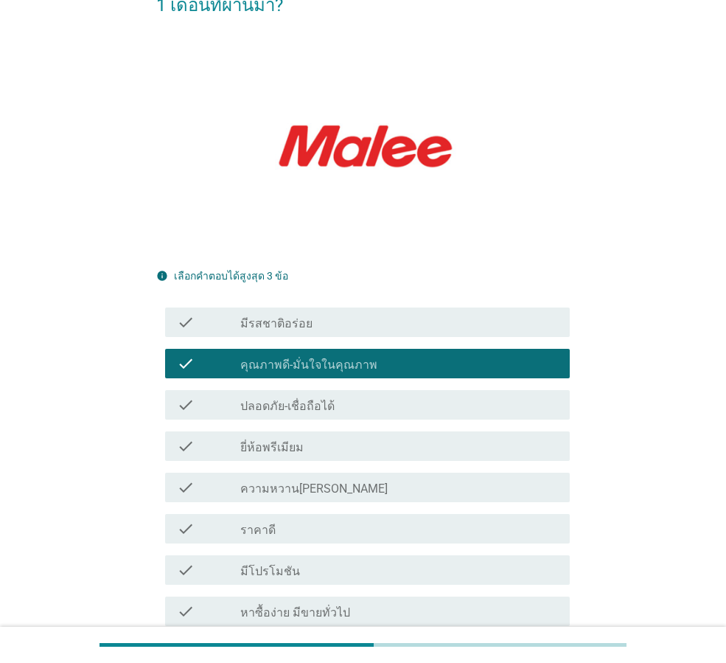
click at [307, 520] on div "check_box_outline_blank ราคาดี" at bounding box center [399, 529] width 318 height 18
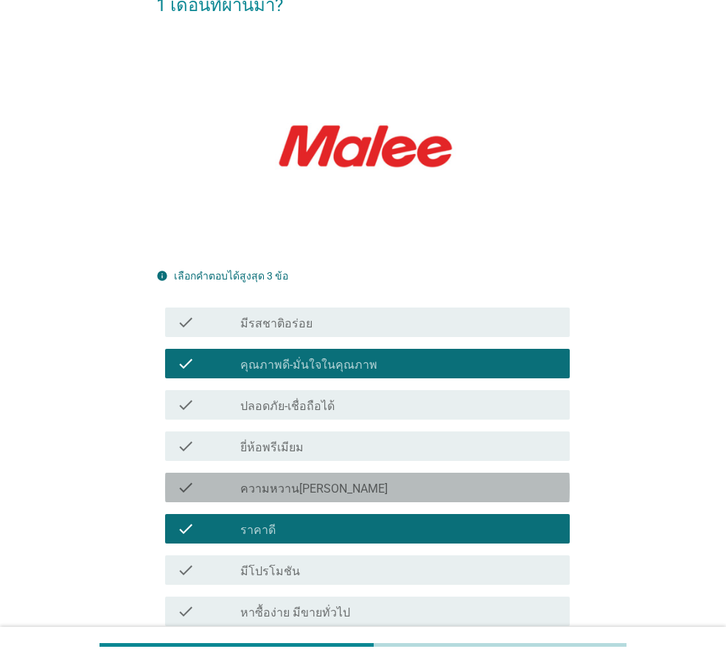
click at [308, 473] on div "check check_box_outline_blank ความหวาน[PERSON_NAME]" at bounding box center [367, 487] width 405 height 29
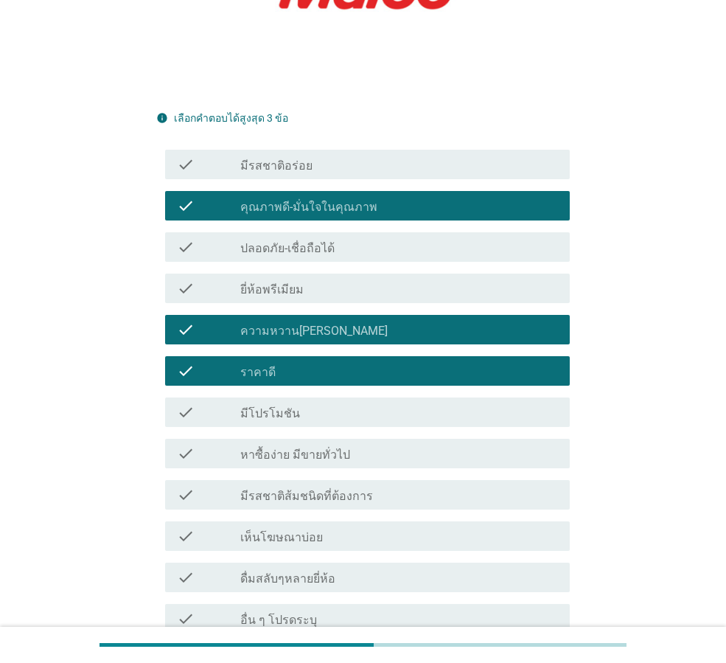
scroll to position [437, 0]
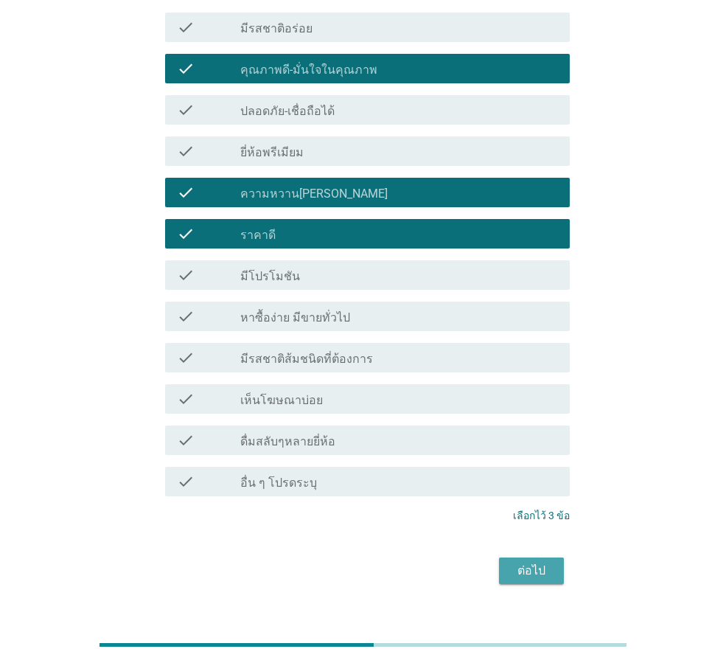
click at [529, 562] on div "ต่อไป" at bounding box center [531, 571] width 41 height 18
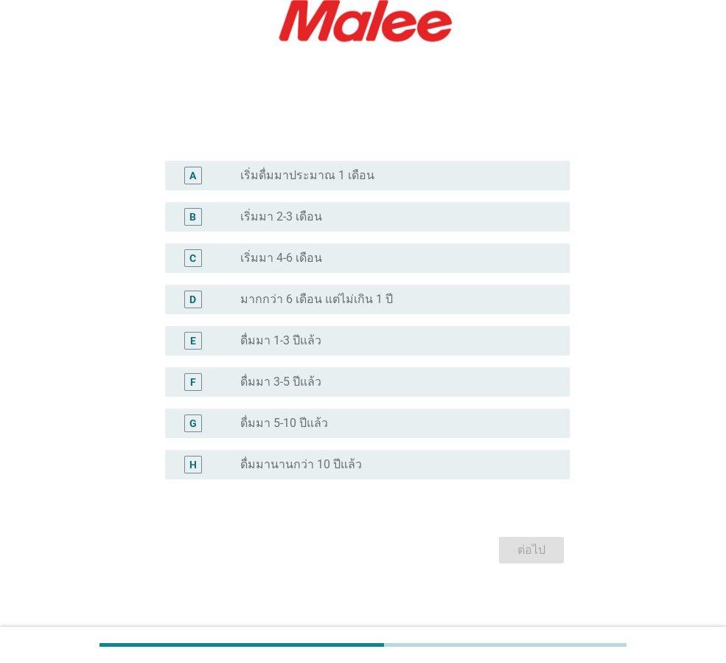
scroll to position [246, 0]
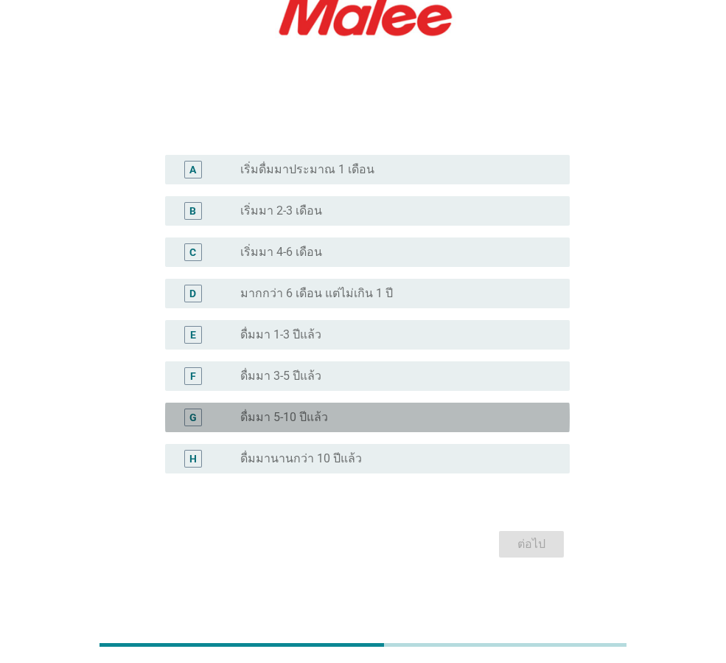
click at [306, 418] on label "ดื่มมา 5-10 ปีแล้ว" at bounding box center [284, 417] width 88 height 15
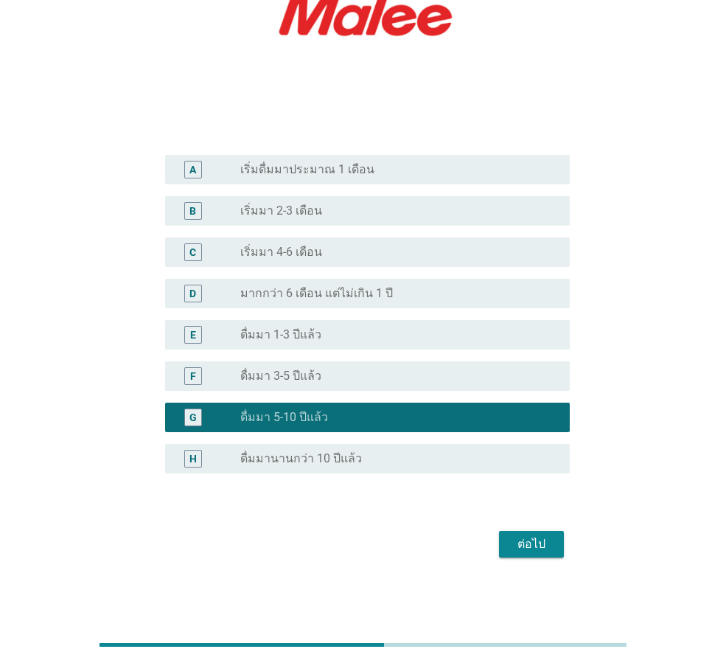
click at [567, 539] on div "ต่อไป" at bounding box center [363, 543] width 414 height 35
click at [548, 546] on div "ต่อไป" at bounding box center [531, 544] width 41 height 18
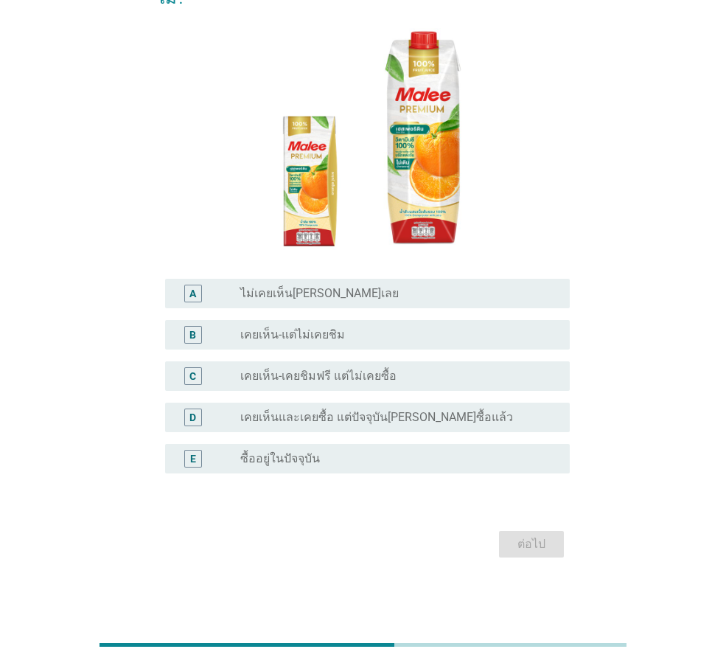
scroll to position [0, 0]
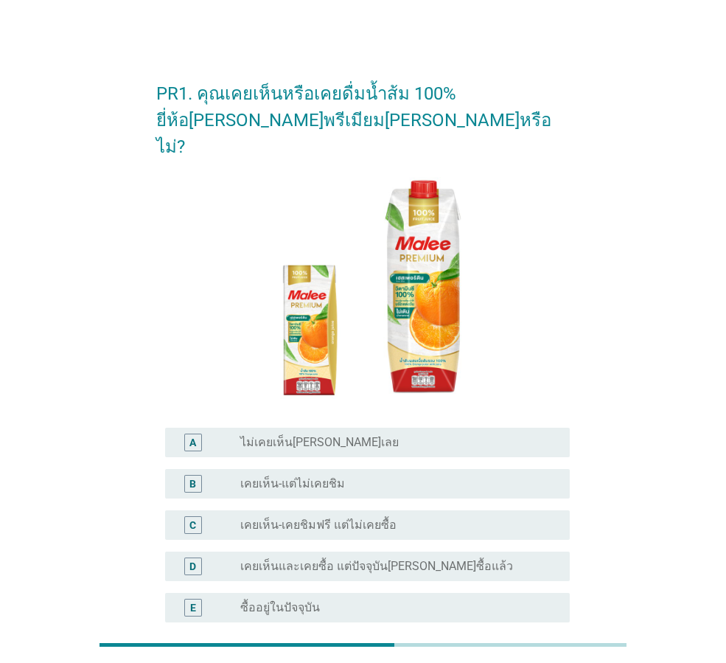
click at [321, 518] on label "เคยเห็น-เคยชิมฟรี แต่ไม่เคยซื้อ" at bounding box center [318, 525] width 156 height 15
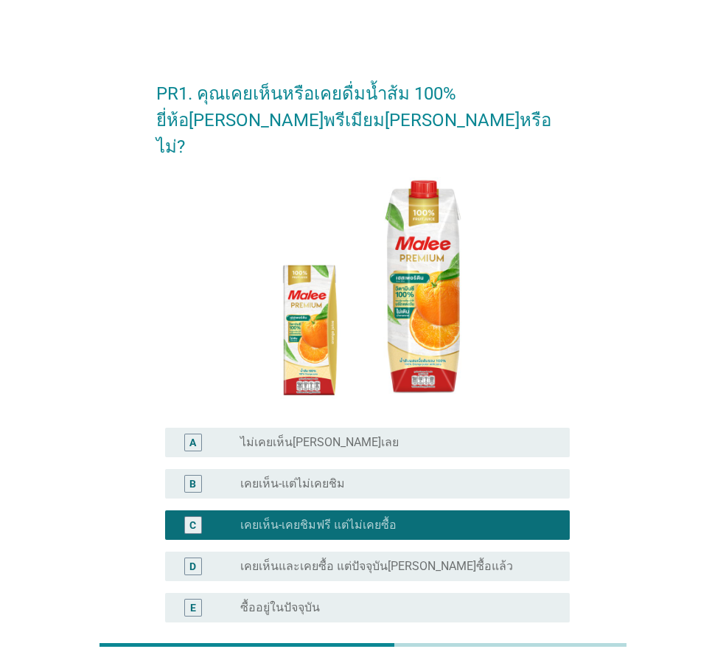
click at [318, 559] on label "เคยเห็นและเคยซื้อ แต่ปัจจุบัน[PERSON_NAME]ซื้อแล้ว" at bounding box center [376, 566] width 273 height 15
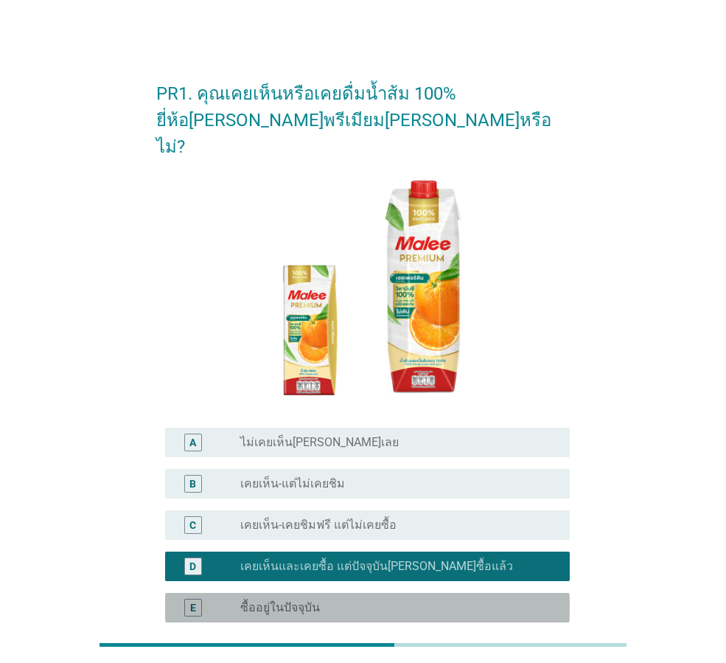
click at [367, 600] on div "radio_button_unchecked ซื้ออยู่ในปัจจุบัน" at bounding box center [393, 607] width 306 height 15
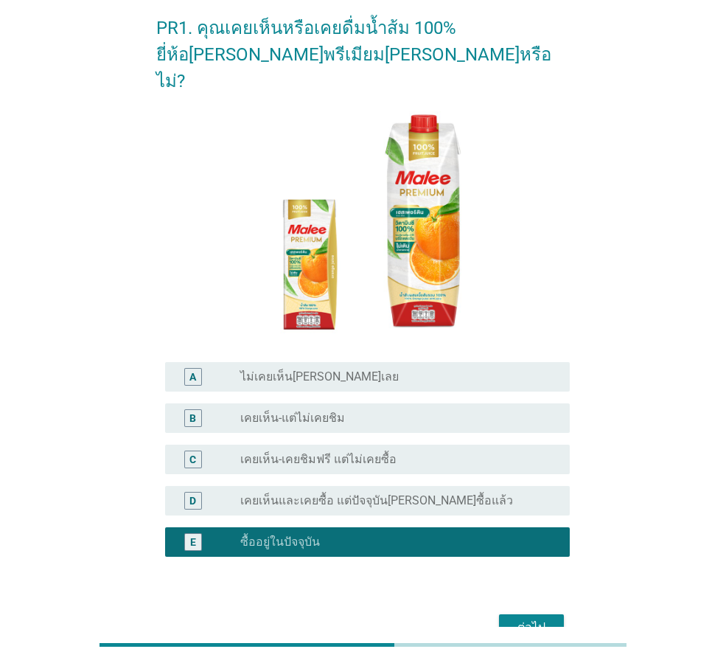
scroll to position [122, 0]
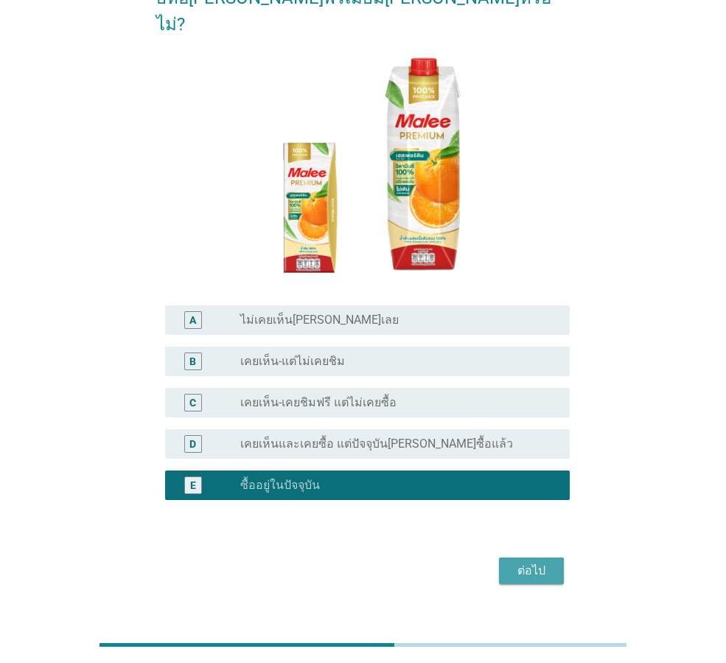
click at [525, 562] on div "ต่อไป" at bounding box center [531, 571] width 41 height 18
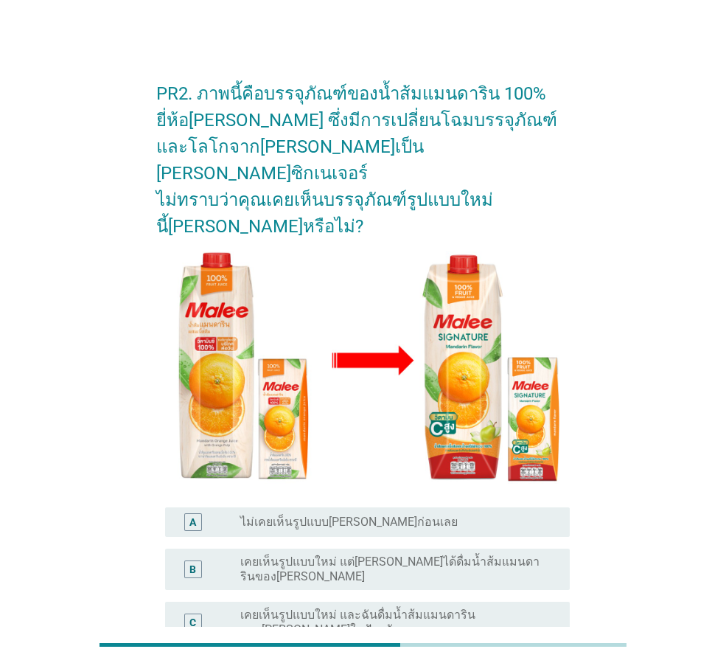
scroll to position [74, 0]
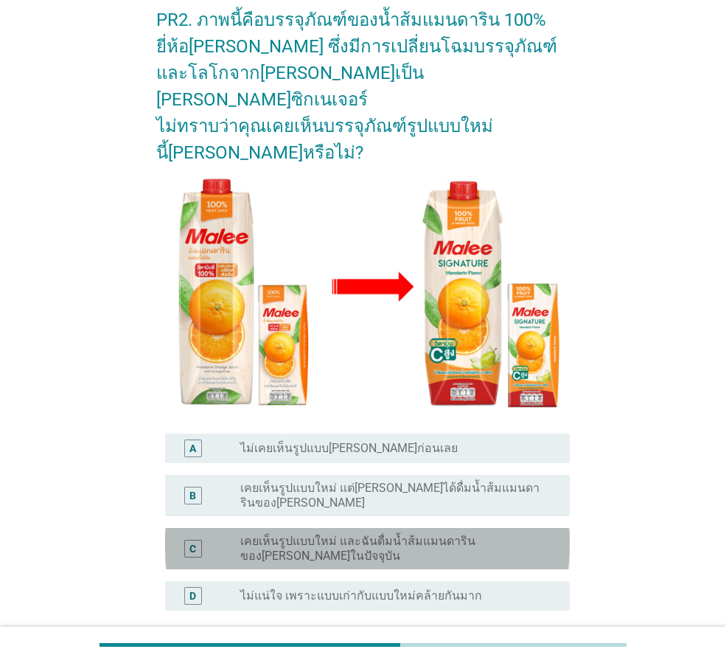
click at [302, 534] on label "เคยเห็นรูปแบบใหม่ และฉันดื่มน้ำส้มแมนดารินของ[PERSON_NAME]ในปัจจุบัน" at bounding box center [393, 548] width 306 height 29
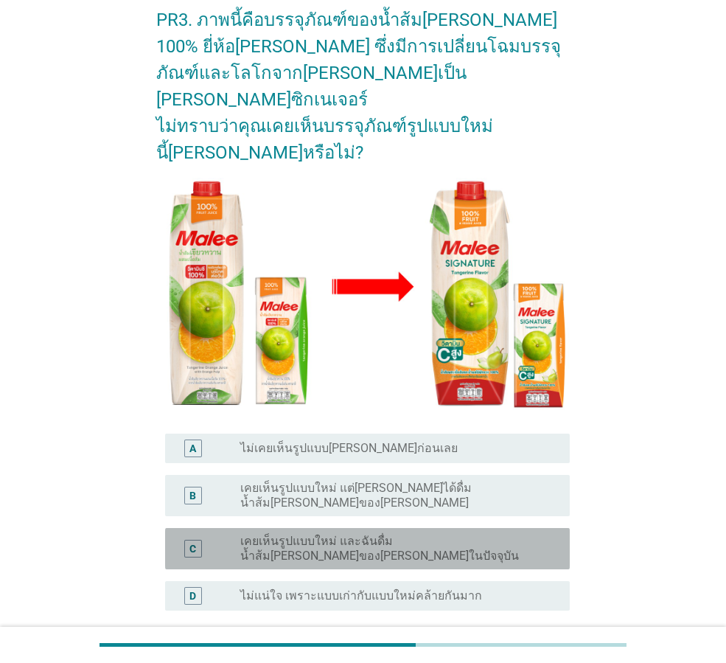
click at [364, 534] on label "เคยเห็นรูปแบบใหม่ และฉันดื่มน้ำส้ม[PERSON_NAME]ของ[PERSON_NAME]ในปัจจุบัน" at bounding box center [393, 548] width 306 height 29
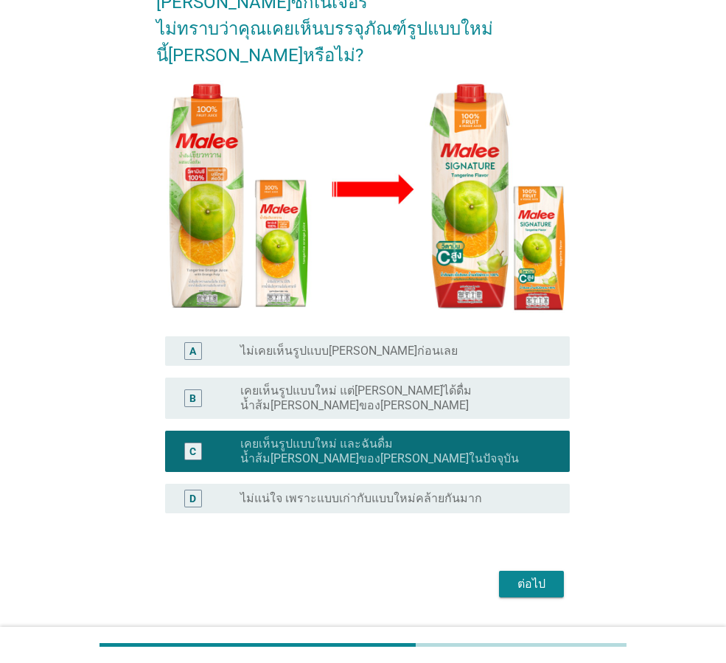
scroll to position [173, 0]
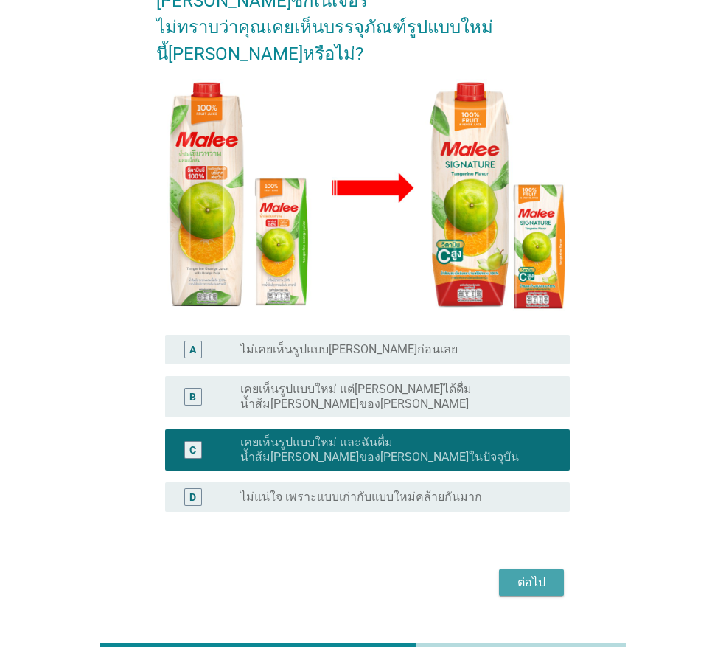
click at [540, 569] on button "ต่อไป" at bounding box center [531, 582] width 65 height 27
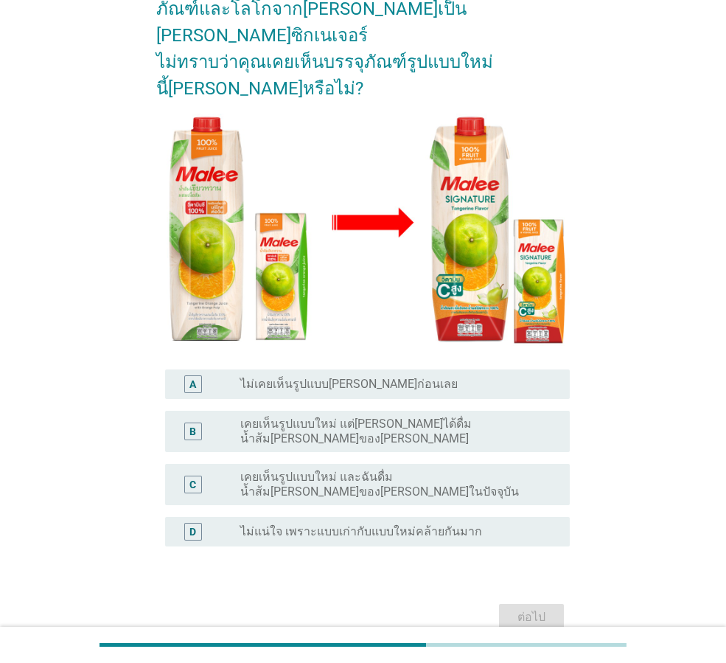
scroll to position [161, 0]
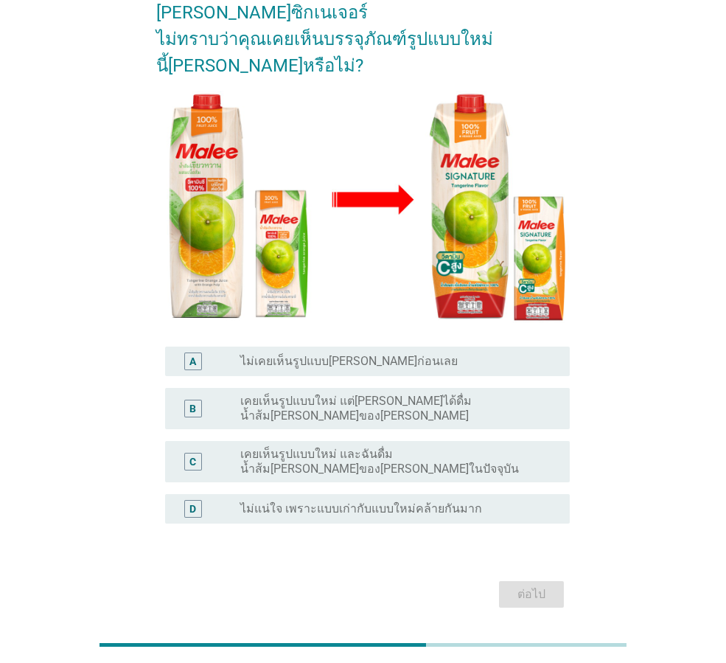
click at [336, 447] on div "radio_button_unchecked เคยเห็นรูปแบบใหม่ และฉันดื่มน้ำส้ม[PERSON_NAME]ของ[PERSO…" at bounding box center [399, 461] width 318 height 29
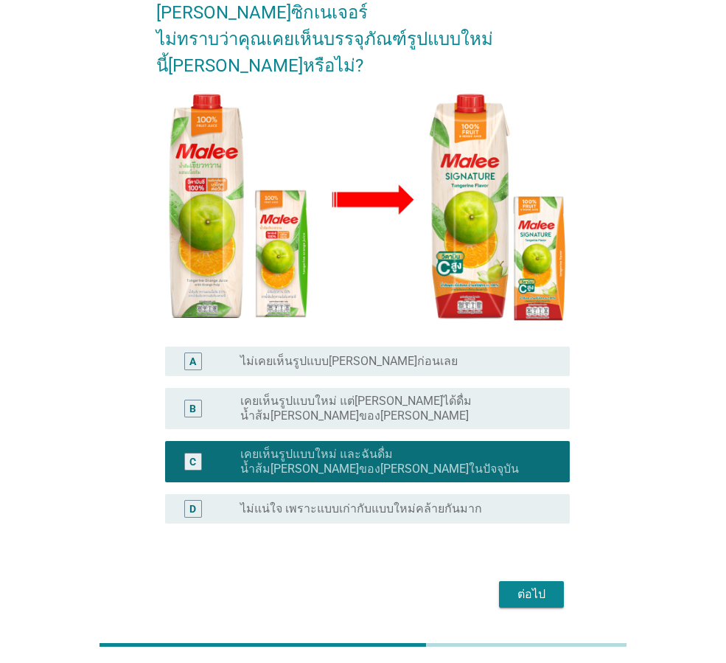
click at [539, 585] on div "ต่อไป" at bounding box center [531, 594] width 41 height 18
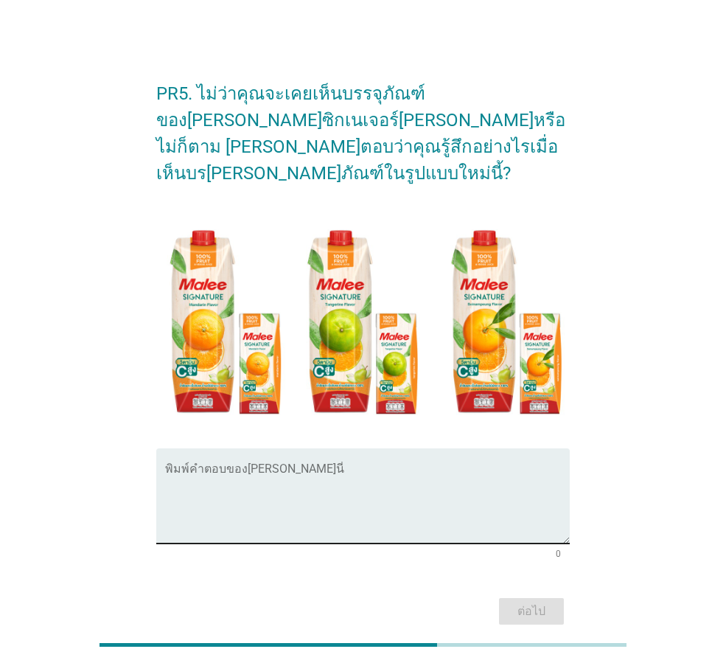
click at [360, 448] on div "พิมพ์คำตอบของ[PERSON_NAME]นี่" at bounding box center [367, 495] width 405 height 95
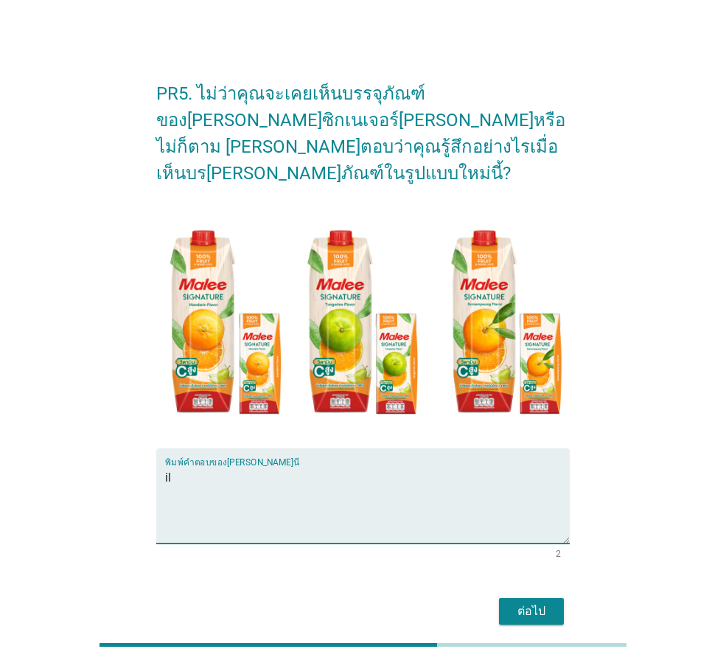
type textarea "i"
type textarea "า"
type textarea "ราคาไม่แรง รสชาติถูกใจ ไม่หวานเกินไป ไม่ปลอม"
click at [529, 602] on div "ต่อไป" at bounding box center [531, 611] width 41 height 18
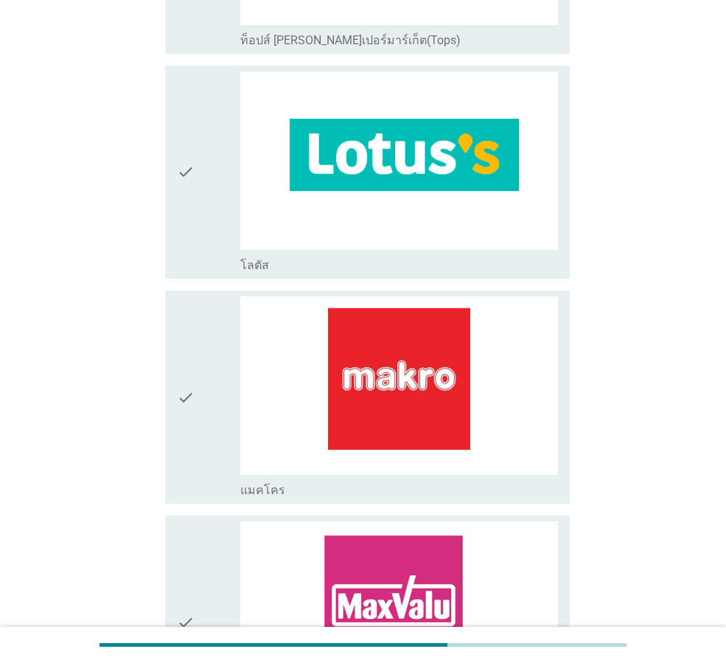
scroll to position [590, 0]
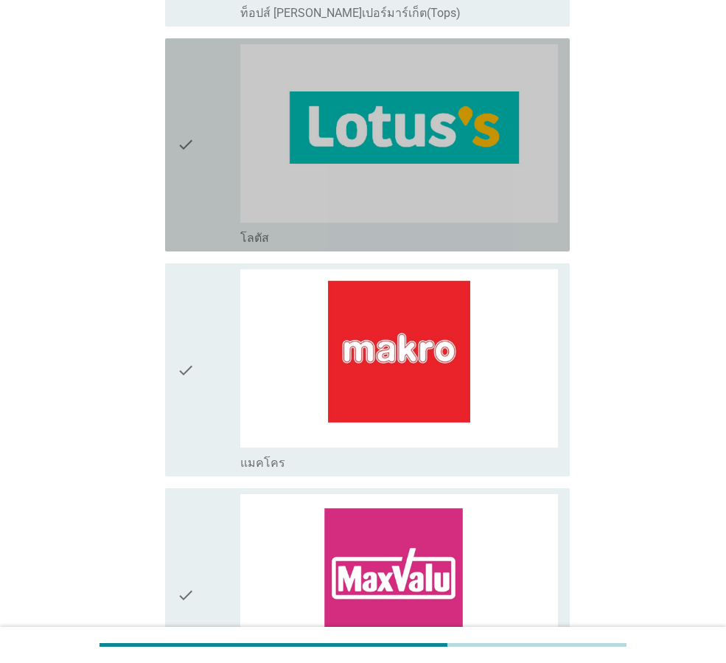
click at [198, 182] on div "check" at bounding box center [208, 144] width 63 height 201
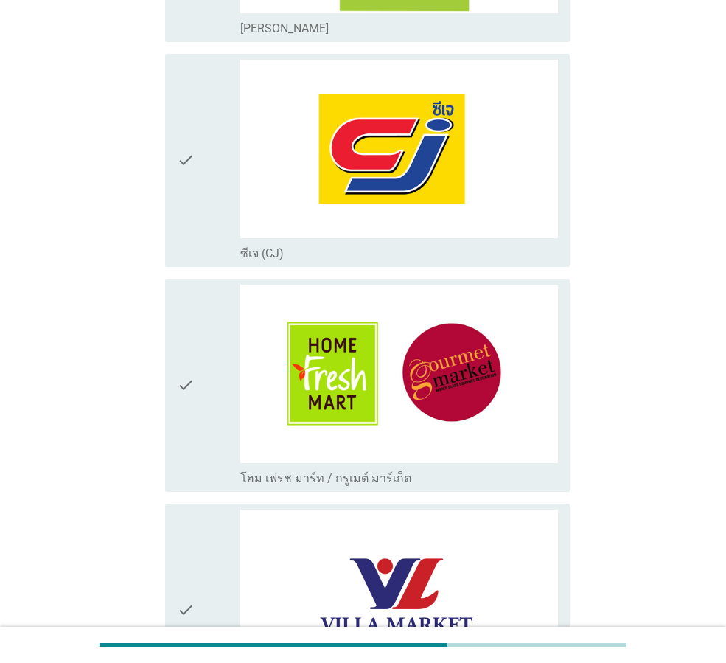
scroll to position [1770, 0]
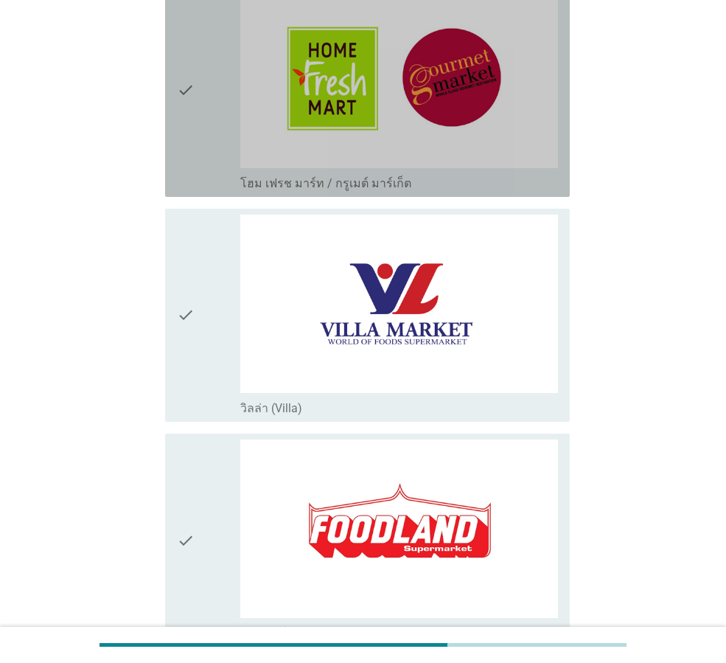
click at [171, 160] on div "check check_box_outline_blank โฮม เฟรช มาร์ท / กรูเมต์ มาร์เก็ต" at bounding box center [367, 90] width 405 height 213
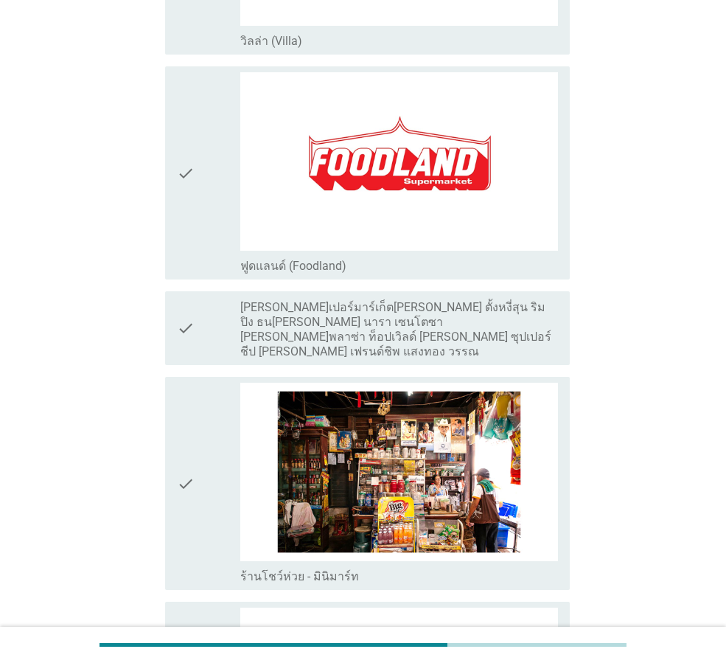
scroll to position [2286, 0]
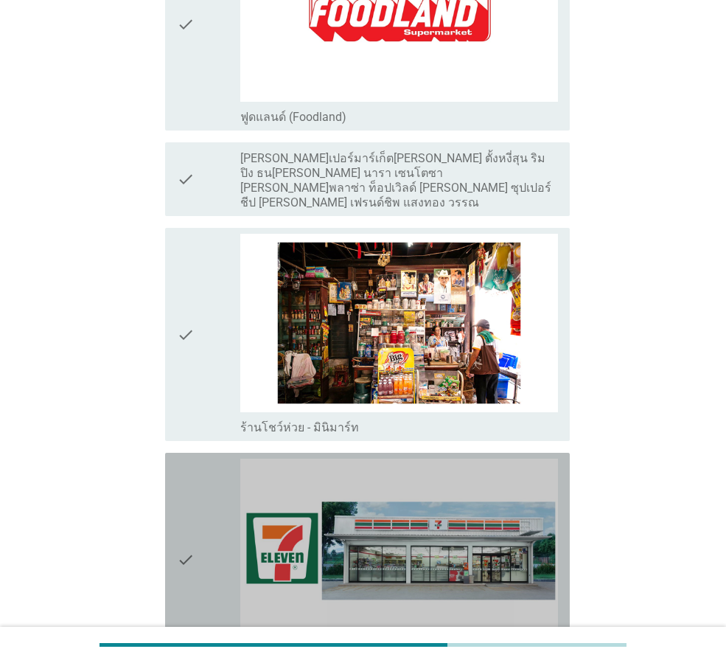
click at [207, 507] on div "check" at bounding box center [208, 559] width 63 height 201
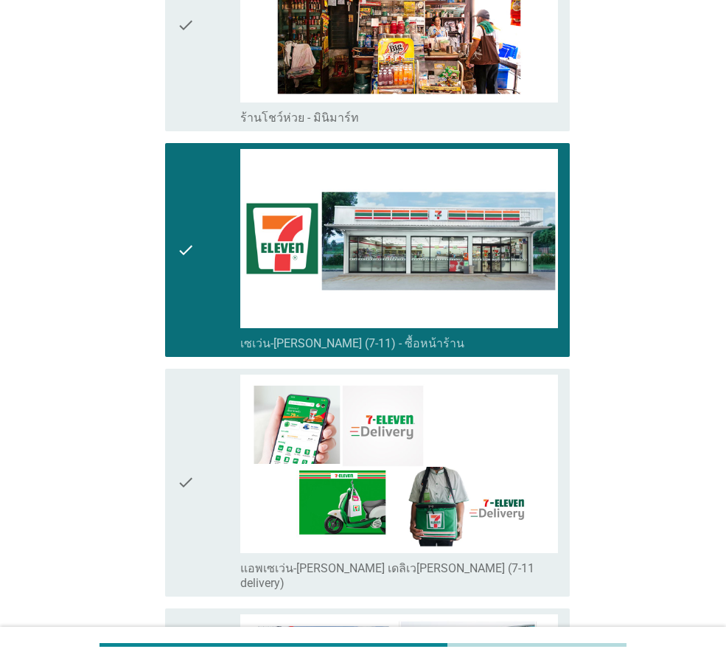
scroll to position [2728, 0]
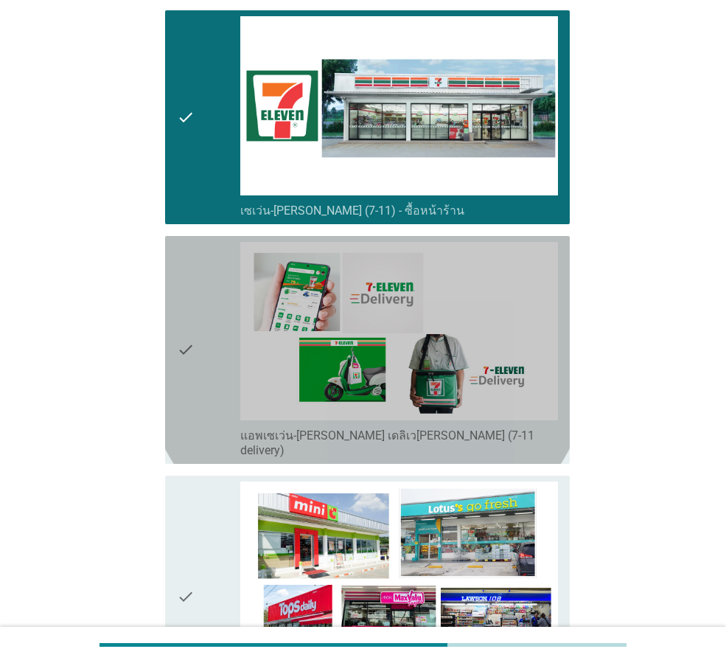
click at [194, 377] on icon "check" at bounding box center [186, 350] width 18 height 216
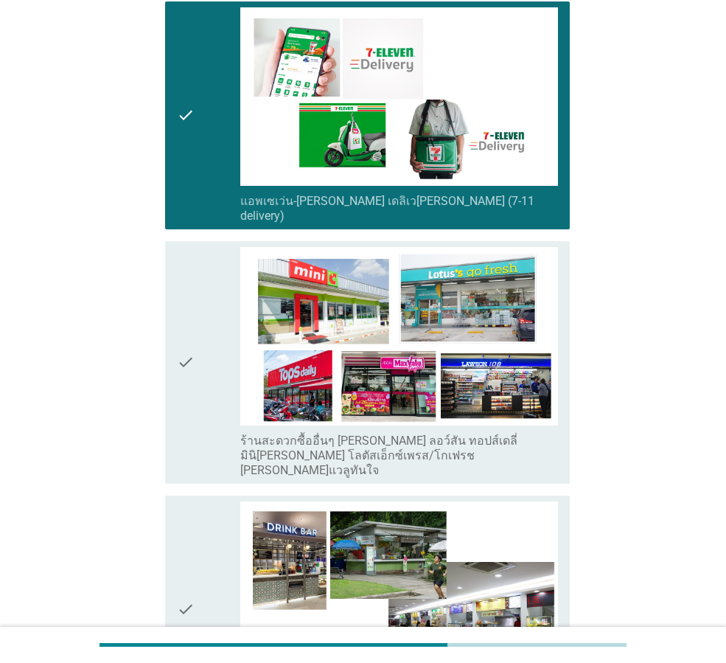
scroll to position [3023, 0]
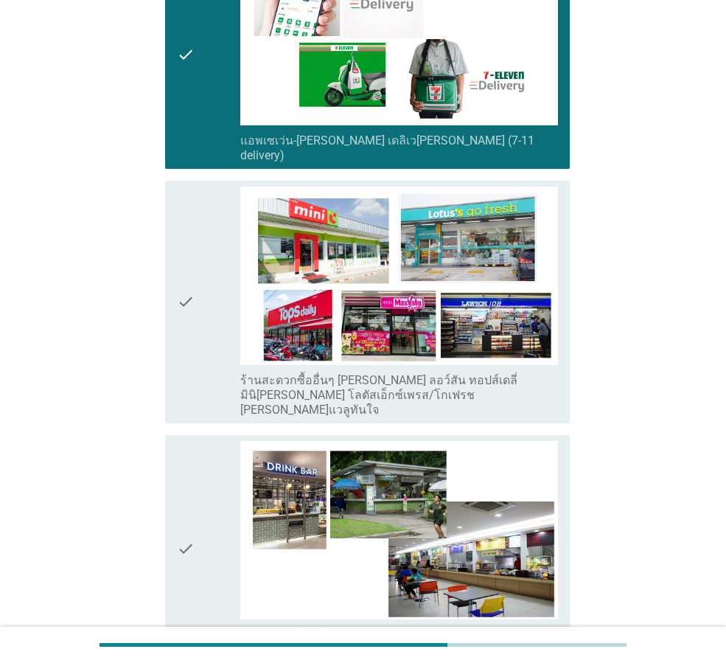
click at [182, 346] on icon "check" at bounding box center [186, 302] width 18 height 231
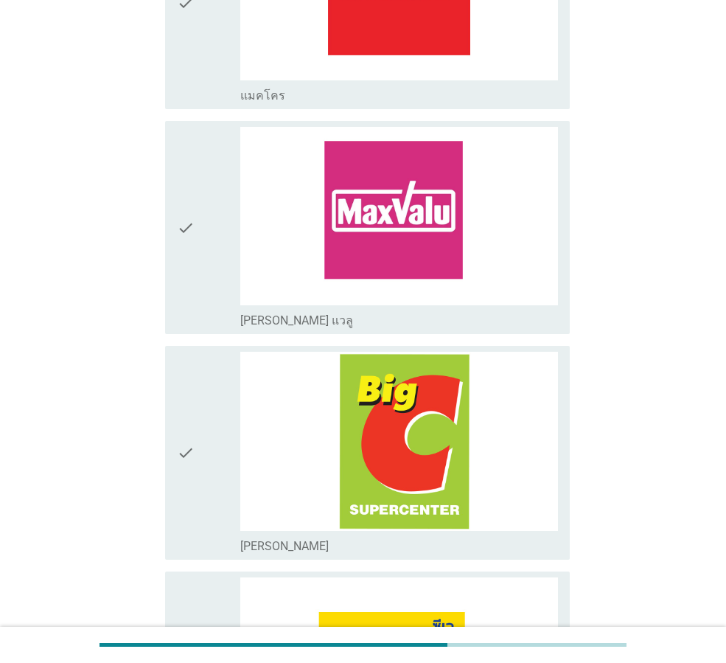
click at [184, 416] on icon "check" at bounding box center [186, 452] width 18 height 201
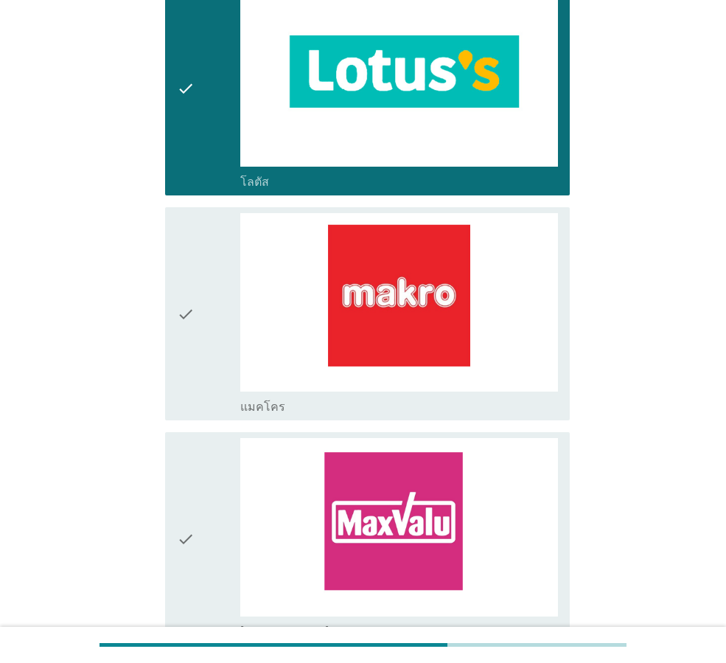
scroll to position [441, 0]
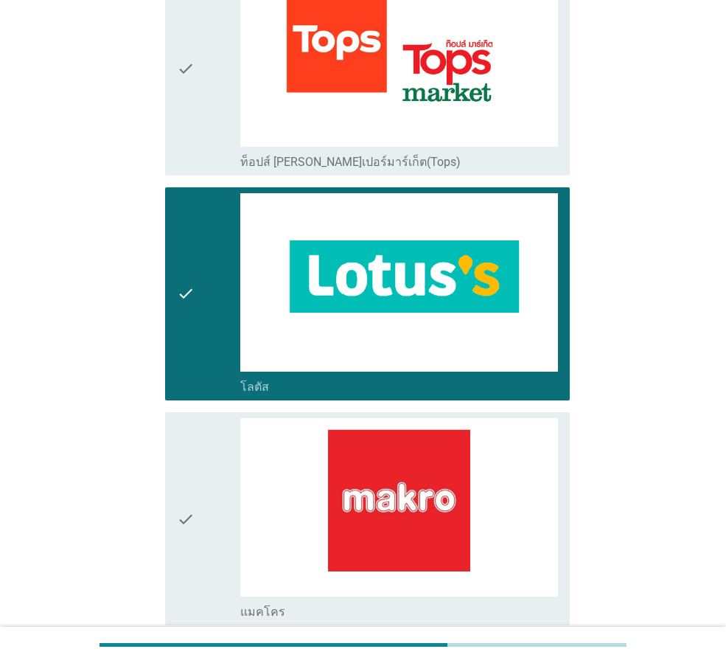
click at [182, 459] on icon "check" at bounding box center [186, 518] width 18 height 201
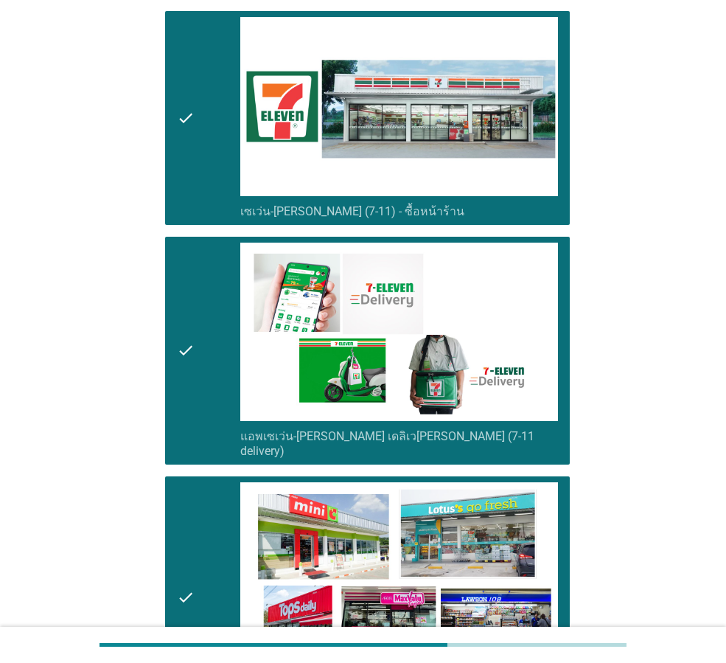
scroll to position [2727, 0]
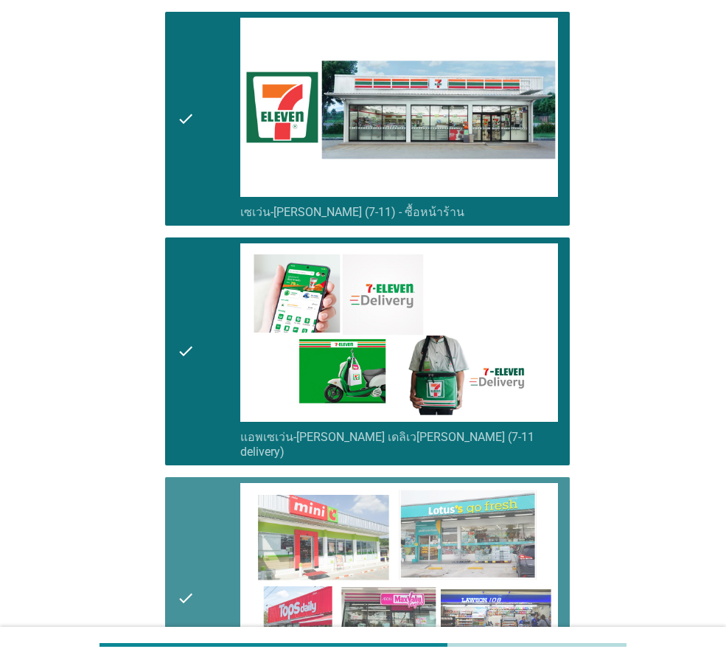
click at [202, 507] on div "check" at bounding box center [208, 598] width 63 height 231
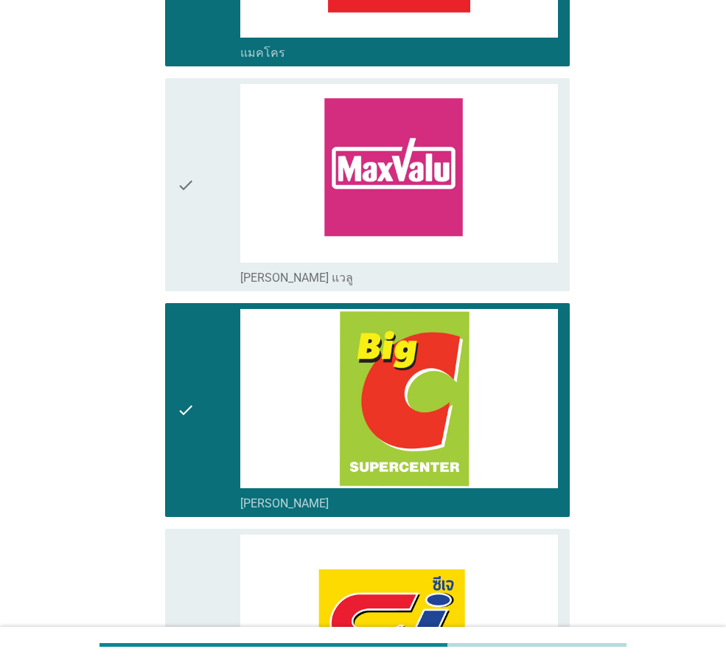
scroll to position [1178, 0]
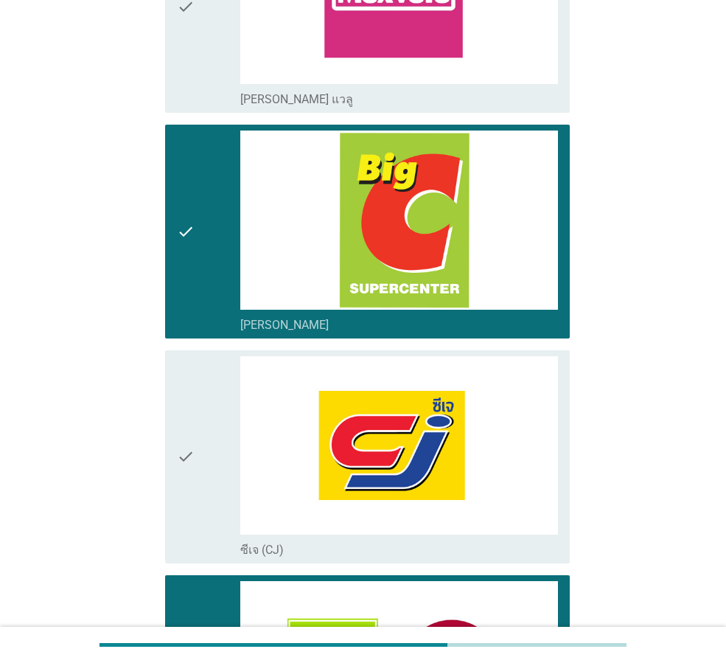
click at [186, 284] on icon "check" at bounding box center [186, 231] width 18 height 201
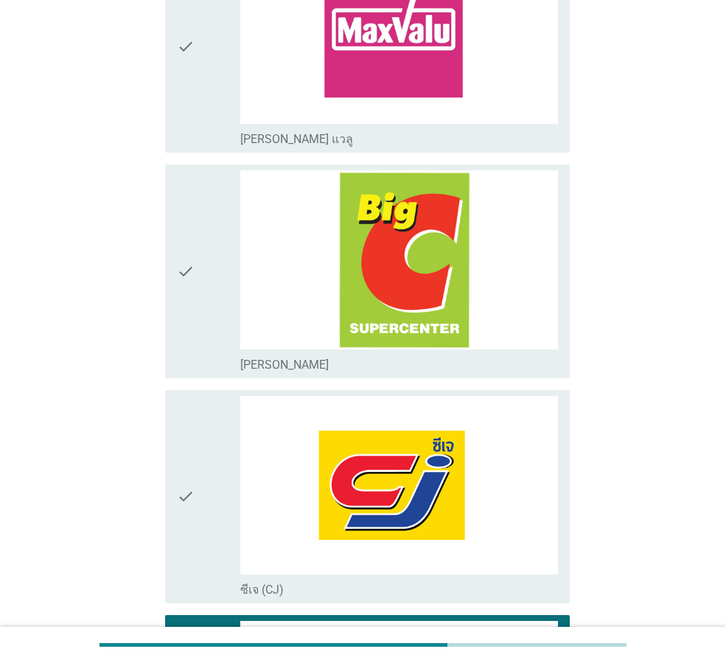
scroll to position [662, 0]
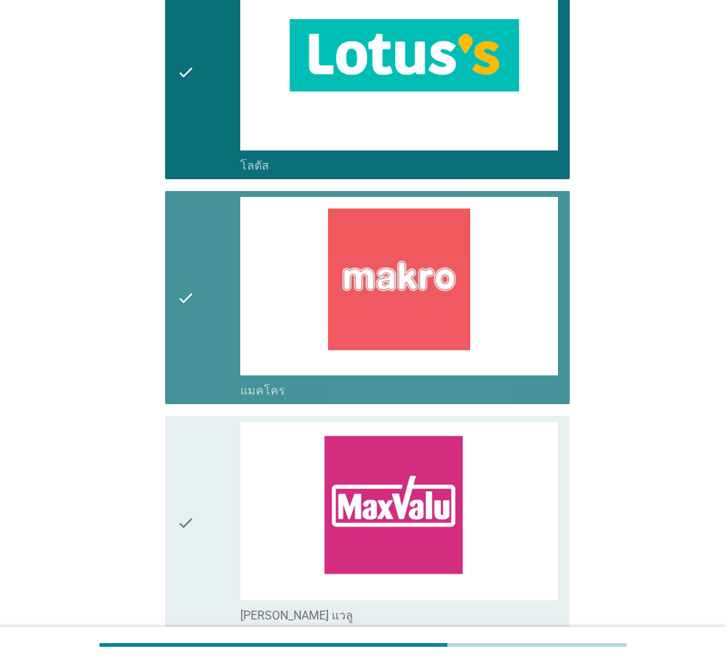
click at [198, 299] on div "check" at bounding box center [208, 297] width 63 height 201
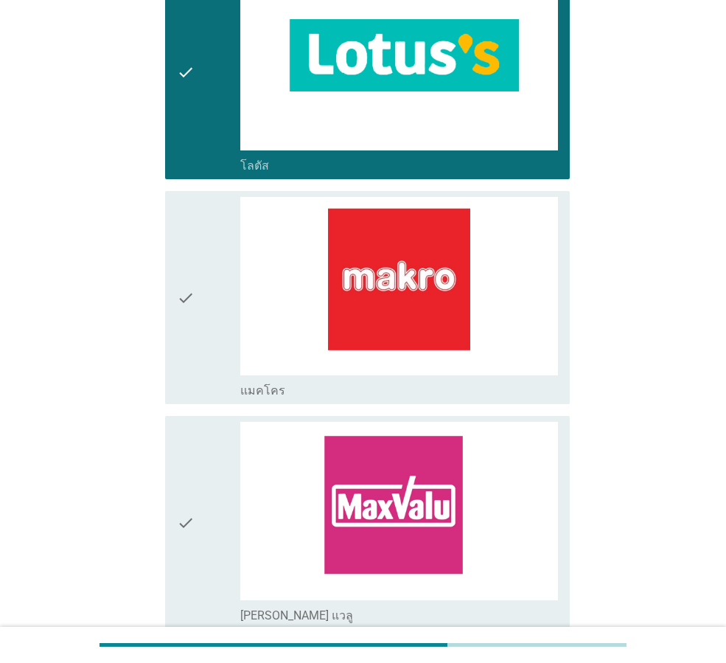
click at [201, 159] on div "check" at bounding box center [208, 72] width 63 height 201
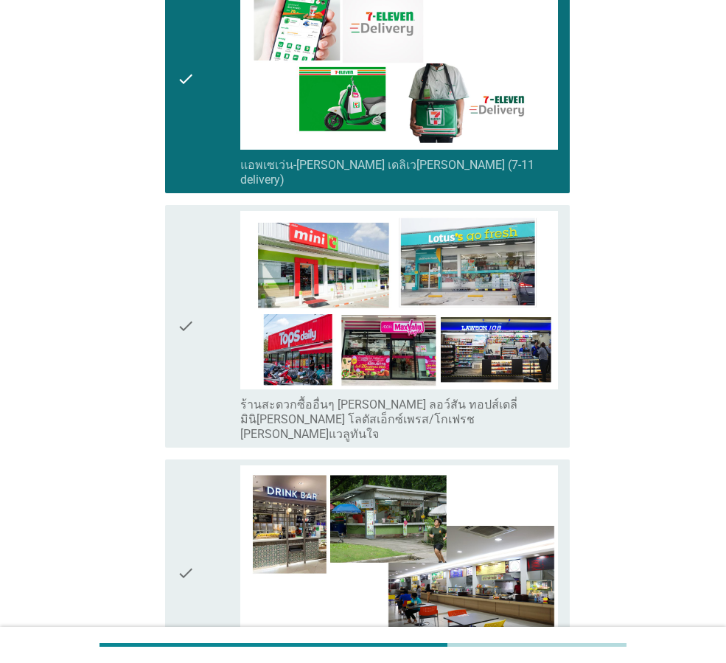
scroll to position [2727, 0]
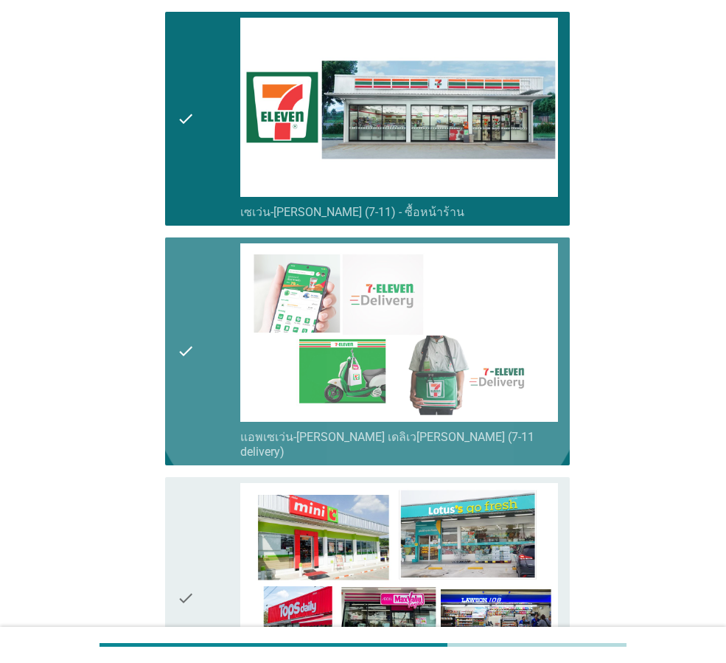
click at [190, 313] on icon "check" at bounding box center [186, 351] width 18 height 216
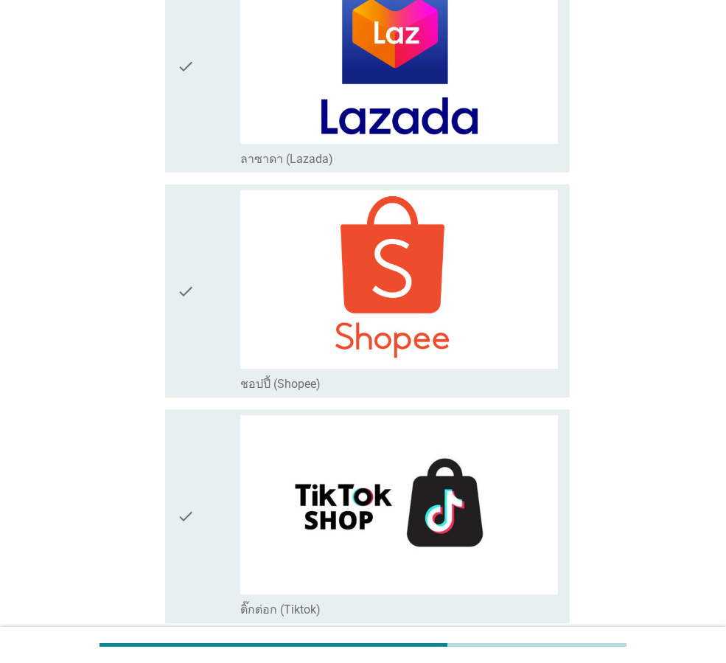
scroll to position [3833, 0]
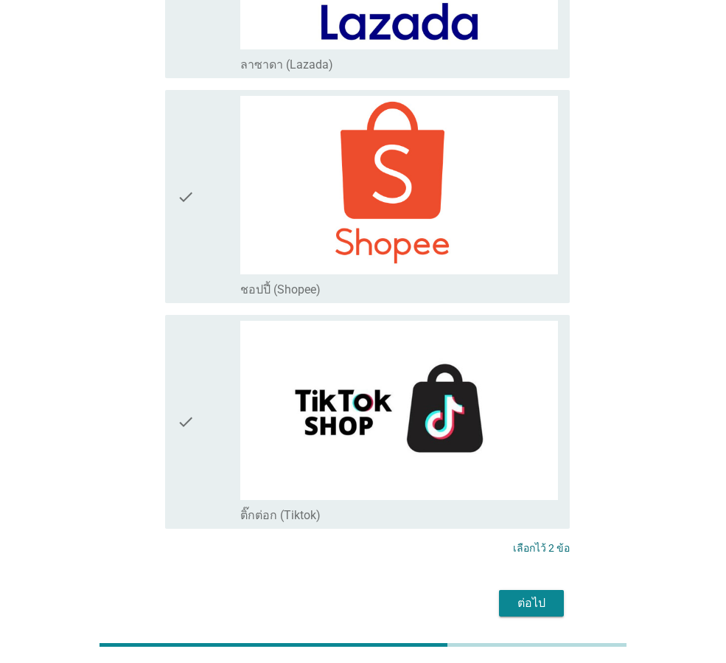
click at [529, 585] on div "ต่อไป" at bounding box center [363, 602] width 414 height 35
click at [531, 594] on div "ต่อไป" at bounding box center [531, 603] width 41 height 18
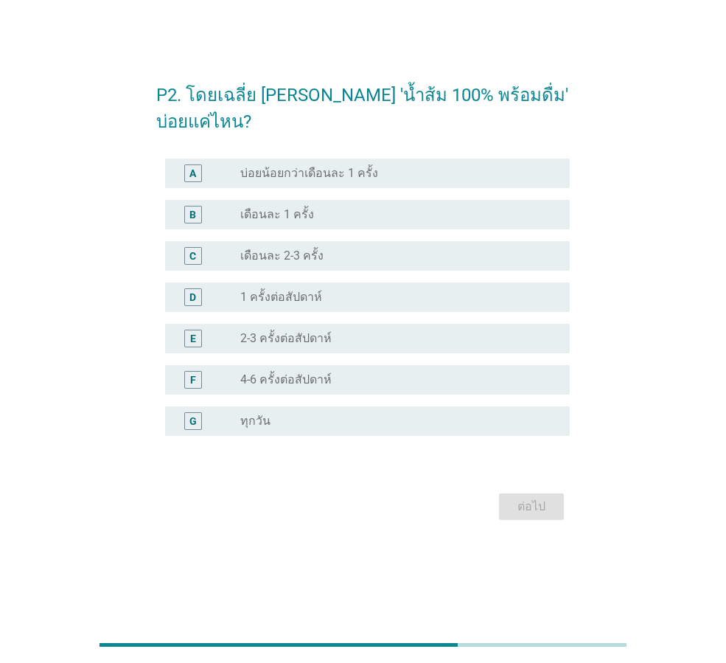
scroll to position [0, 0]
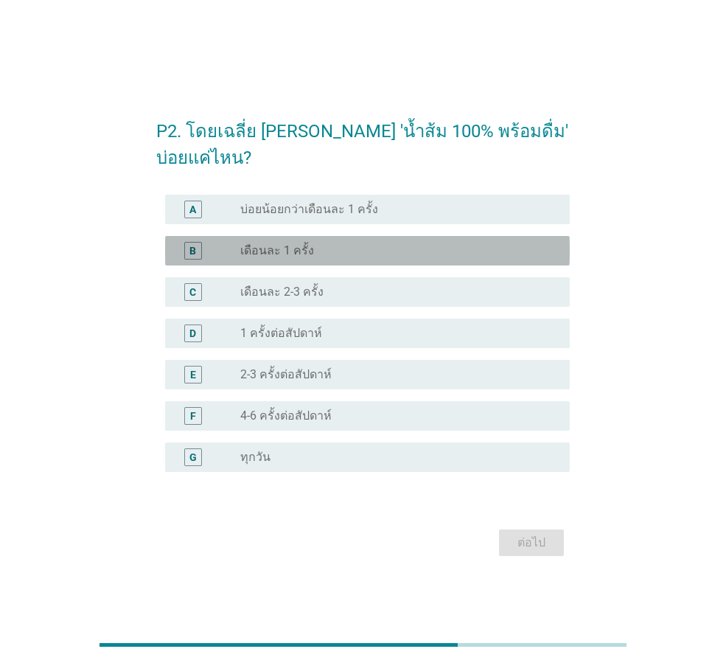
click at [304, 254] on label "เดือนละ 1 ครั้ง" at bounding box center [277, 250] width 74 height 15
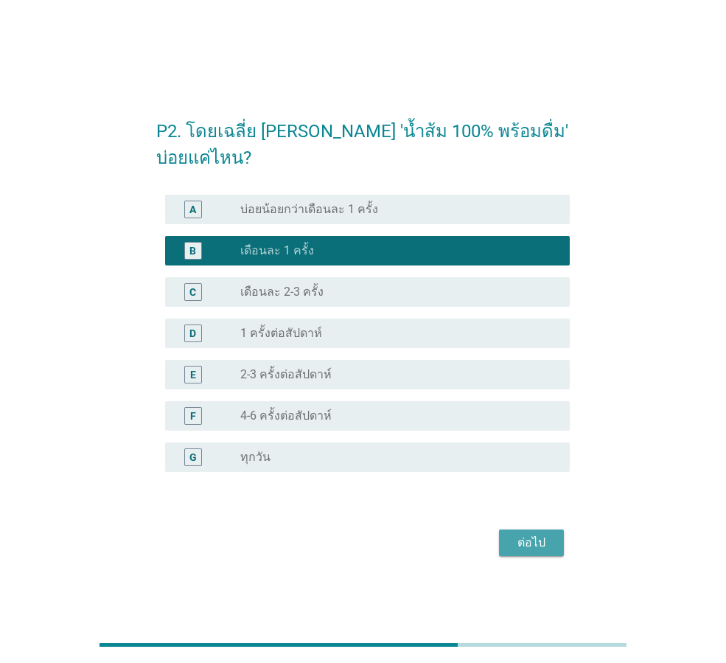
click at [542, 551] on div "ต่อไป" at bounding box center [531, 543] width 41 height 18
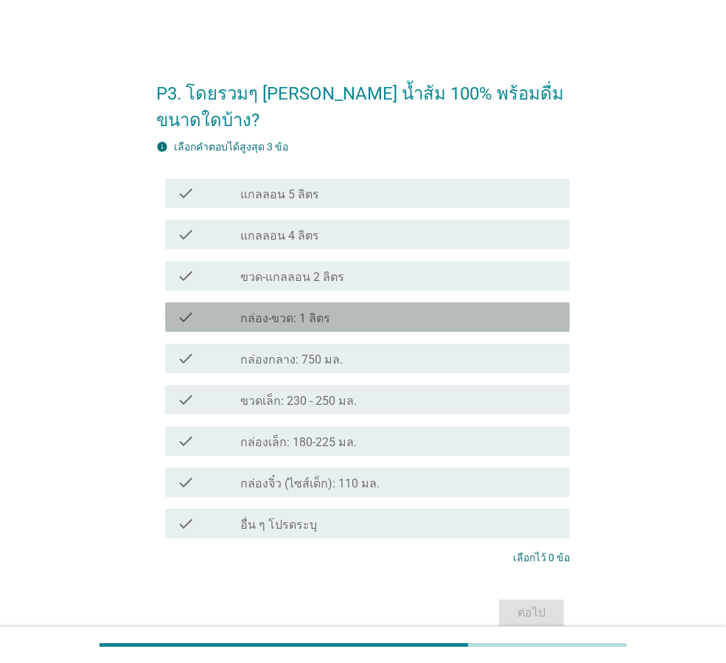
click at [333, 308] on div "check_box_outline_blank กล่อง-ขวด: 1 ลิตร" at bounding box center [399, 317] width 318 height 18
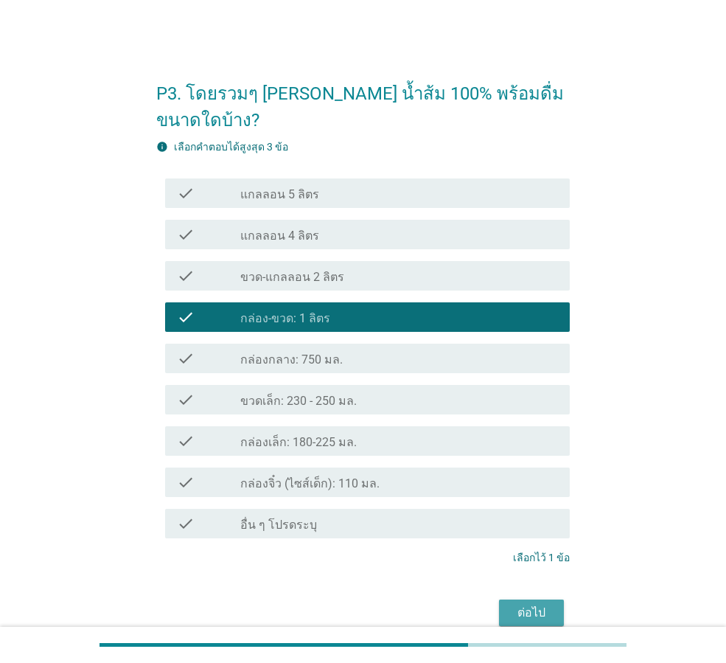
click at [549, 604] on div "ต่อไป" at bounding box center [531, 613] width 41 height 18
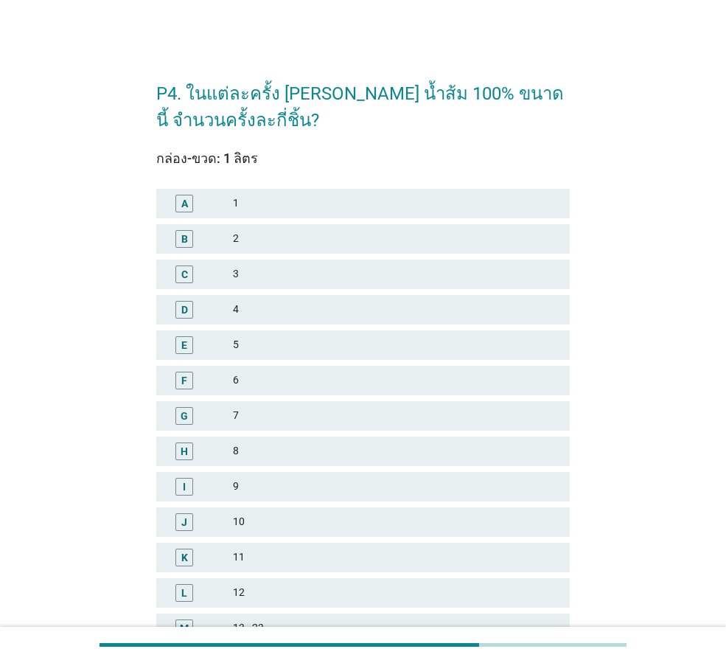
click at [263, 250] on div "B 2" at bounding box center [363, 238] width 414 height 29
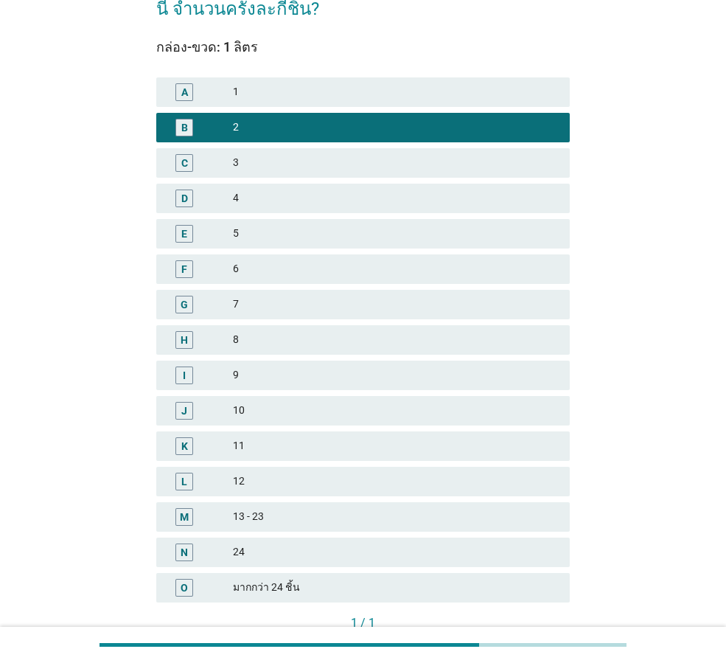
scroll to position [211, 0]
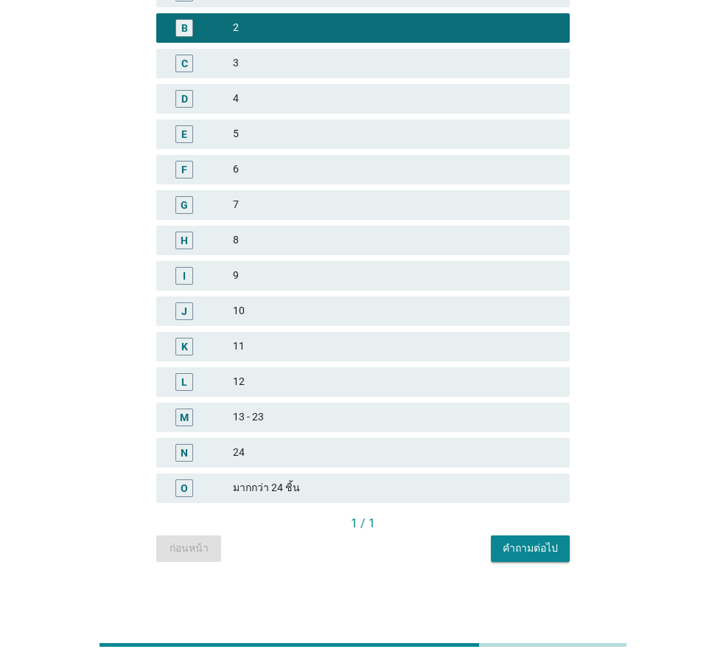
click at [547, 549] on div "คำถามต่อไป" at bounding box center [530, 547] width 55 height 15
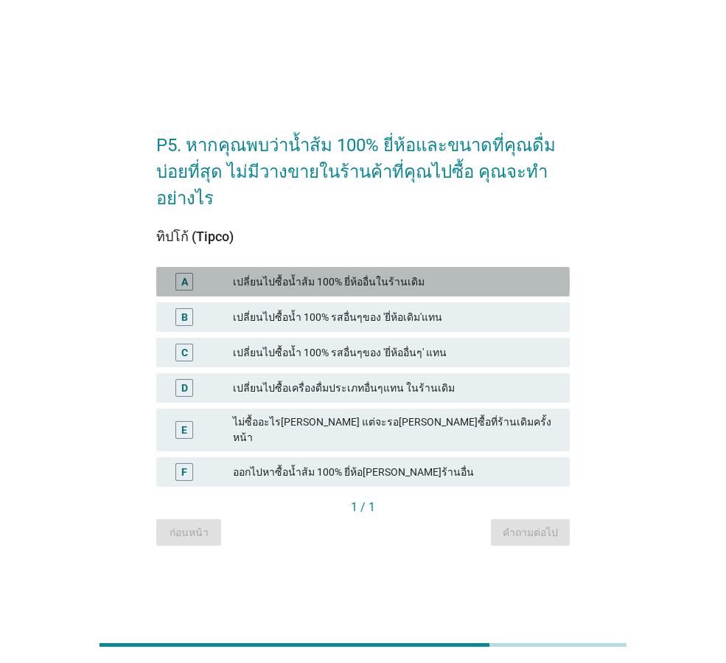
click at [299, 291] on div "เปลี่ยนไปซื้อน้ำส้ม 100% ยี่ห้ออื่นในร้านเดิม" at bounding box center [395, 282] width 325 height 18
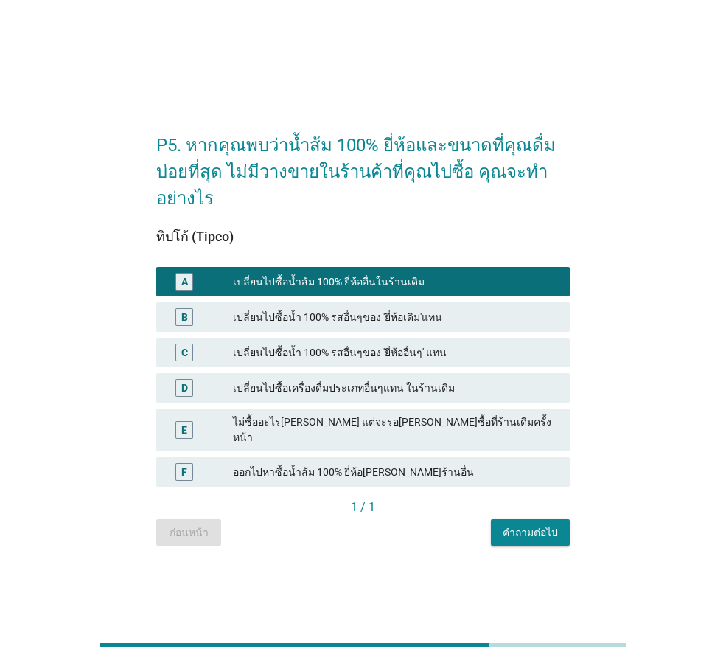
click at [535, 525] on div "คำถามต่อไป" at bounding box center [530, 532] width 55 height 15
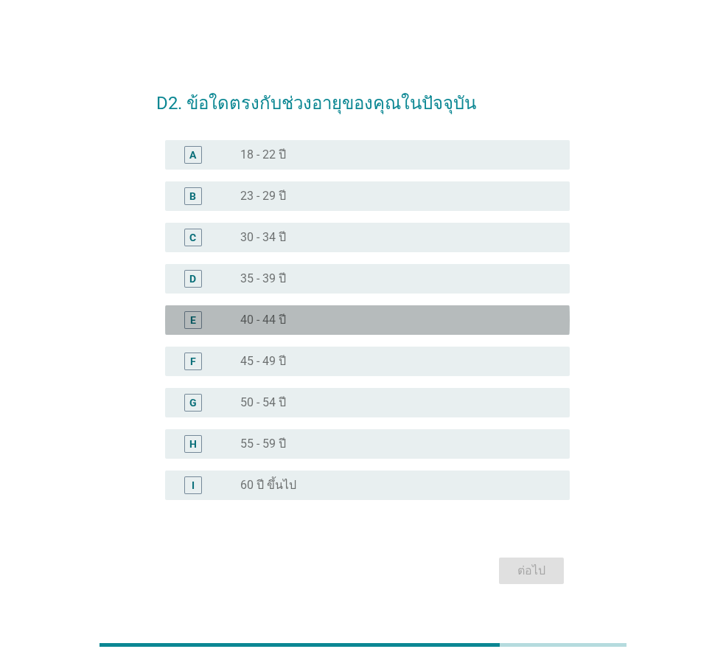
click at [347, 325] on div "radio_button_unchecked 40 - 44 ปี" at bounding box center [393, 320] width 306 height 15
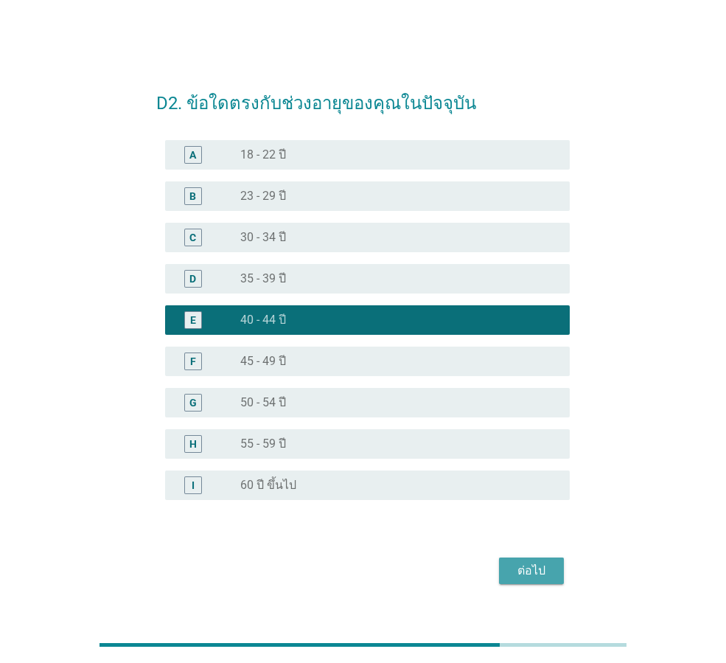
click at [524, 563] on div "ต่อไป" at bounding box center [531, 571] width 41 height 18
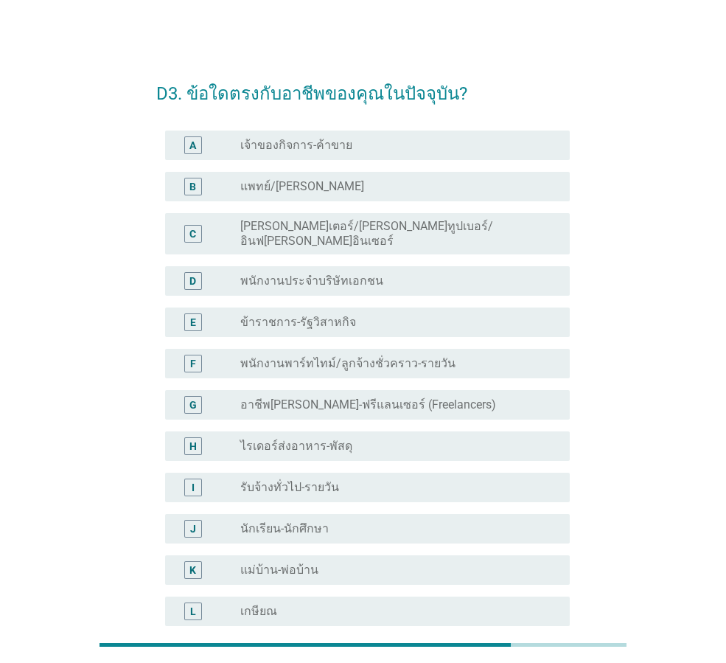
click at [333, 316] on label "ข้าราชการ-รัฐวิสาหกิจ" at bounding box center [298, 322] width 116 height 15
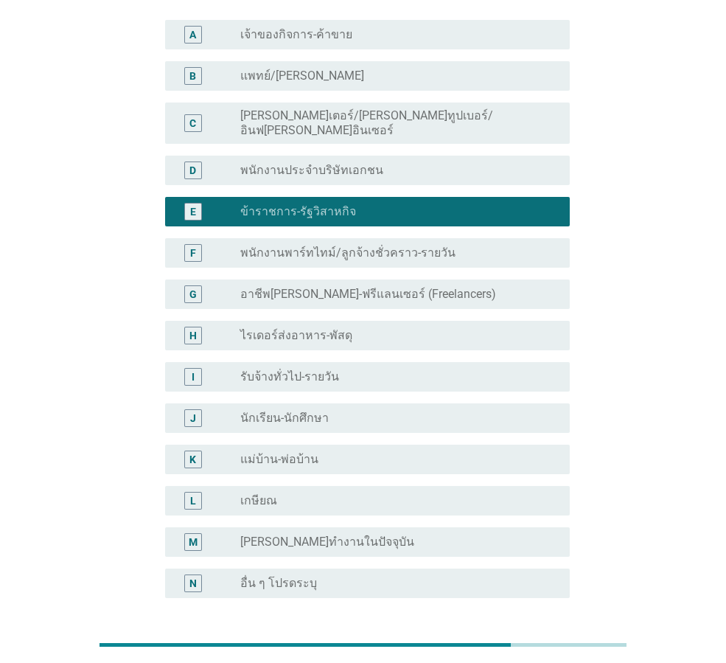
scroll to position [223, 0]
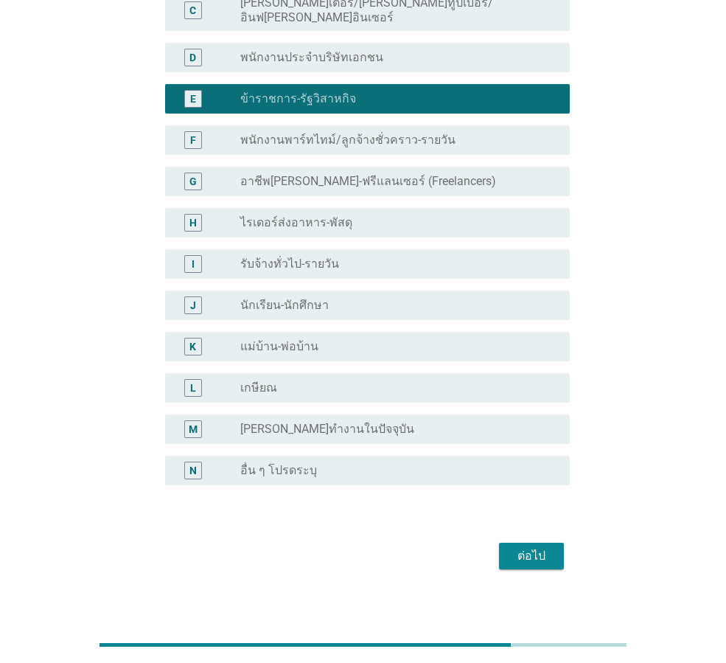
click at [546, 547] on div "ต่อไป" at bounding box center [531, 556] width 41 height 18
